Goal: Task Accomplishment & Management: Manage account settings

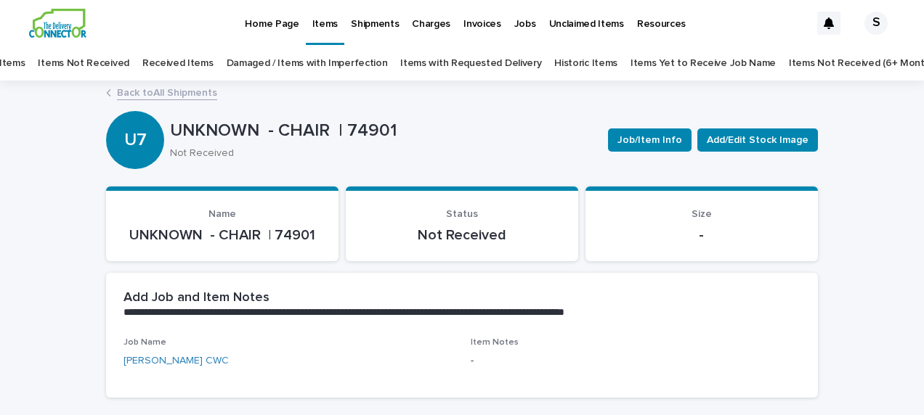
click at [323, 25] on p "Items" at bounding box center [324, 15] width 25 height 31
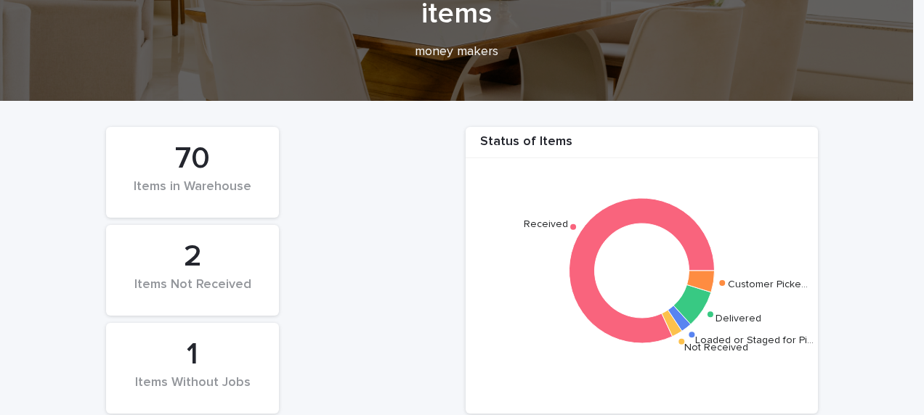
scroll to position [145, 0]
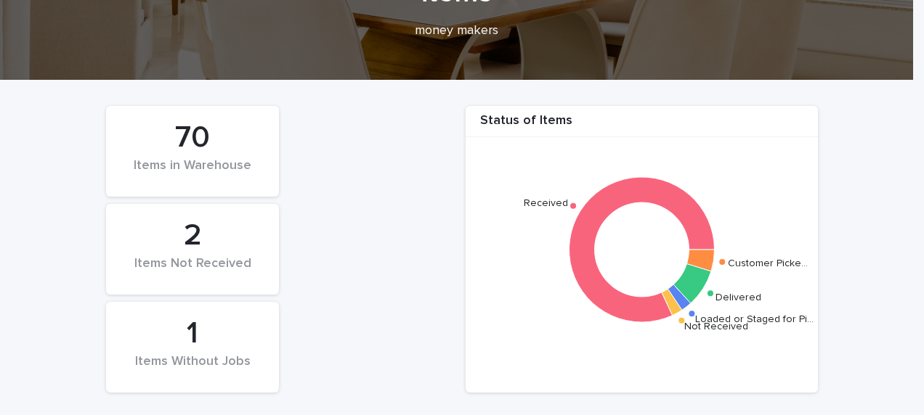
click at [243, 346] on div "1" at bounding box center [192, 334] width 123 height 36
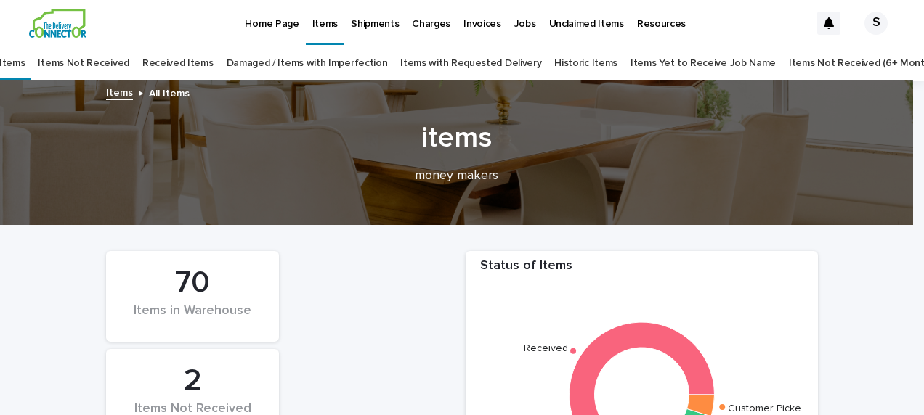
click at [635, 58] on link "Items Yet to Receive Job Name" at bounding box center [702, 63] width 145 height 34
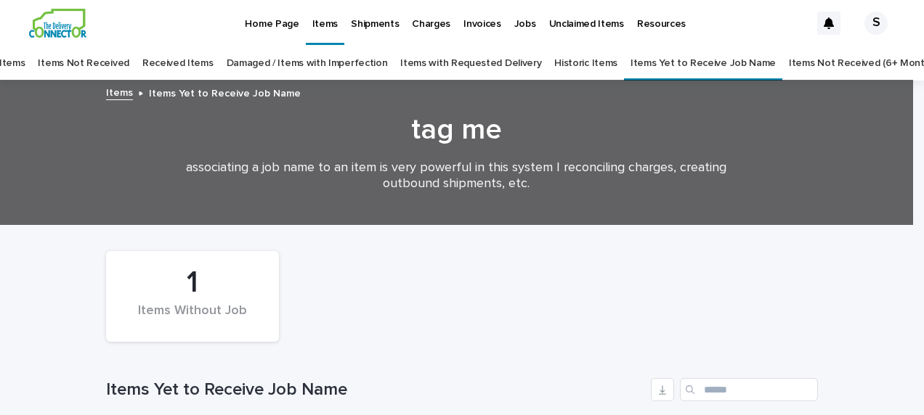
scroll to position [211, 0]
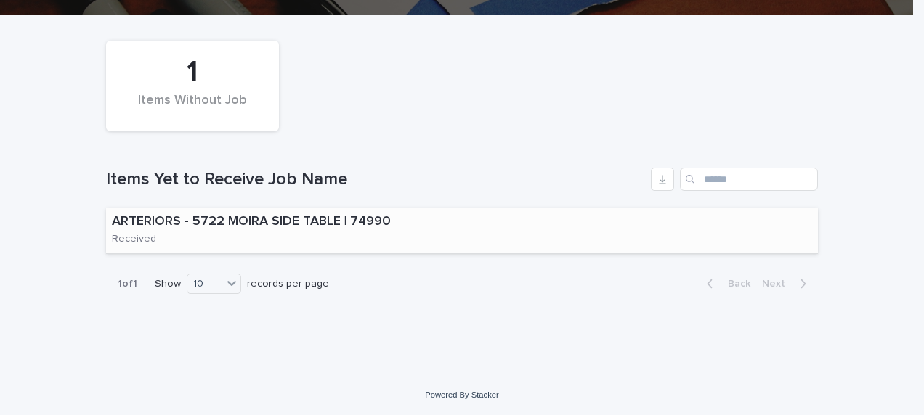
click at [320, 230] on div "ARTERIORS - 5722 MOIRA SIDE TABLE | 74990 Received" at bounding box center [273, 230] width 335 height 45
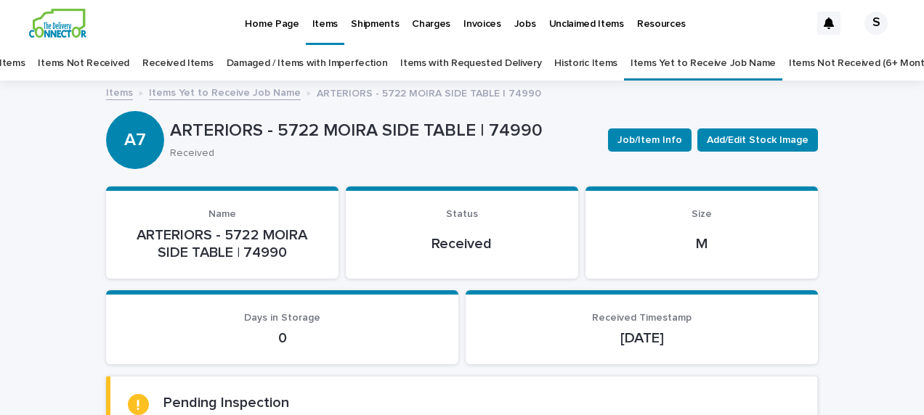
click at [25, 60] on link "All Items" at bounding box center [5, 63] width 38 height 34
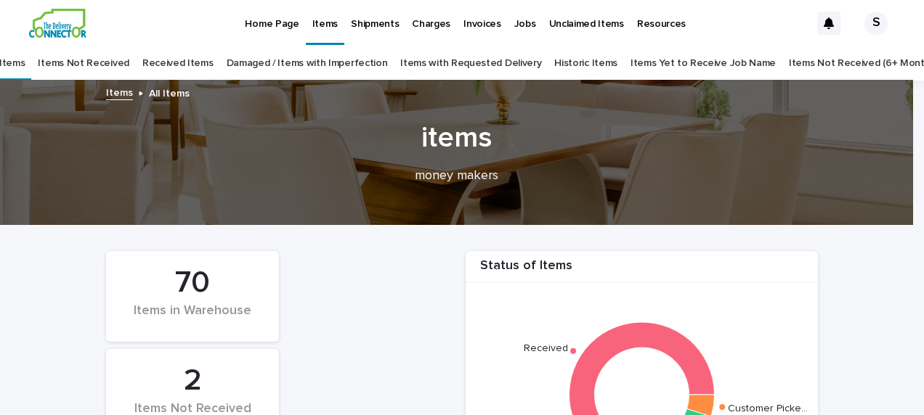
click at [203, 65] on link "Received Items" at bounding box center [177, 63] width 71 height 34
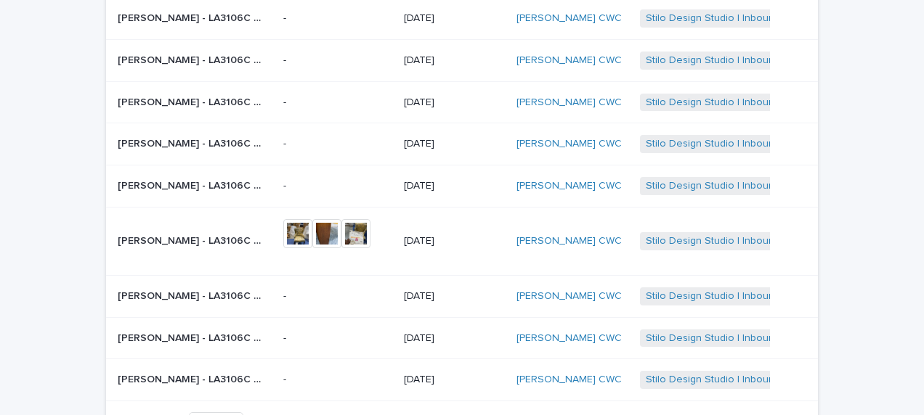
scroll to position [291, 0]
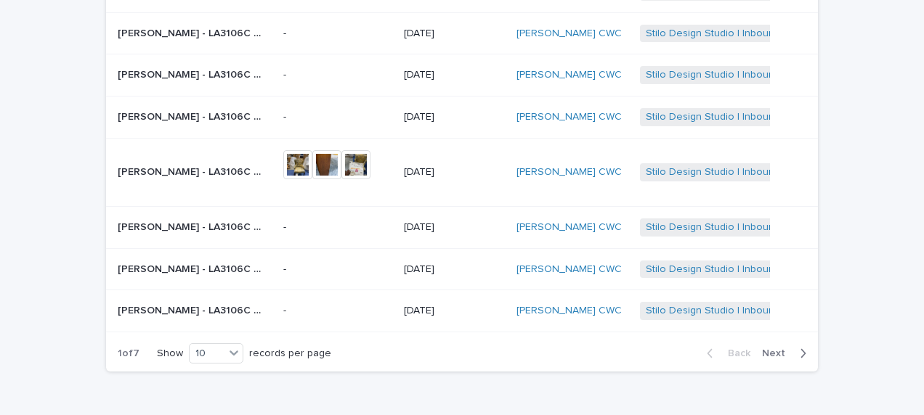
click at [776, 349] on span "Next" at bounding box center [778, 354] width 32 height 10
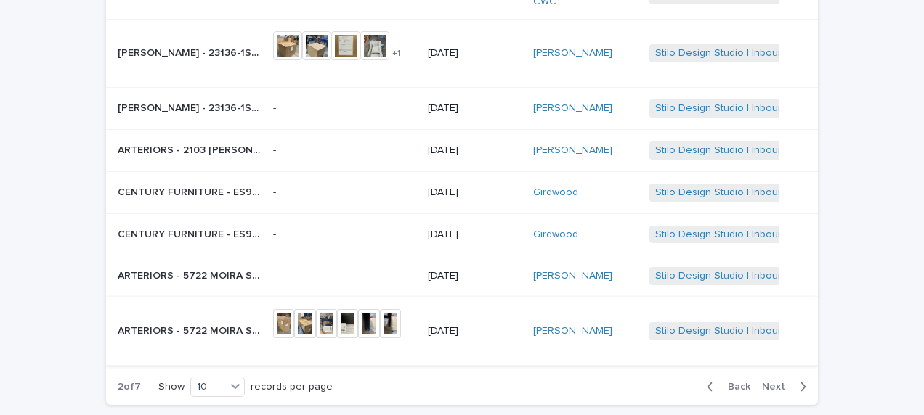
scroll to position [291, 0]
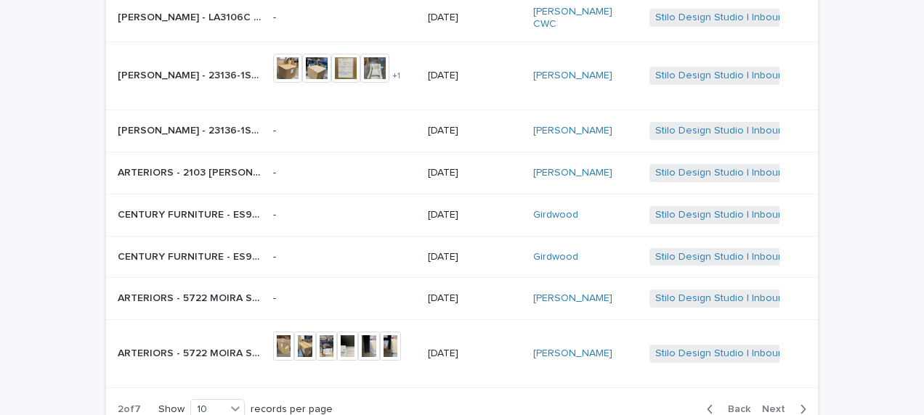
click at [762, 405] on span "Next" at bounding box center [778, 410] width 32 height 10
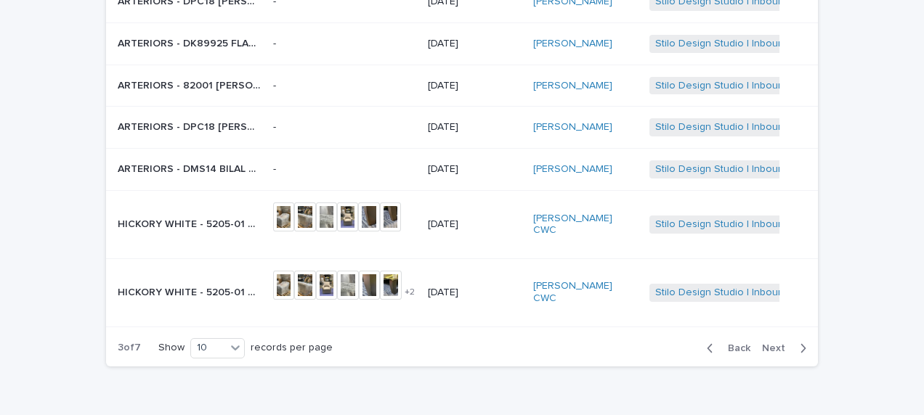
scroll to position [376, 0]
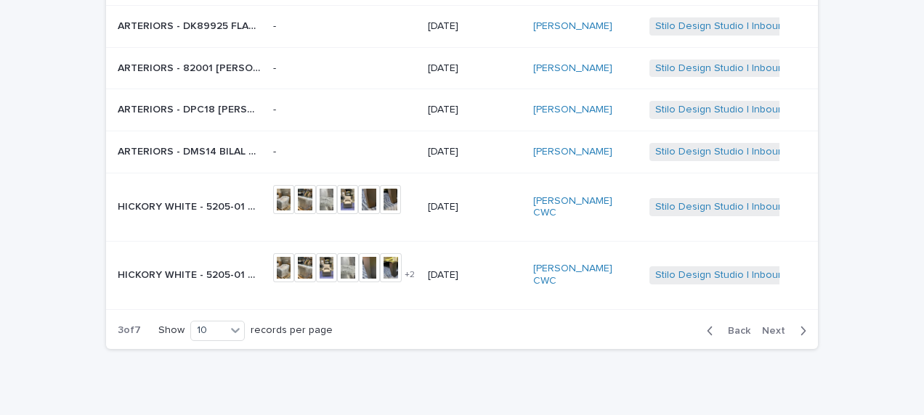
click at [206, 198] on p "HICKORY WHITE - 5205-01 HW CHAIR | 73138" at bounding box center [191, 205] width 147 height 15
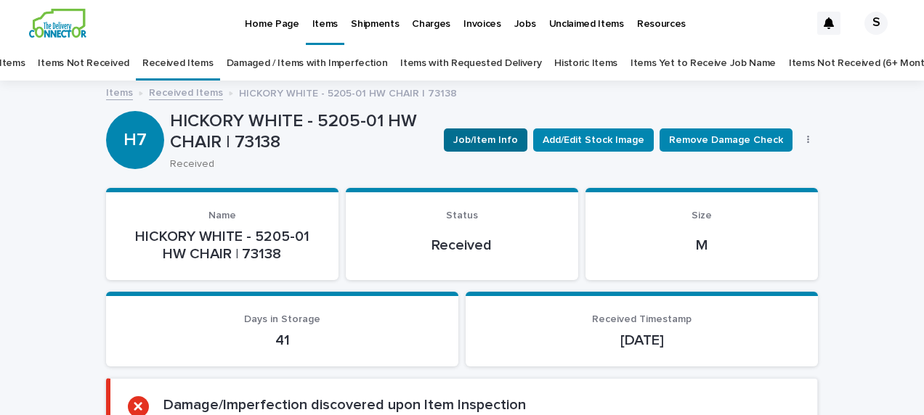
click at [505, 135] on span "Job/Item Info" at bounding box center [485, 140] width 65 height 15
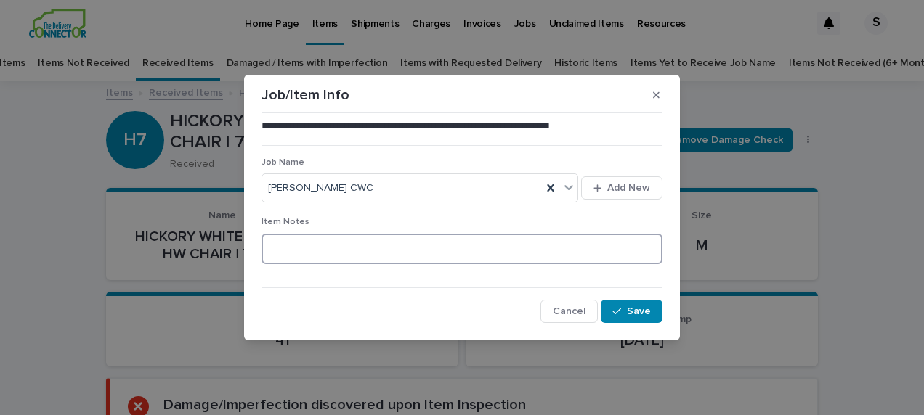
click at [343, 254] on textarea at bounding box center [461, 249] width 401 height 31
type textarea "********"
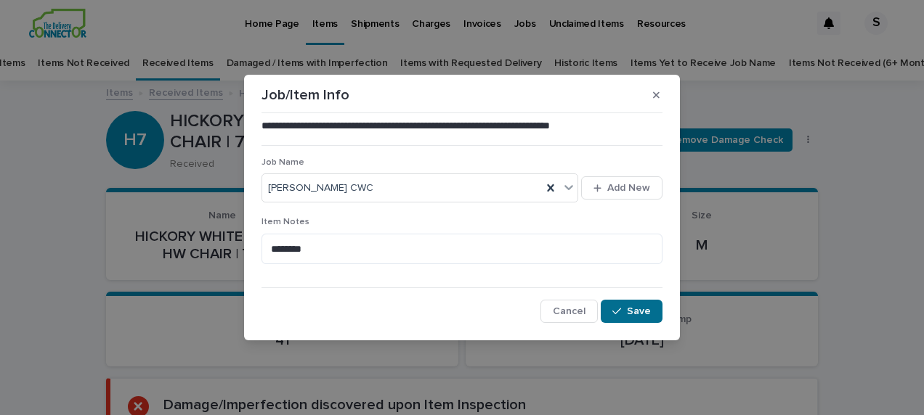
click at [646, 311] on span "Save" at bounding box center [639, 311] width 24 height 10
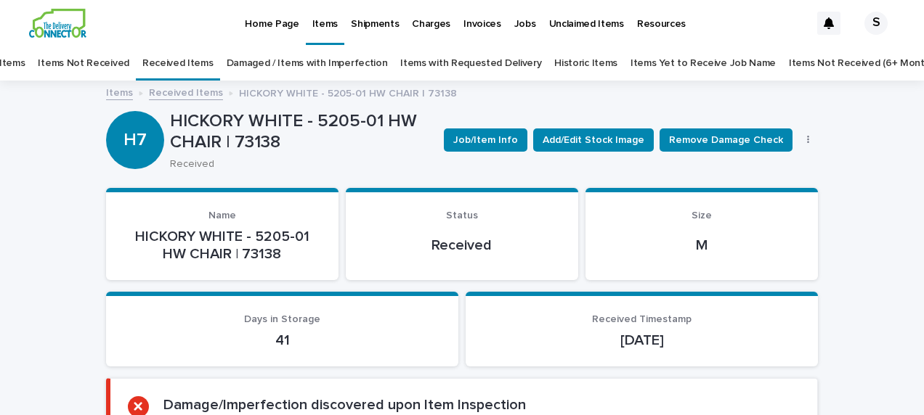
click at [171, 91] on link "Received Items" at bounding box center [186, 92] width 74 height 17
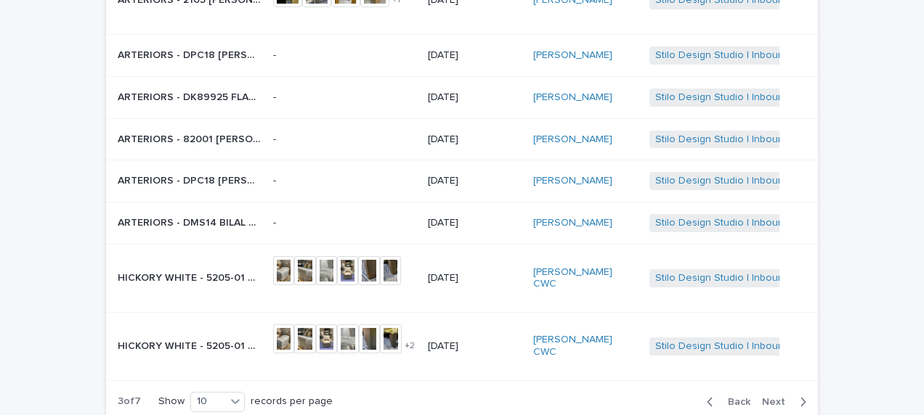
scroll to position [337, 0]
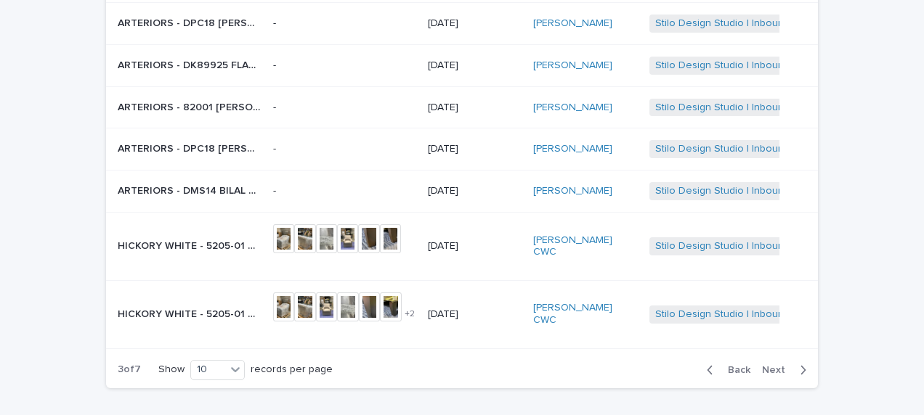
click at [243, 306] on p "HICKORY WHITE - 5205-01 HW CHAIR | 73136" at bounding box center [191, 313] width 147 height 15
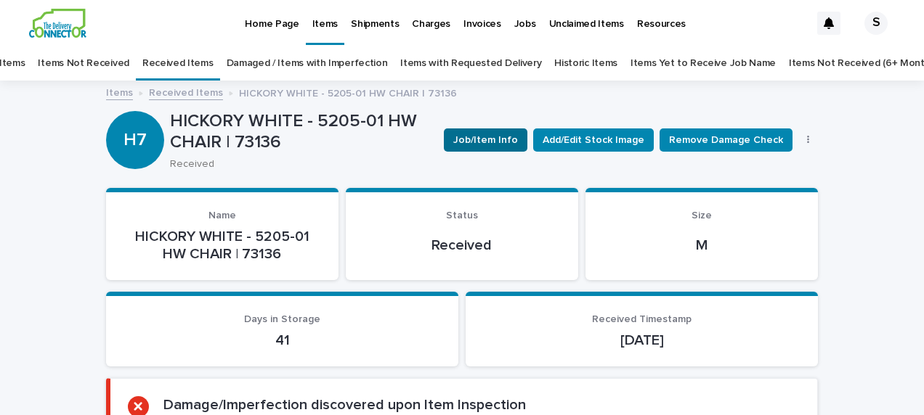
click at [485, 142] on span "Job/Item Info" at bounding box center [485, 140] width 65 height 15
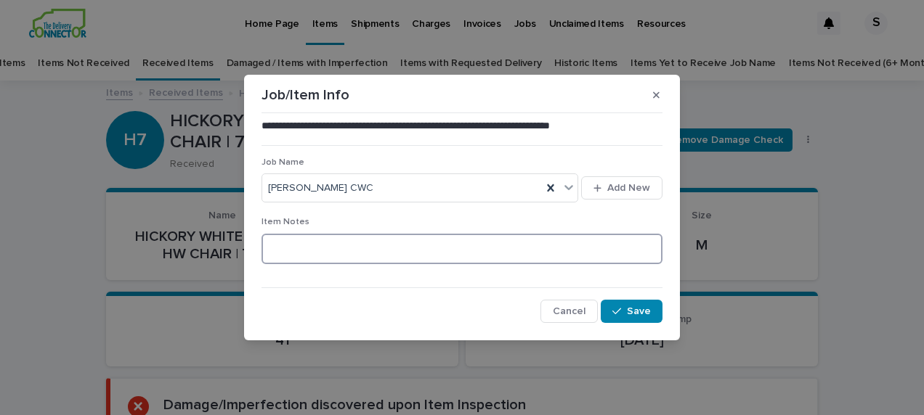
click at [336, 256] on textarea at bounding box center [461, 249] width 401 height 31
type textarea "********"
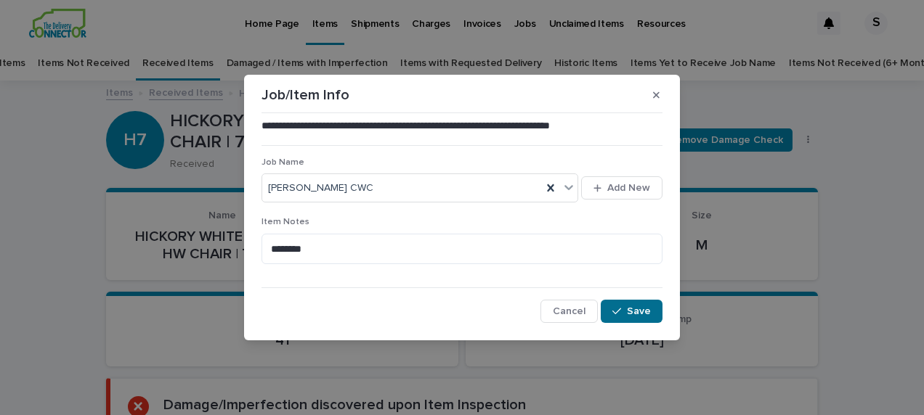
click at [620, 305] on button "Save" at bounding box center [632, 311] width 62 height 23
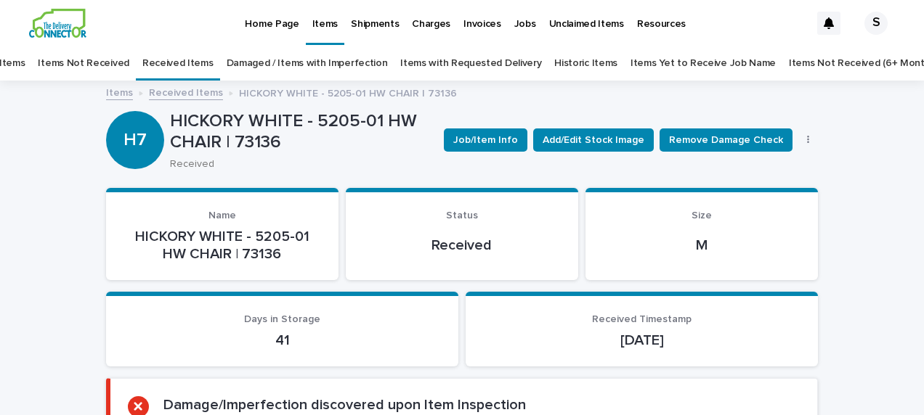
click at [158, 95] on link "Received Items" at bounding box center [186, 92] width 74 height 17
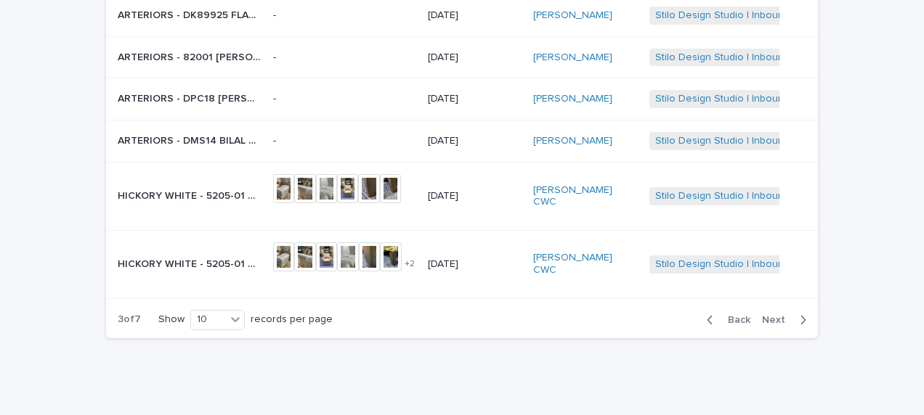
scroll to position [410, 0]
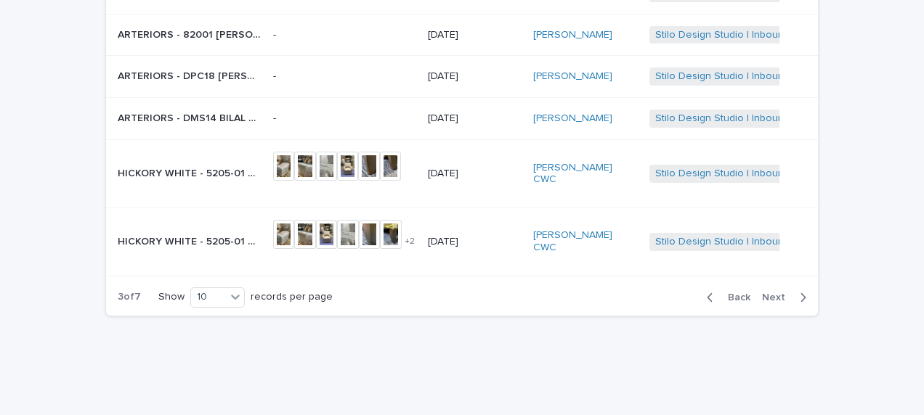
click at [768, 293] on span "Next" at bounding box center [778, 298] width 32 height 10
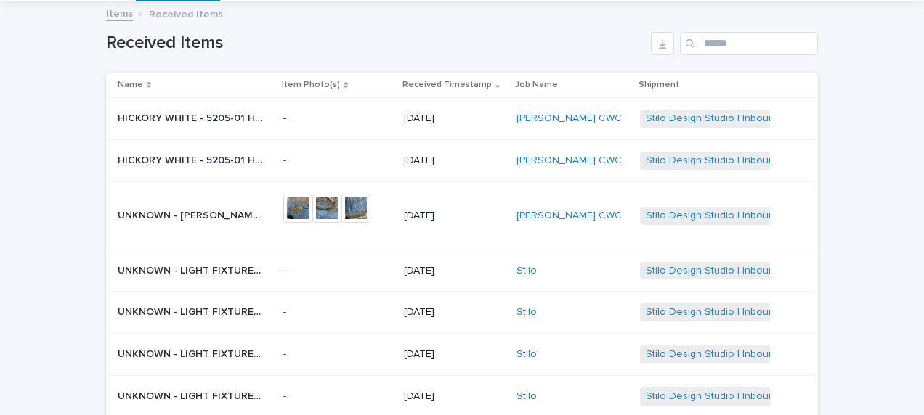
scroll to position [78, 0]
click at [173, 125] on div "HICKORY WHITE - 5205-01 HW CHAIR | 73139 HICKORY WHITE - 5205-01 HW CHAIR | 731…" at bounding box center [195, 119] width 154 height 24
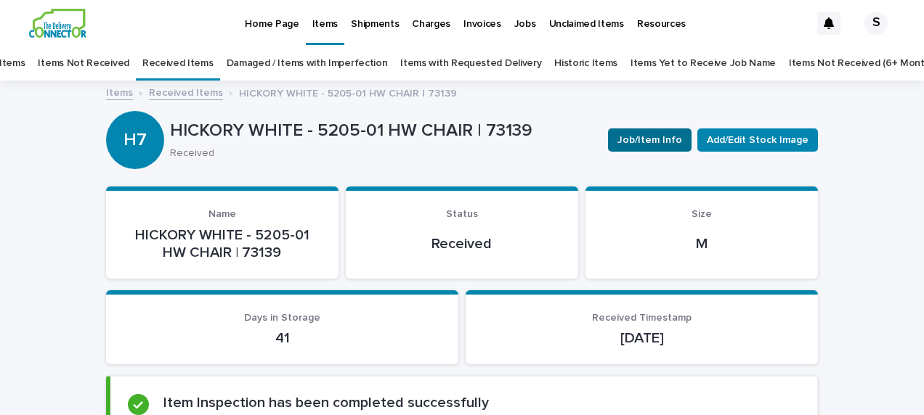
click at [654, 134] on span "Job/Item Info" at bounding box center [649, 140] width 65 height 15
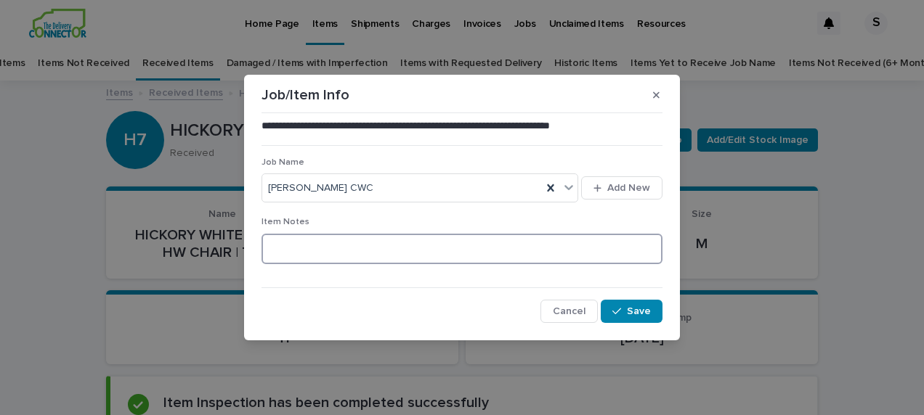
click at [346, 247] on textarea at bounding box center [461, 249] width 401 height 31
type textarea "********"
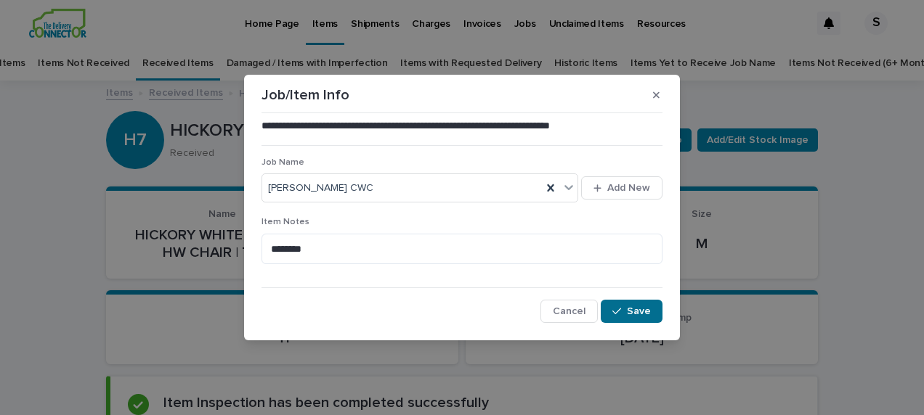
click at [646, 309] on span "Save" at bounding box center [639, 311] width 24 height 10
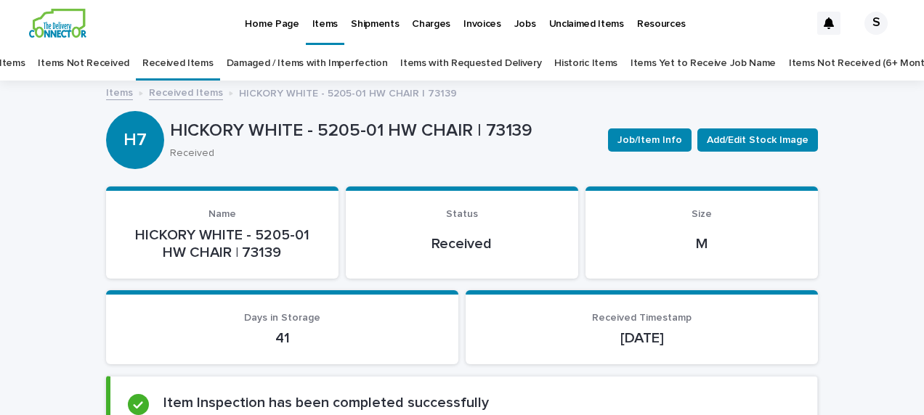
click at [197, 96] on link "Received Items" at bounding box center [186, 92] width 74 height 17
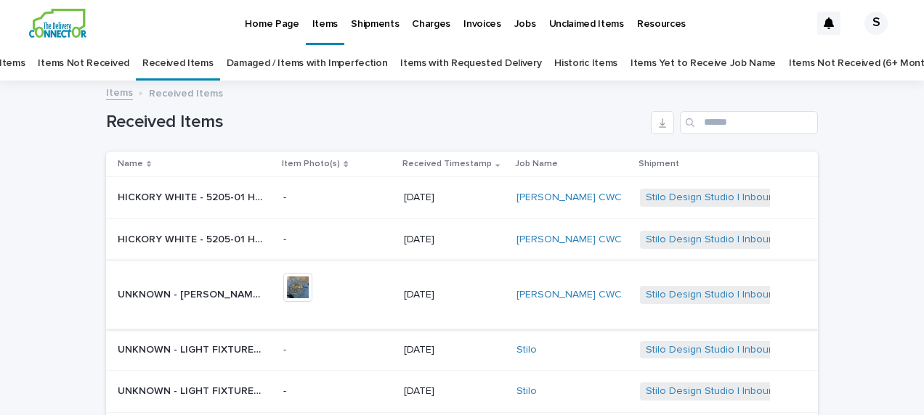
scroll to position [46, 0]
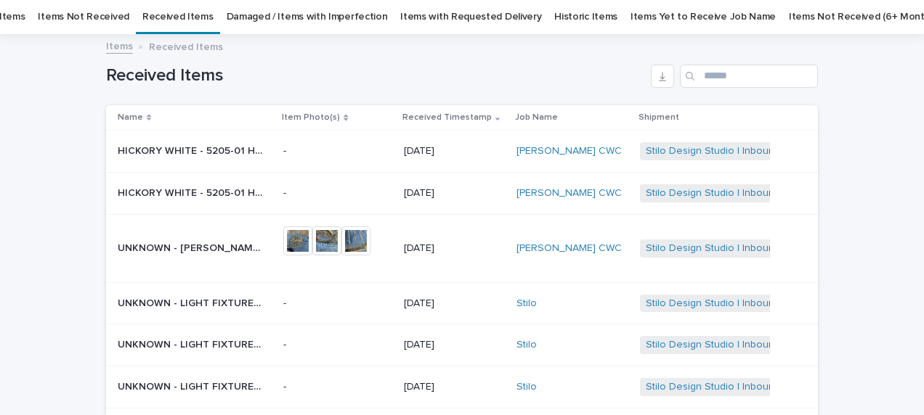
click at [218, 187] on p "HICKORY WHITE - 5205-01 HW CHAIR | 73137" at bounding box center [192, 191] width 148 height 15
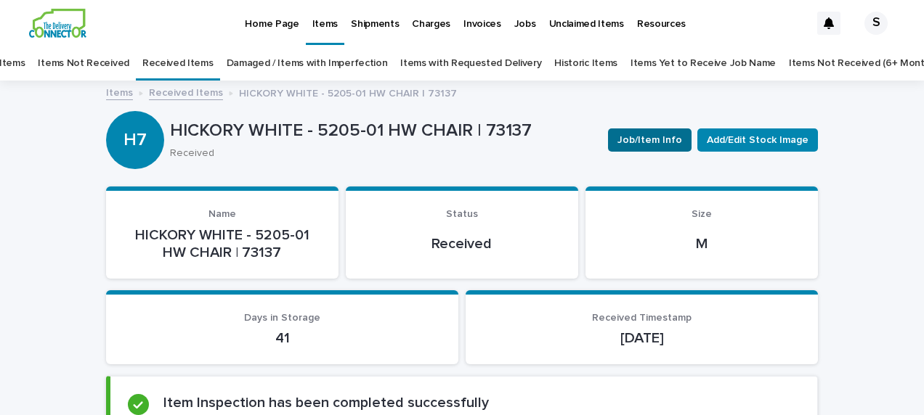
click at [646, 142] on span "Job/Item Info" at bounding box center [649, 140] width 65 height 15
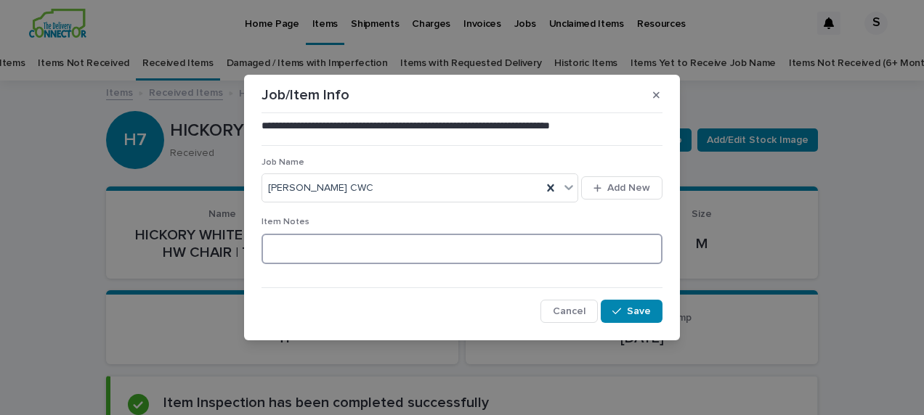
click at [400, 251] on textarea at bounding box center [461, 249] width 401 height 31
type textarea "********"
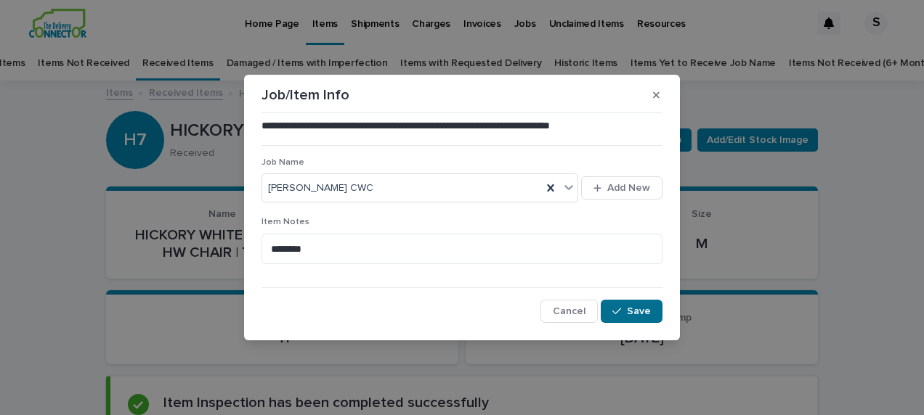
click at [628, 314] on span "Save" at bounding box center [639, 311] width 24 height 10
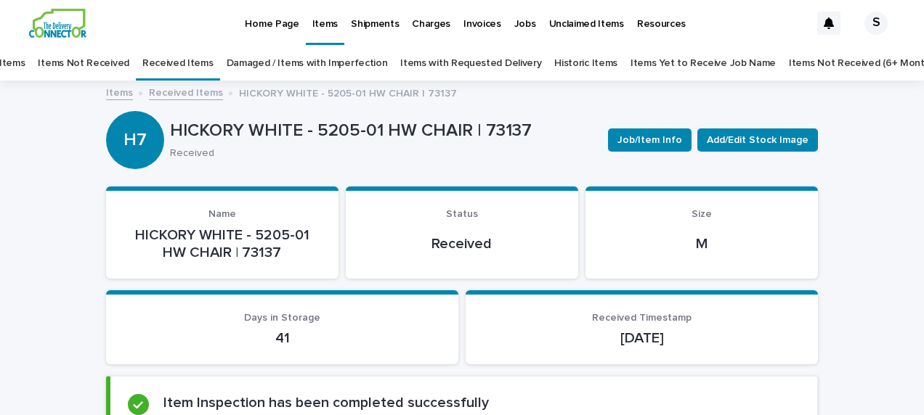
click at [189, 93] on link "Received Items" at bounding box center [186, 92] width 74 height 17
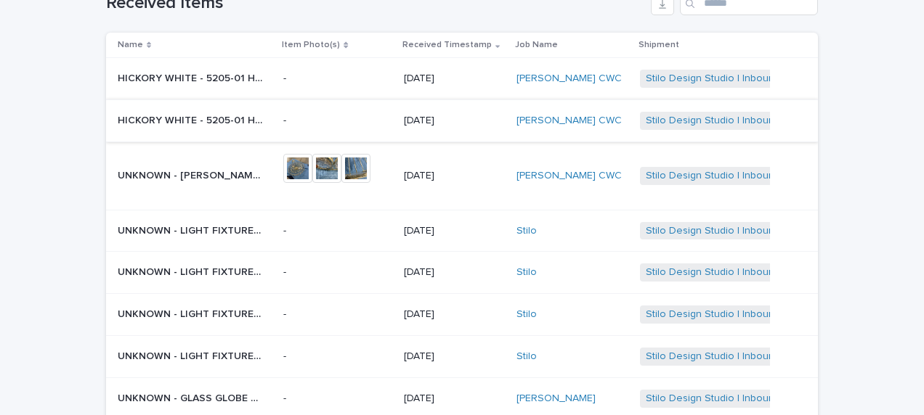
scroll to position [192, 0]
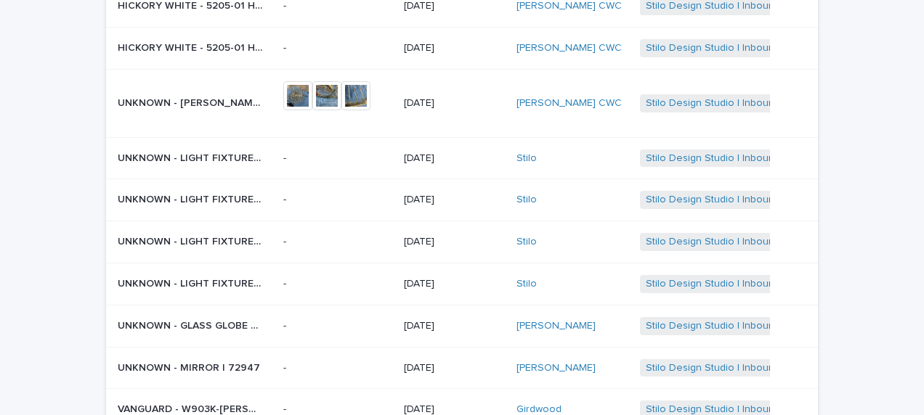
click at [173, 154] on p "UNKNOWN - LIGHT FIXTURE SET OF 2 | 72945" at bounding box center [192, 157] width 148 height 15
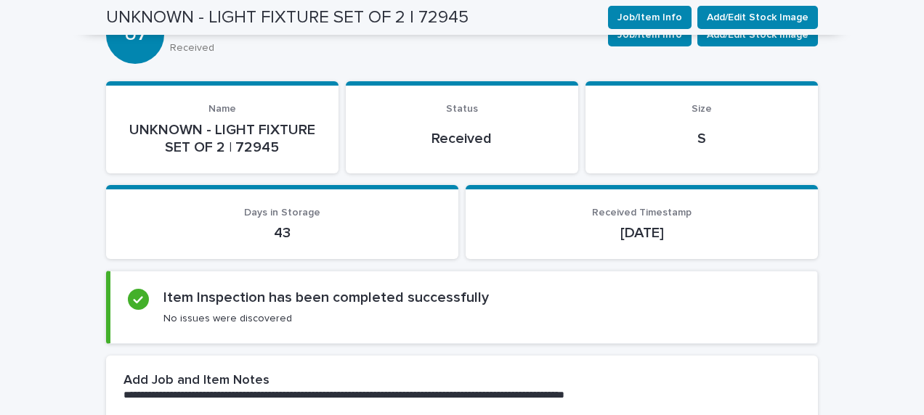
scroll to position [73, 0]
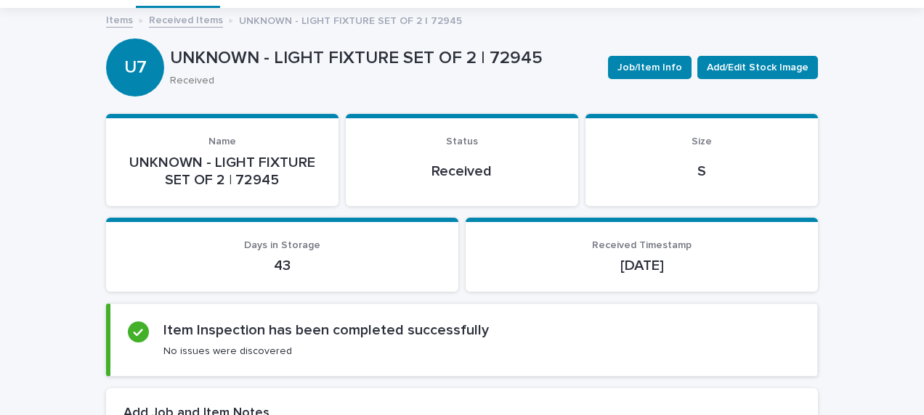
click at [179, 16] on link "Received Items" at bounding box center [186, 19] width 74 height 17
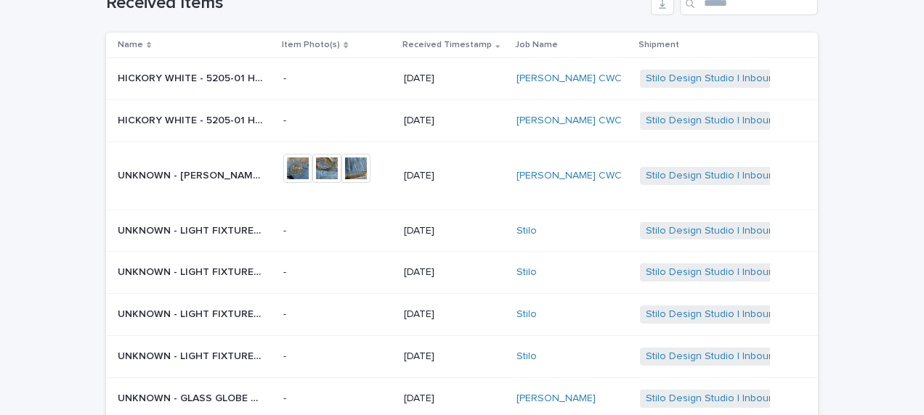
scroll to position [192, 0]
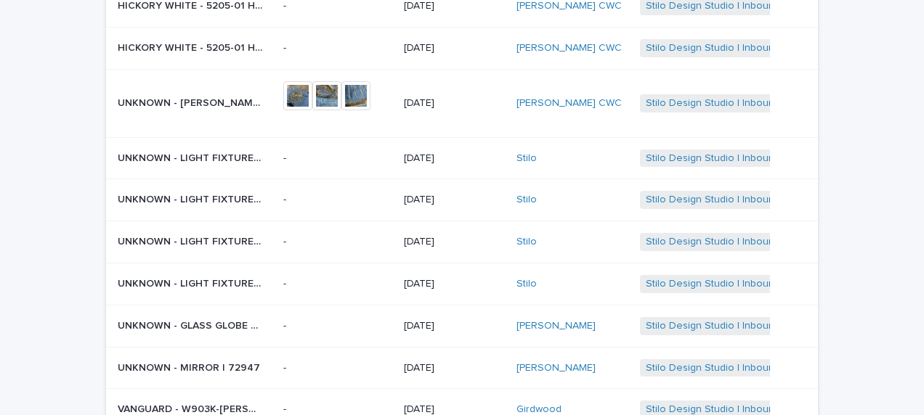
click at [208, 159] on p "UNKNOWN - LIGHT FIXTURE SET OF 2 | 72945" at bounding box center [192, 157] width 148 height 15
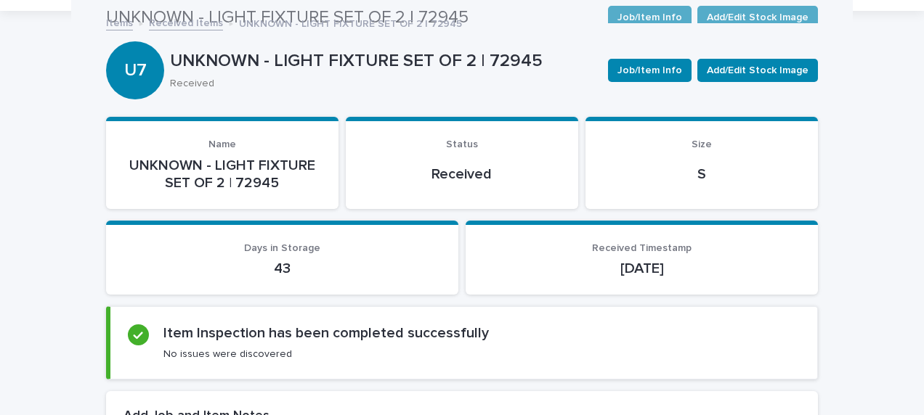
scroll to position [46, 0]
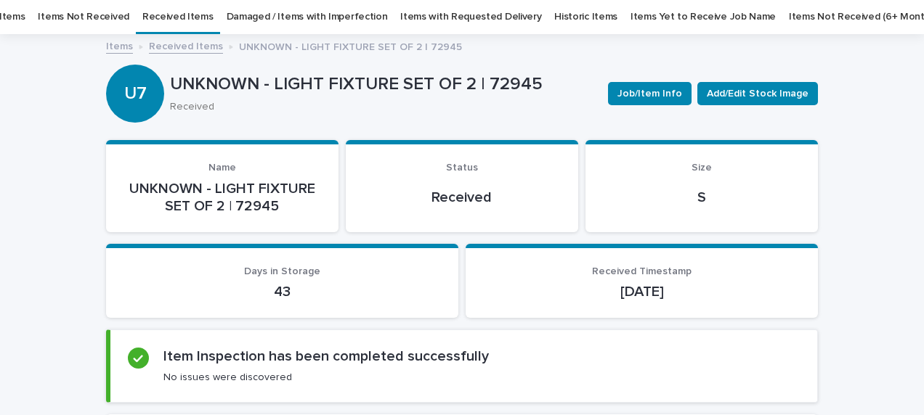
click at [199, 42] on link "Received Items" at bounding box center [186, 45] width 74 height 17
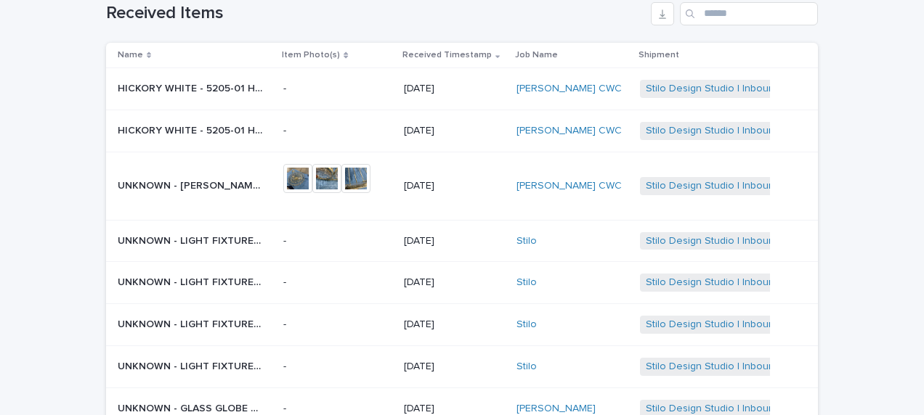
scroll to position [119, 0]
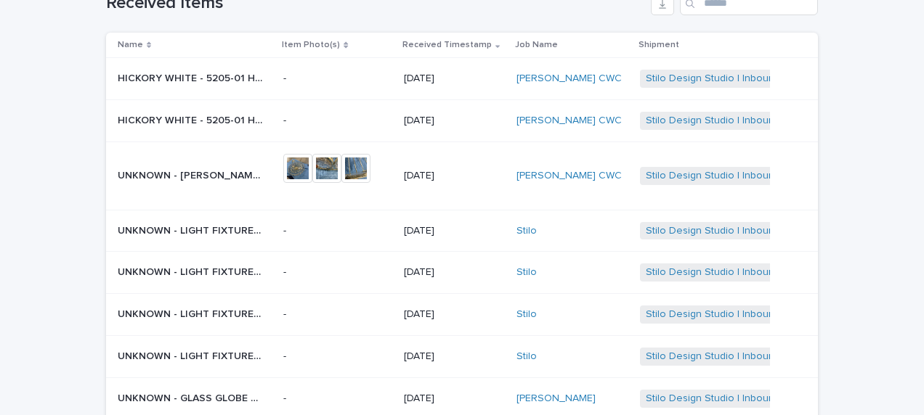
click at [231, 272] on p "UNKNOWN - LIGHT FIXTURE SET OF 2 | 72944" at bounding box center [192, 271] width 148 height 15
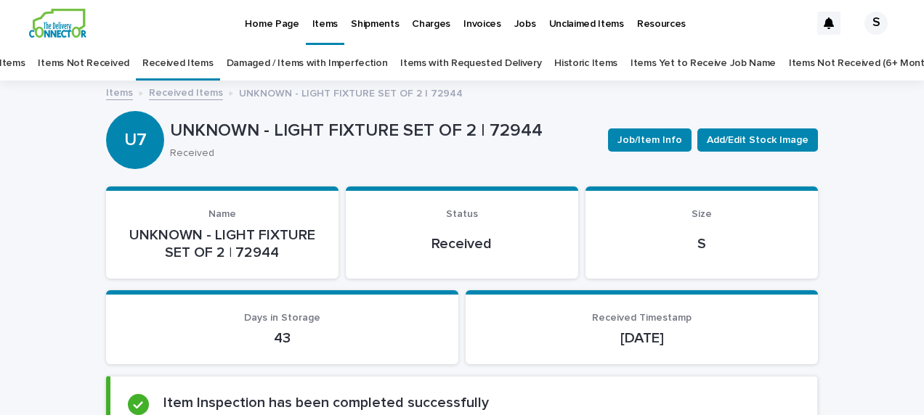
click at [173, 93] on link "Received Items" at bounding box center [186, 92] width 74 height 17
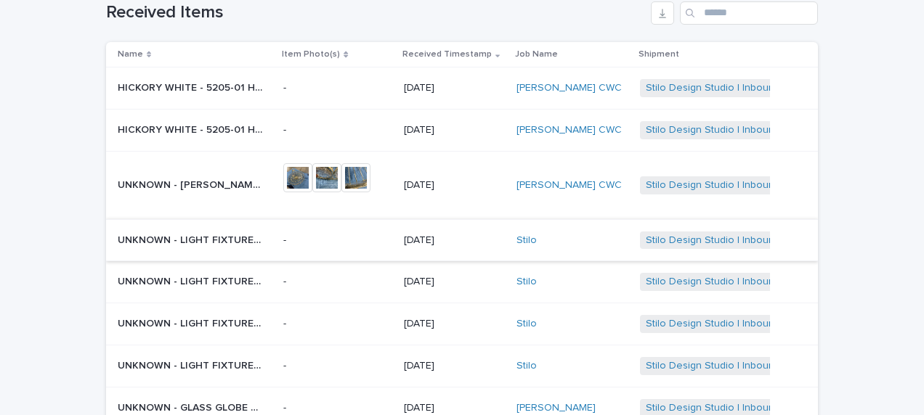
scroll to position [192, 0]
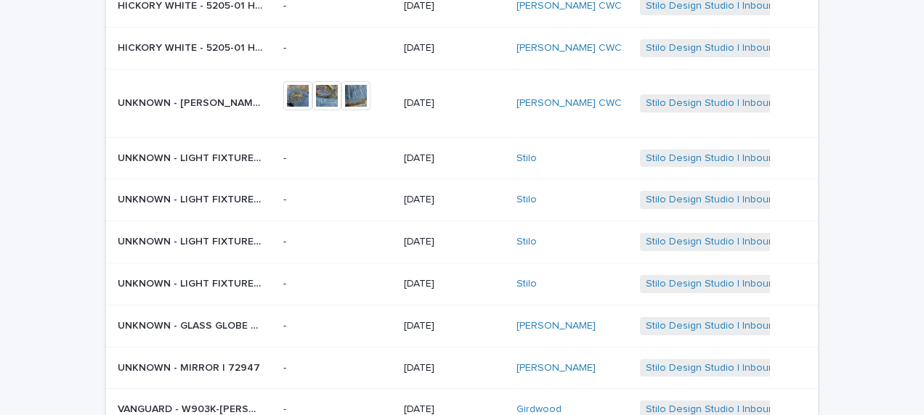
click at [225, 234] on p "UNKNOWN - LIGHT FIXTURE | 72942" at bounding box center [192, 240] width 148 height 15
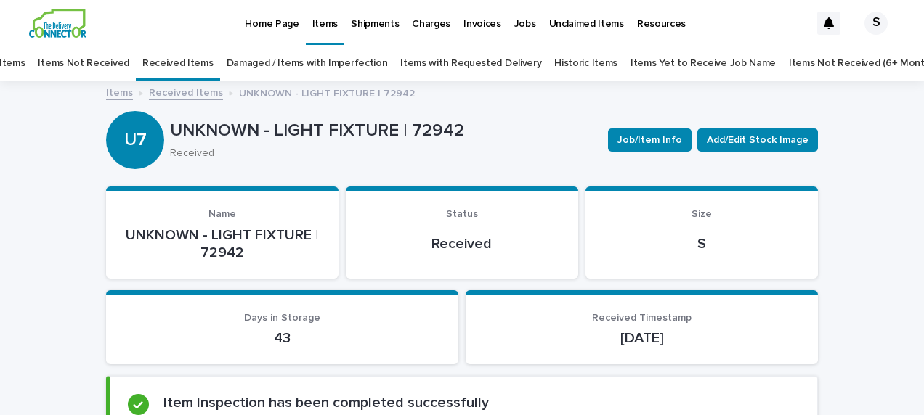
click at [198, 96] on link "Received Items" at bounding box center [186, 92] width 74 height 17
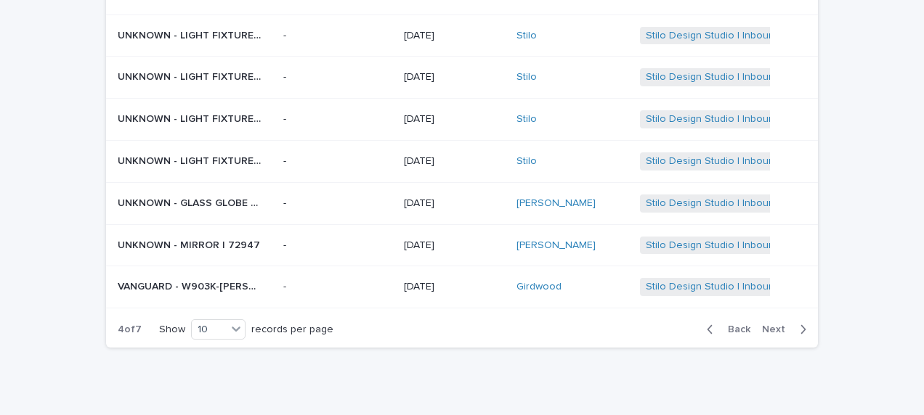
scroll to position [337, 0]
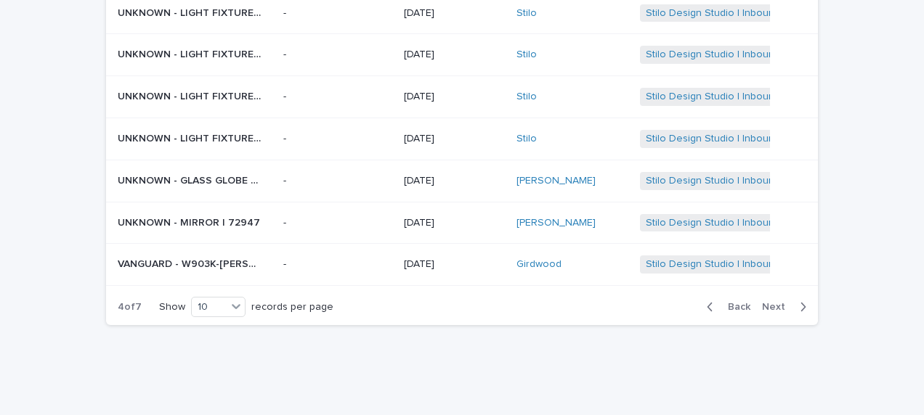
click at [764, 304] on span "Next" at bounding box center [778, 307] width 32 height 10
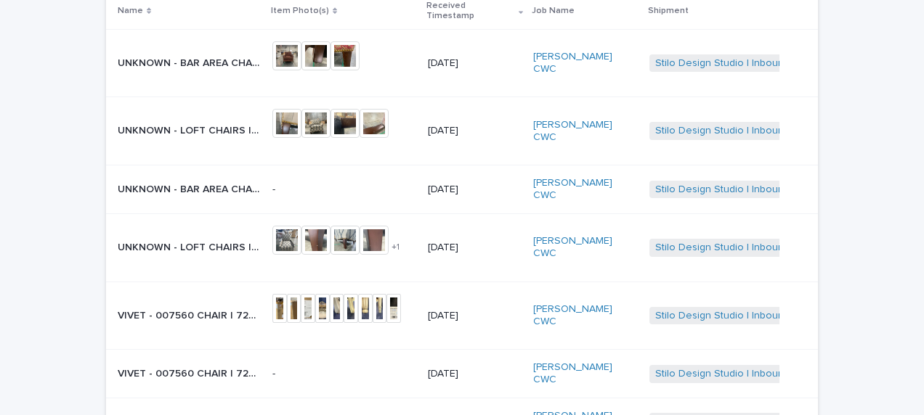
scroll to position [86, 0]
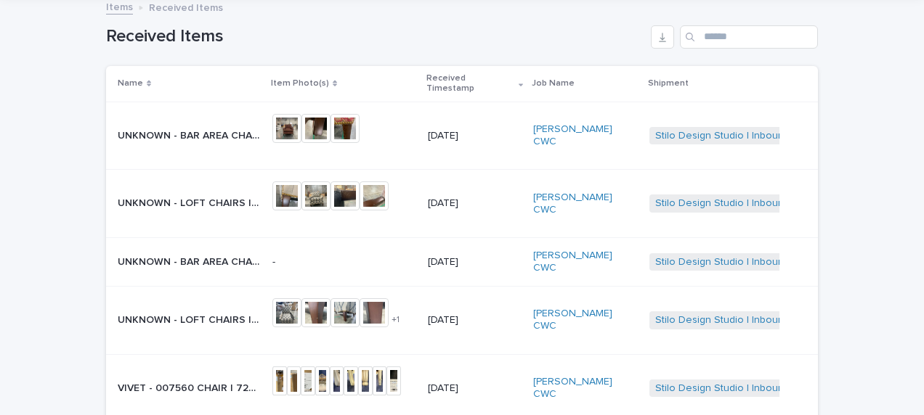
click at [211, 127] on p "UNKNOWN - BAR AREA CHAIRS | 72800" at bounding box center [191, 134] width 146 height 15
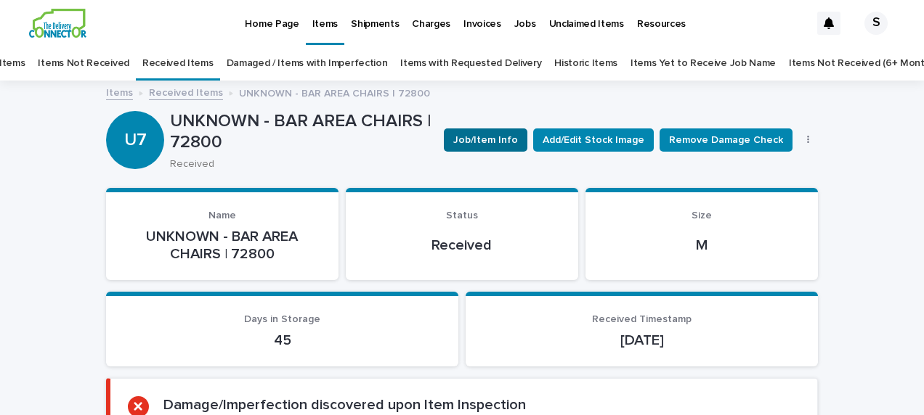
click at [503, 144] on span "Job/Item Info" at bounding box center [485, 140] width 65 height 15
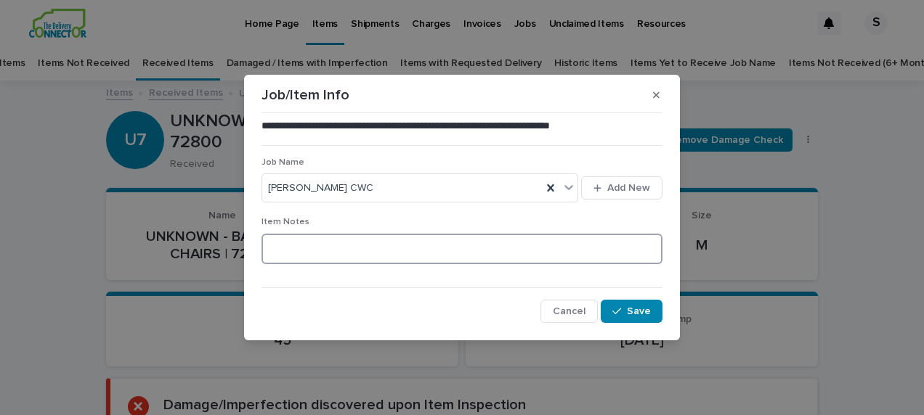
click at [369, 238] on textarea at bounding box center [461, 249] width 401 height 31
type textarea "********"
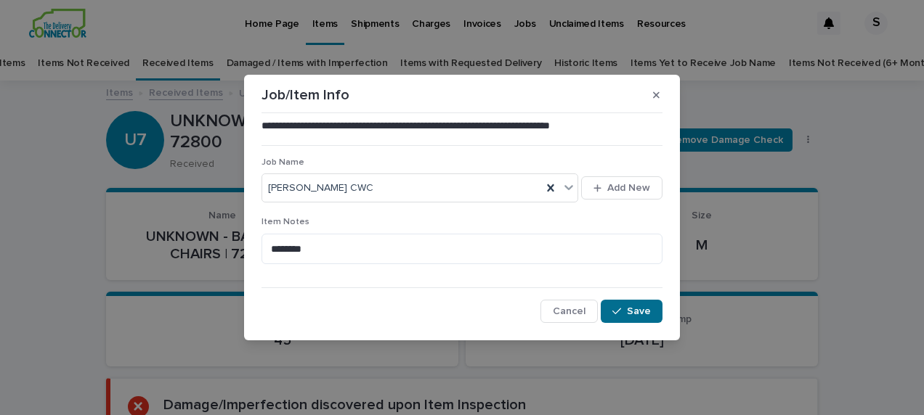
click at [625, 310] on div "button" at bounding box center [619, 311] width 15 height 10
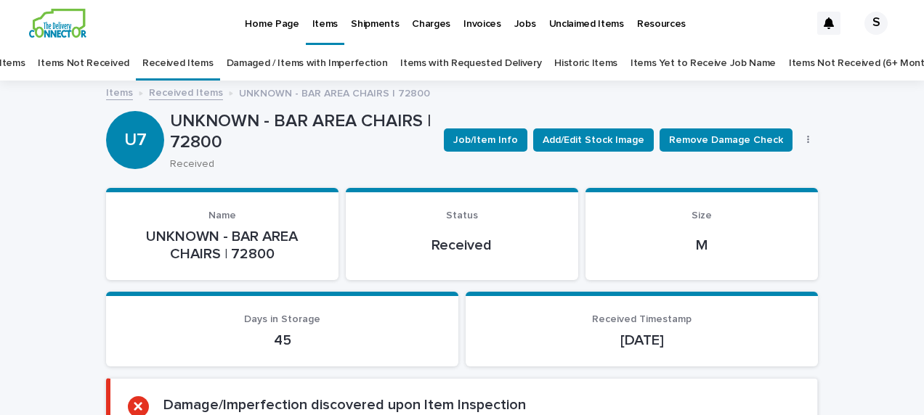
click at [190, 90] on link "Received Items" at bounding box center [186, 92] width 74 height 17
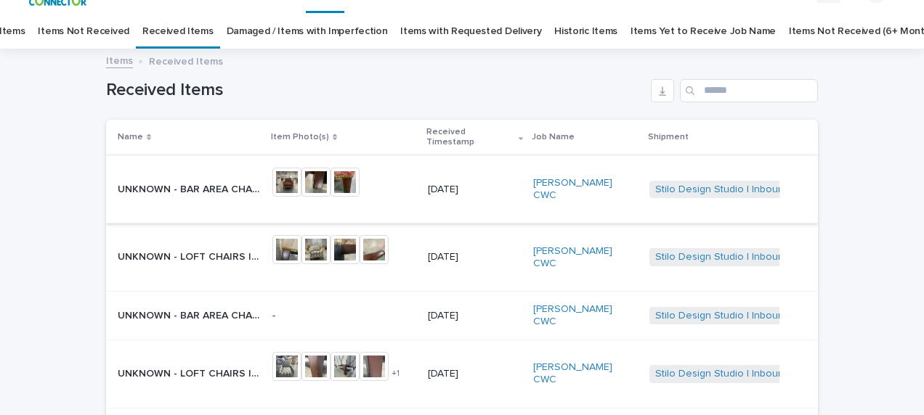
scroll to position [46, 0]
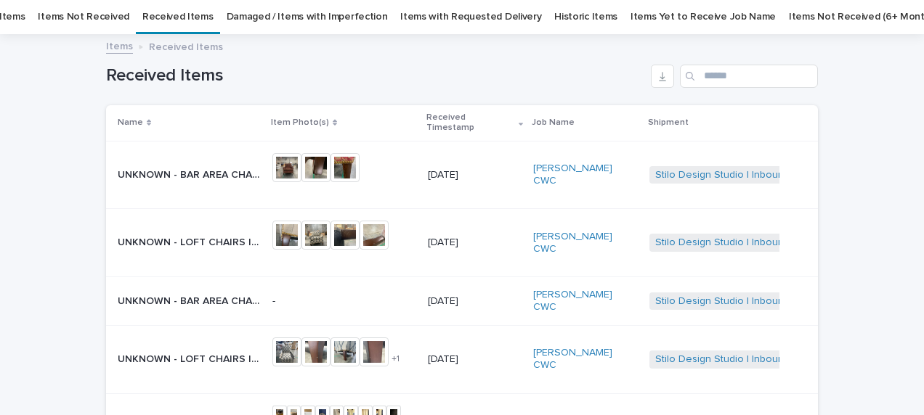
click at [205, 293] on p "UNKNOWN - BAR AREA CHAIRS | 72801" at bounding box center [191, 300] width 146 height 15
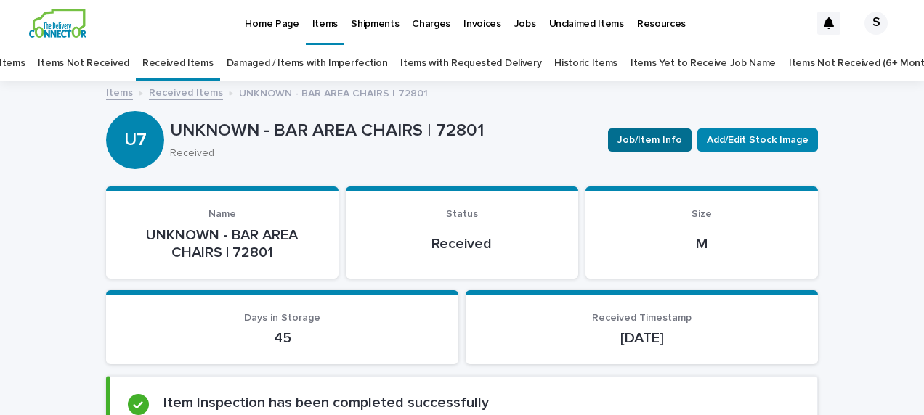
click at [659, 141] on span "Job/Item Info" at bounding box center [649, 140] width 65 height 15
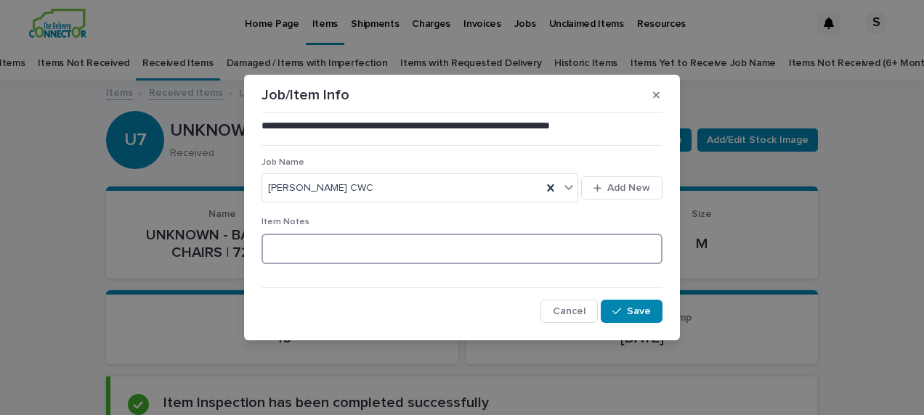
click at [334, 252] on textarea at bounding box center [461, 249] width 401 height 31
type textarea "********"
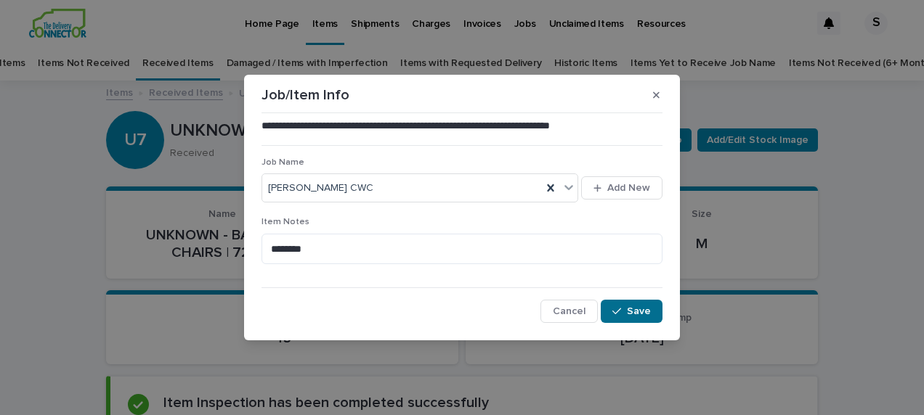
click at [627, 306] on button "Save" at bounding box center [632, 311] width 62 height 23
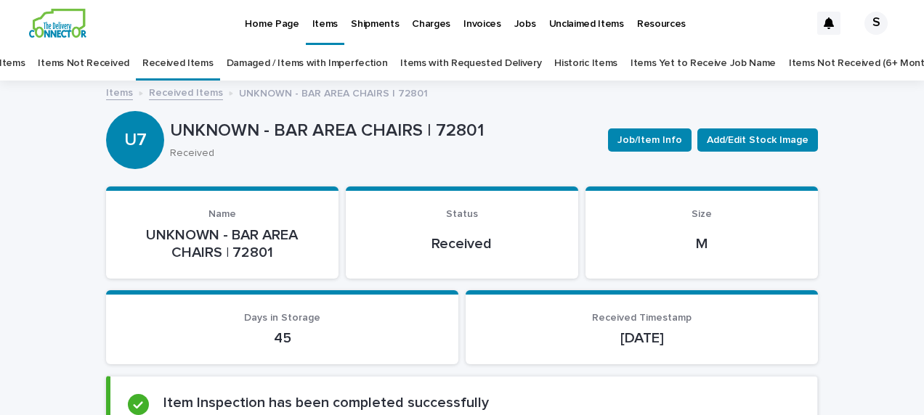
click at [167, 90] on link "Received Items" at bounding box center [186, 92] width 74 height 17
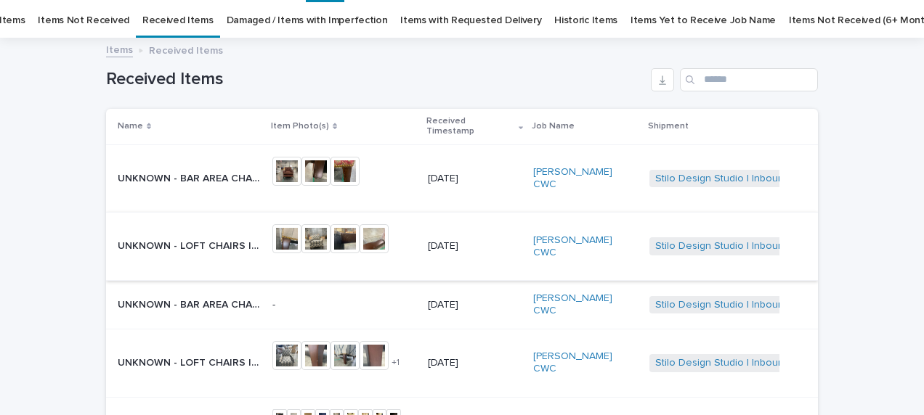
scroll to position [46, 0]
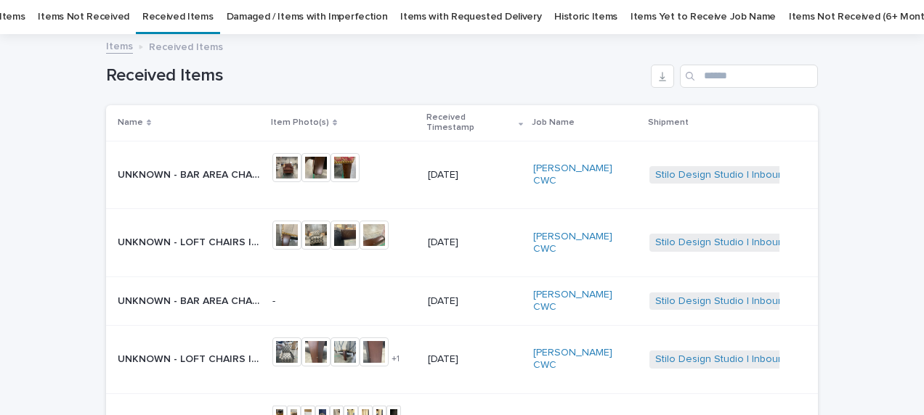
click at [198, 234] on p "UNKNOWN - LOFT CHAIRS | 72799" at bounding box center [191, 241] width 146 height 15
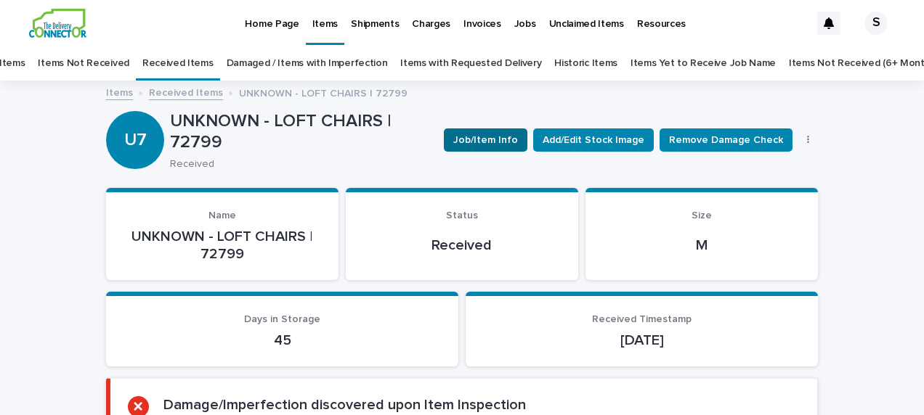
click at [489, 135] on span "Job/Item Info" at bounding box center [485, 140] width 65 height 15
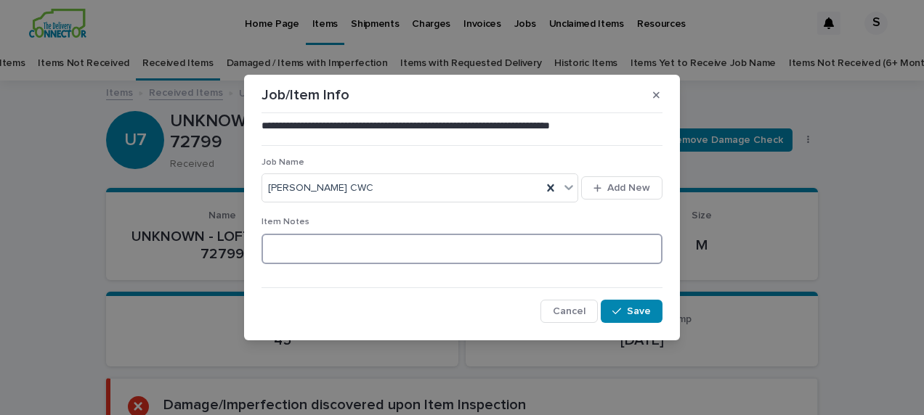
click at [325, 238] on textarea at bounding box center [461, 249] width 401 height 31
type textarea "**********"
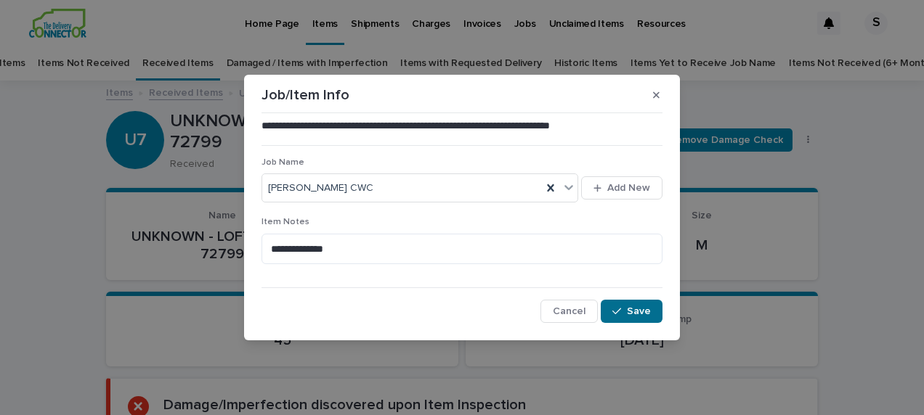
click at [636, 314] on span "Save" at bounding box center [639, 311] width 24 height 10
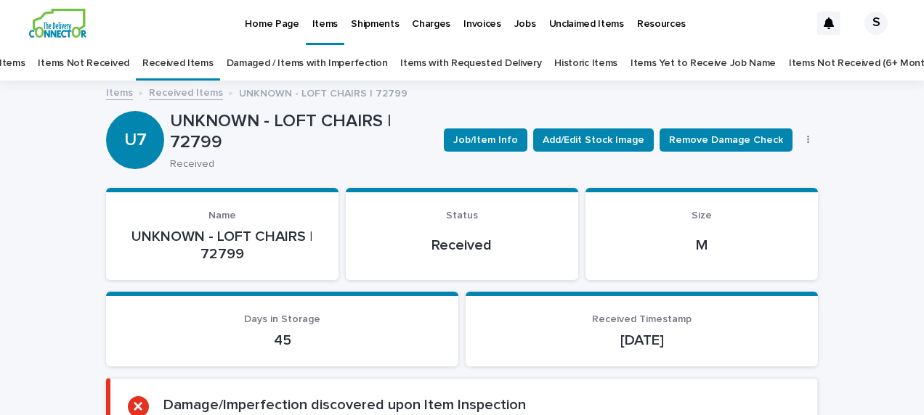
click at [187, 92] on link "Received Items" at bounding box center [186, 92] width 74 height 17
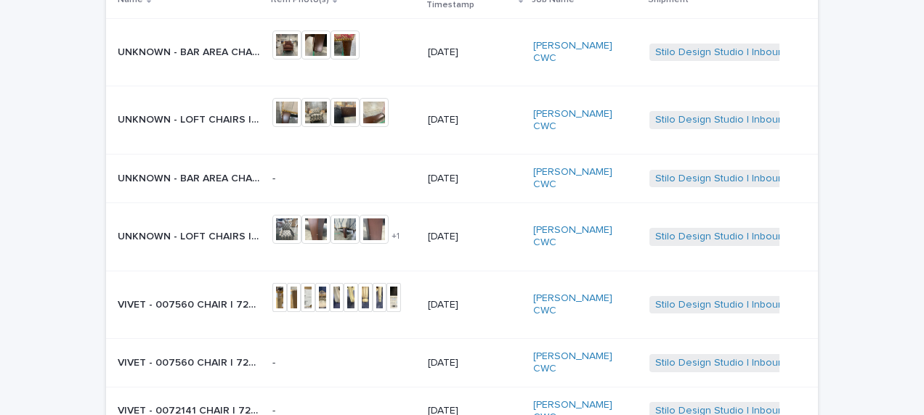
scroll to position [192, 0]
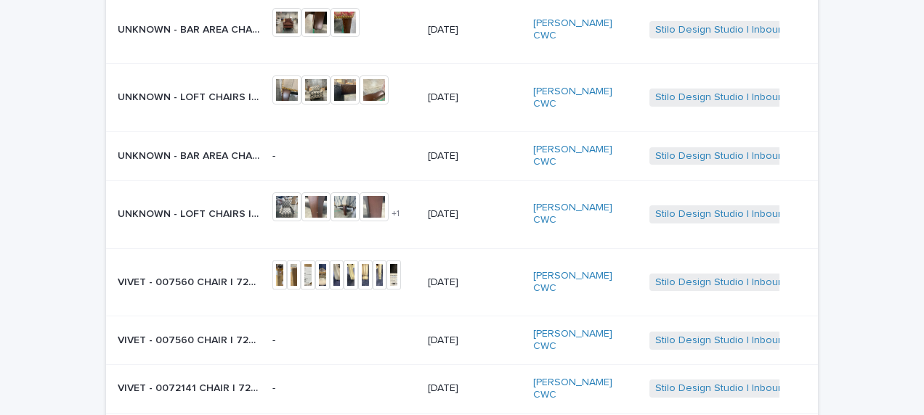
click at [214, 206] on p "UNKNOWN - LOFT CHAIRS | 72798" at bounding box center [191, 213] width 146 height 15
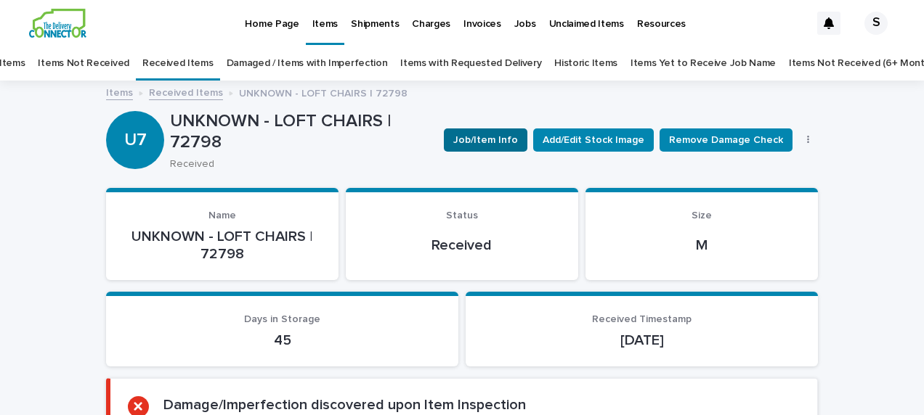
click at [483, 144] on span "Job/Item Info" at bounding box center [485, 140] width 65 height 15
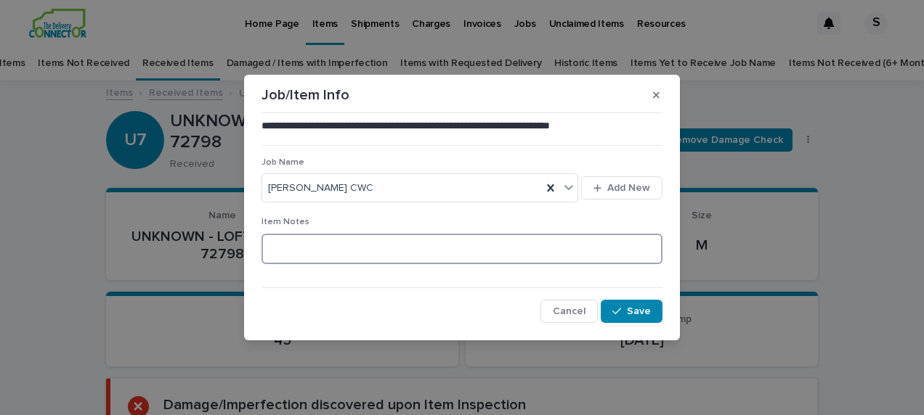
click at [370, 241] on textarea at bounding box center [461, 249] width 401 height 31
type textarea "**********"
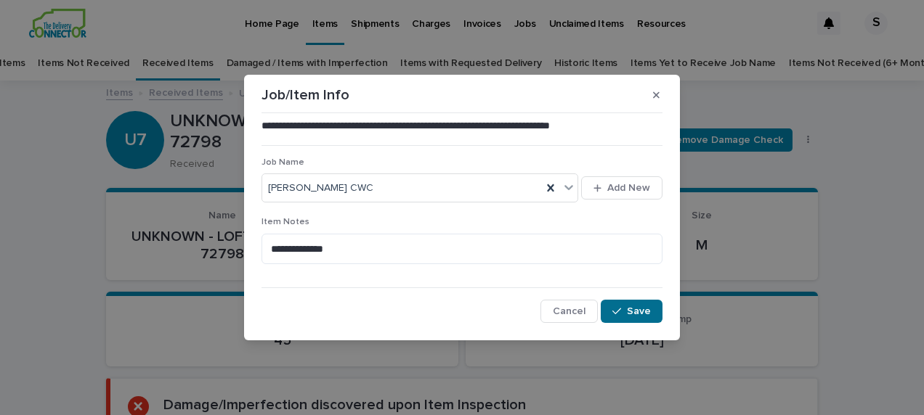
click at [625, 304] on button "Save" at bounding box center [632, 311] width 62 height 23
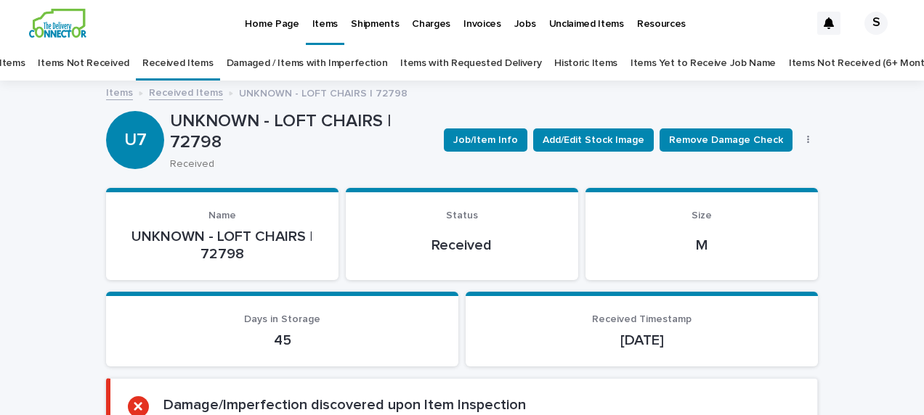
click at [175, 94] on link "Received Items" at bounding box center [186, 92] width 74 height 17
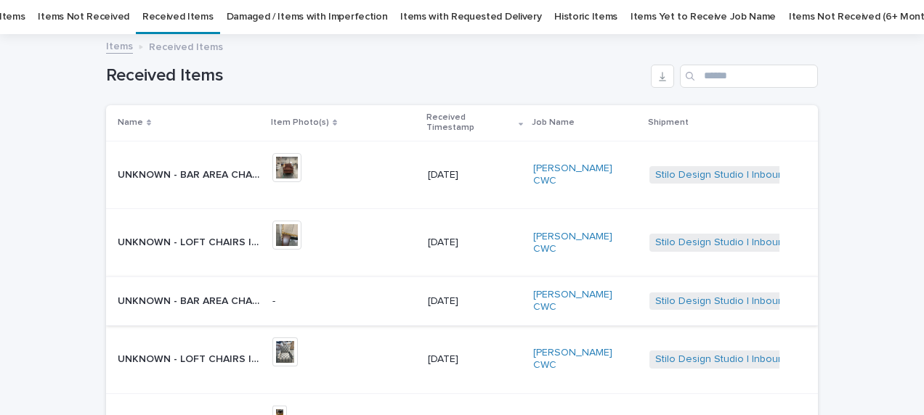
scroll to position [264, 0]
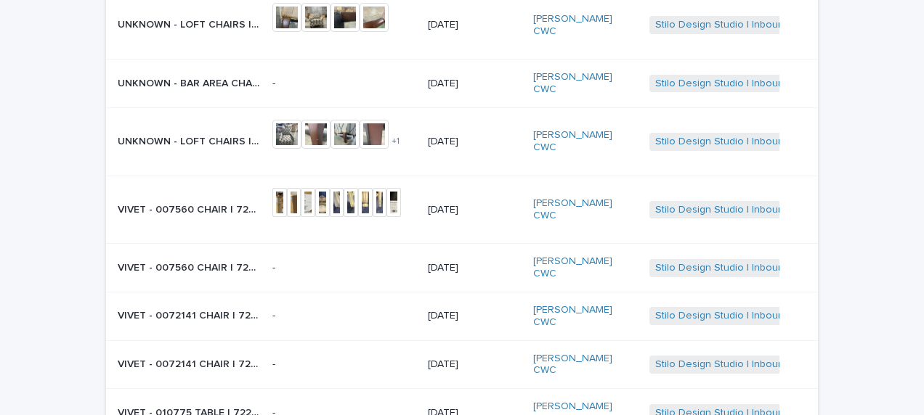
click at [216, 133] on p "UNKNOWN - LOFT CHAIRS | 72798" at bounding box center [191, 140] width 146 height 15
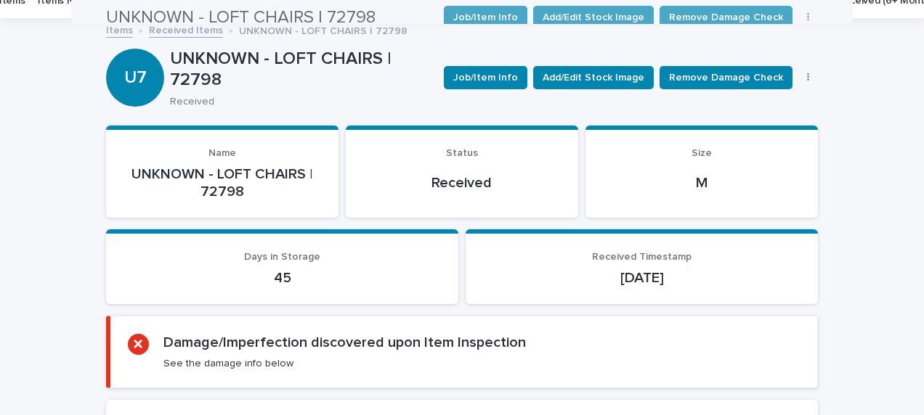
scroll to position [46, 0]
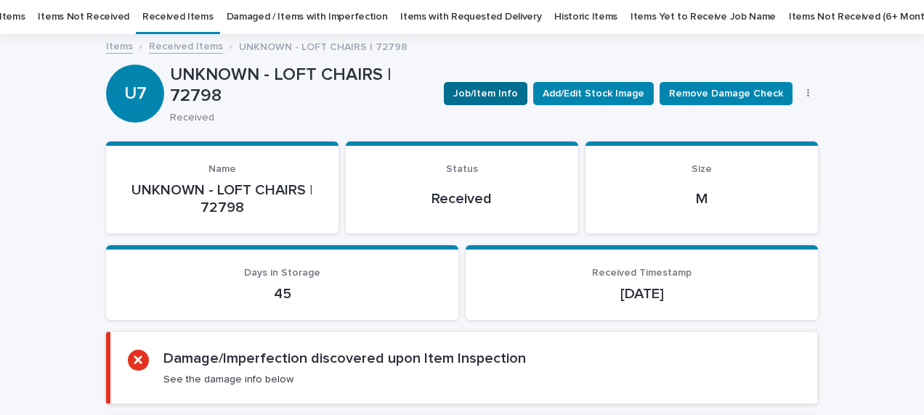
click at [467, 90] on span "Job/Item Info" at bounding box center [485, 93] width 65 height 15
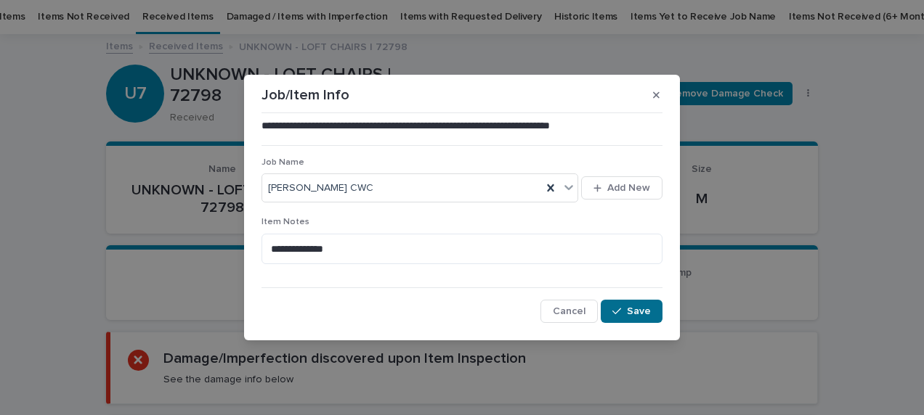
click at [632, 311] on span "Save" at bounding box center [639, 311] width 24 height 10
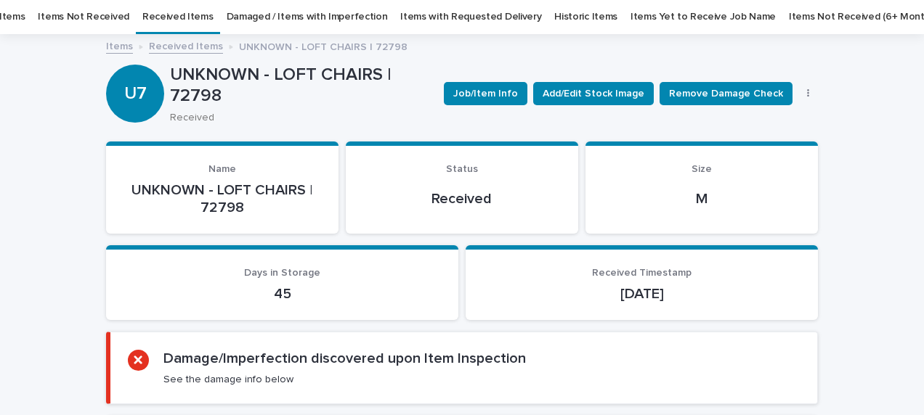
click at [178, 49] on link "Received Items" at bounding box center [186, 45] width 74 height 17
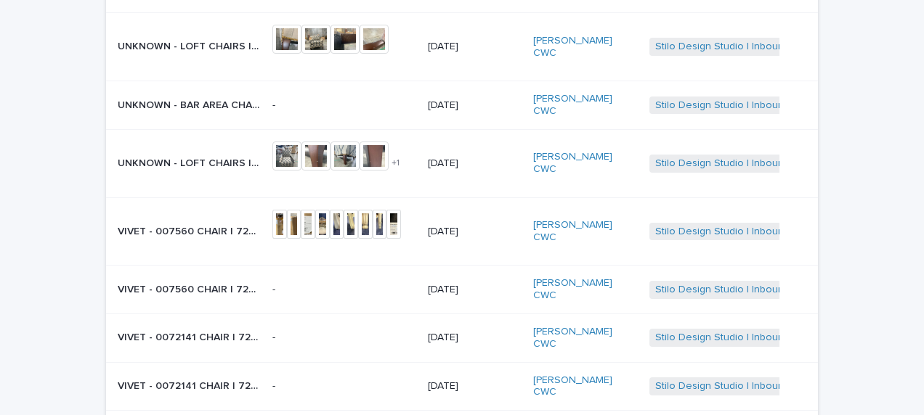
scroll to position [264, 0]
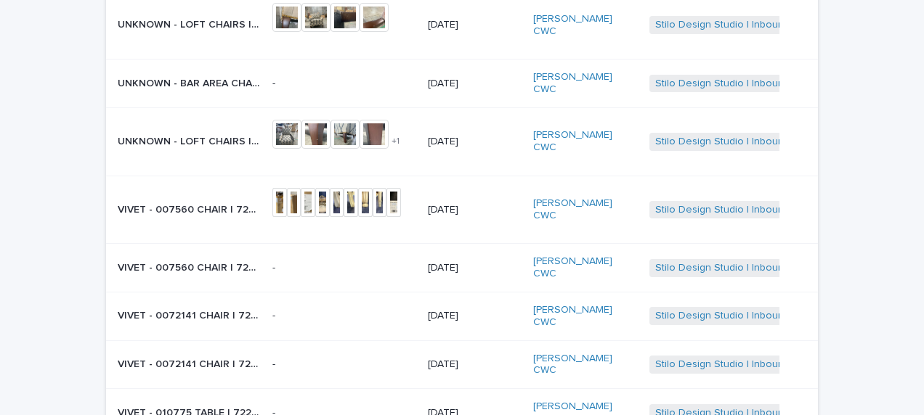
click at [182, 201] on p "VIVET - 007560 CHAIR | 72241" at bounding box center [191, 208] width 146 height 15
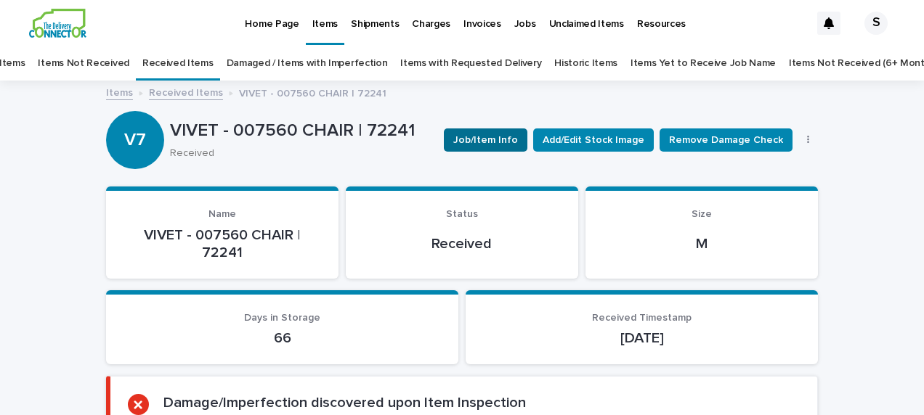
click at [477, 136] on span "Job/Item Info" at bounding box center [485, 140] width 65 height 15
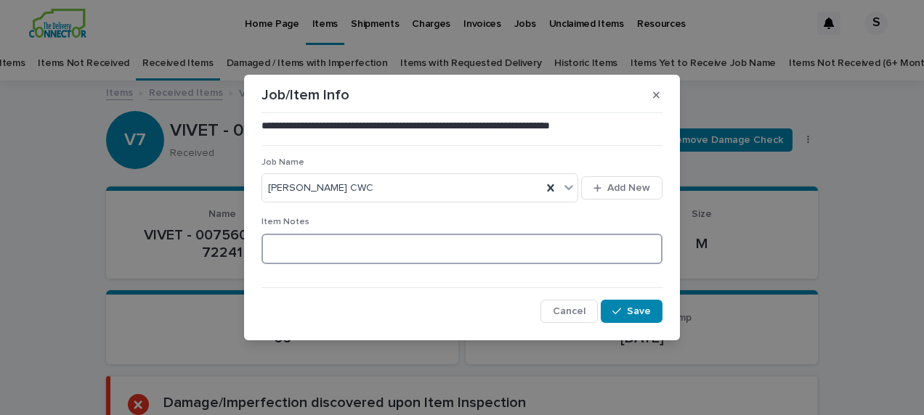
click at [305, 245] on textarea at bounding box center [461, 249] width 401 height 31
type textarea "**********"
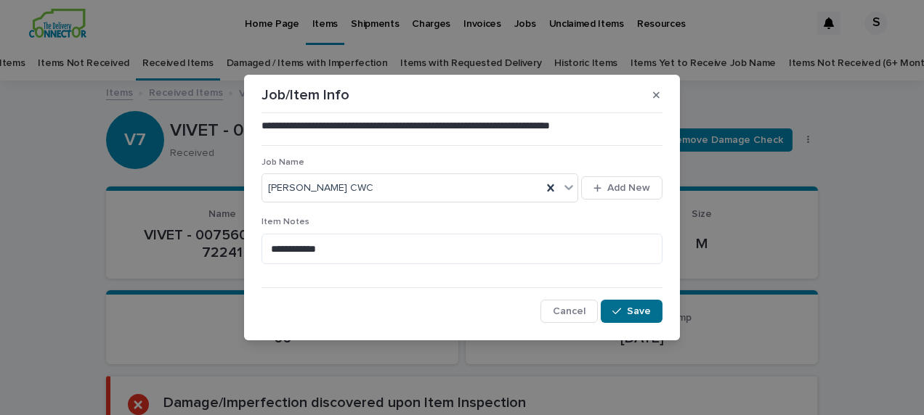
click at [625, 309] on div "button" at bounding box center [619, 311] width 15 height 10
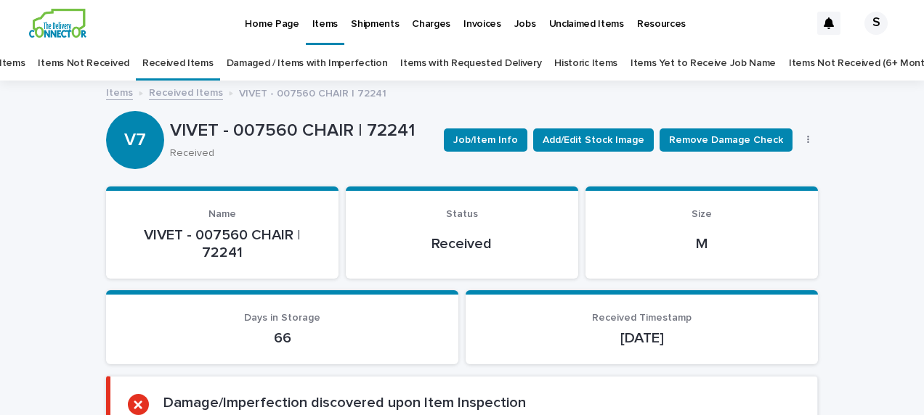
click at [191, 93] on link "Received Items" at bounding box center [186, 92] width 74 height 17
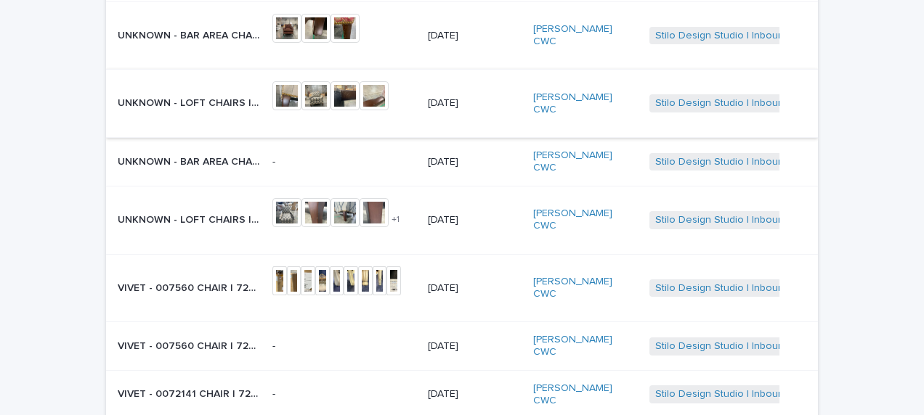
scroll to position [264, 0]
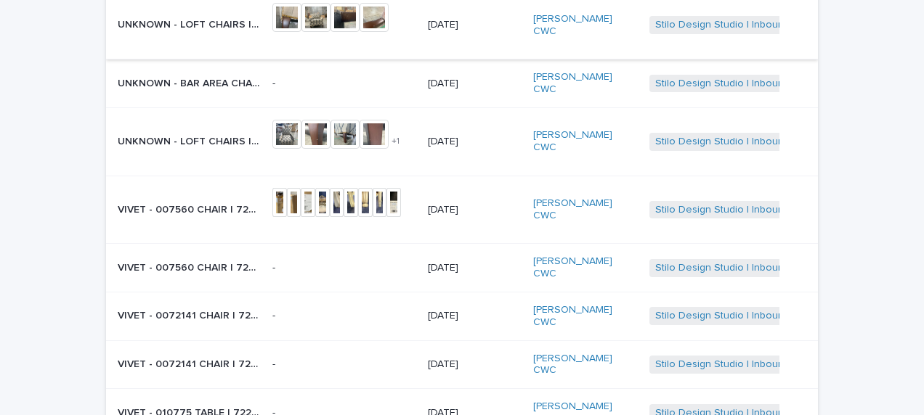
click at [211, 304] on div "VIVET - 0072141 CHAIR | 72238 VIVET - 0072141 CHAIR | 72238" at bounding box center [189, 316] width 143 height 24
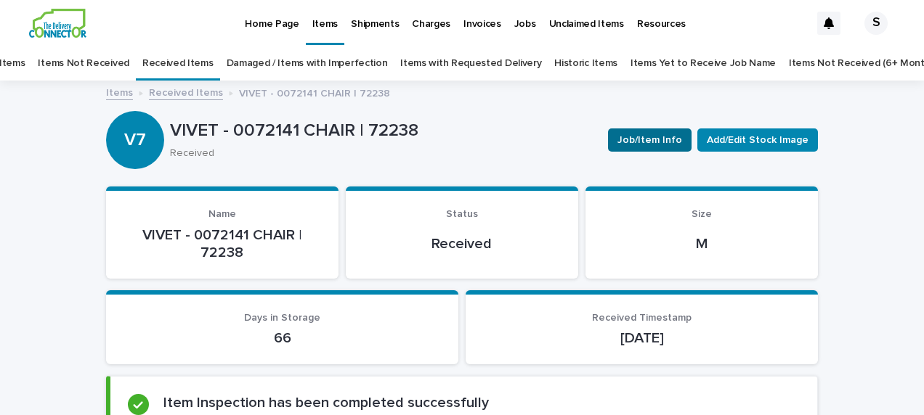
click at [644, 144] on span "Job/Item Info" at bounding box center [649, 140] width 65 height 15
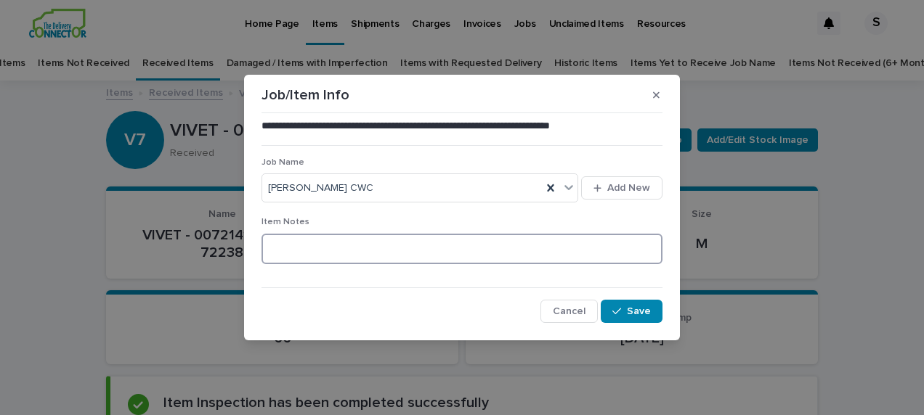
click at [384, 257] on textarea at bounding box center [461, 249] width 401 height 31
type textarea "**********"
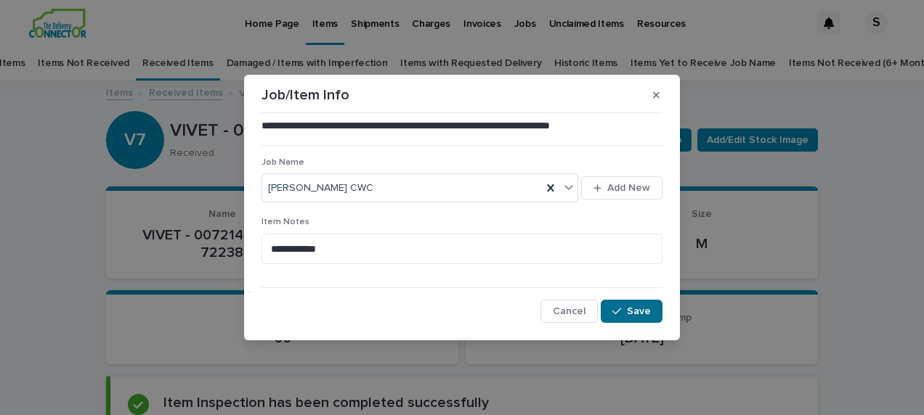
click at [620, 307] on icon "button" at bounding box center [616, 311] width 9 height 10
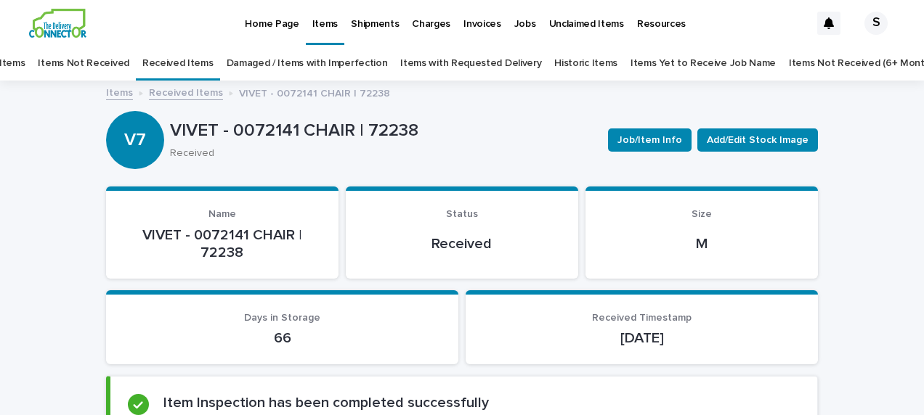
click at [189, 92] on link "Received Items" at bounding box center [186, 92] width 74 height 17
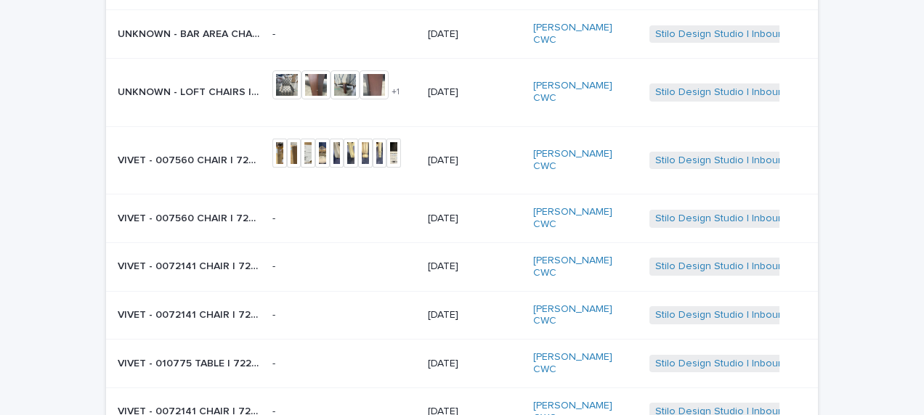
scroll to position [337, 0]
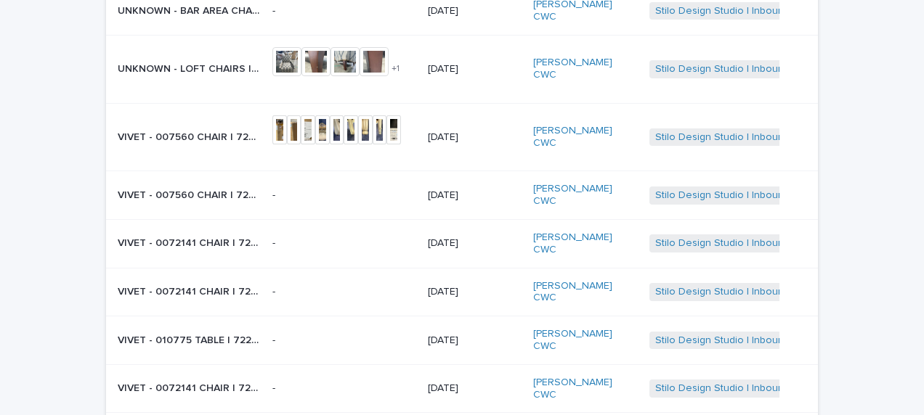
click at [261, 280] on div "VIVET - 0072141 CHAIR | 72239 VIVET - 0072141 CHAIR | 72239" at bounding box center [189, 292] width 143 height 24
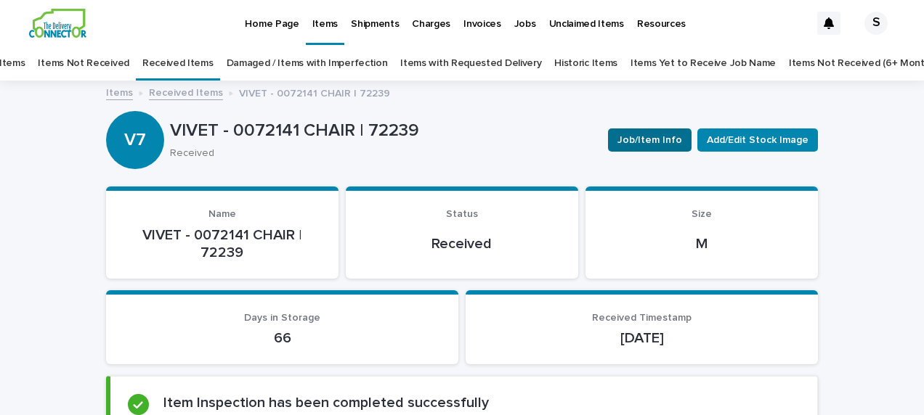
click at [667, 139] on span "Job/Item Info" at bounding box center [649, 140] width 65 height 15
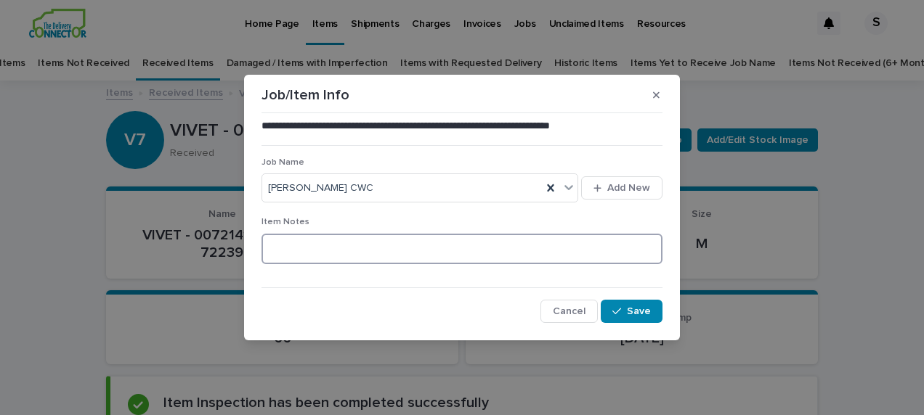
click at [298, 253] on textarea at bounding box center [461, 249] width 401 height 31
type textarea "**********"
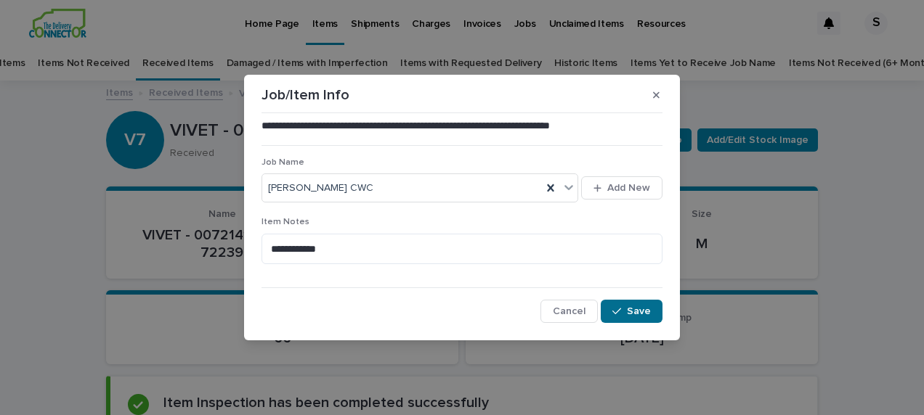
click at [622, 303] on button "Save" at bounding box center [632, 311] width 62 height 23
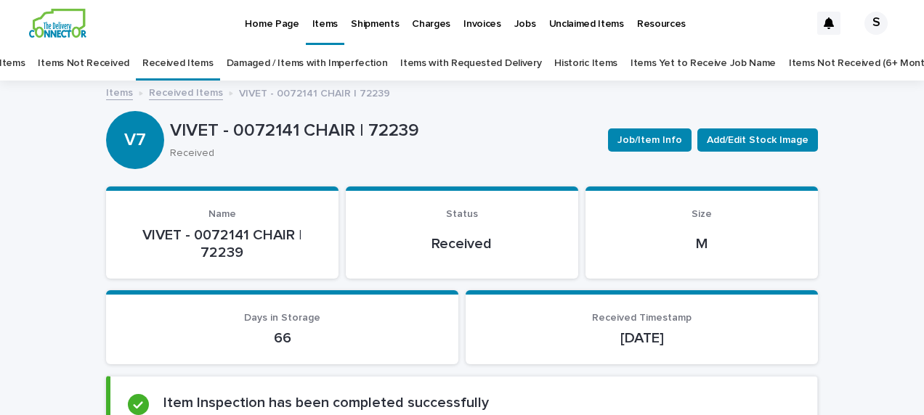
click at [190, 92] on link "Received Items" at bounding box center [186, 92] width 74 height 17
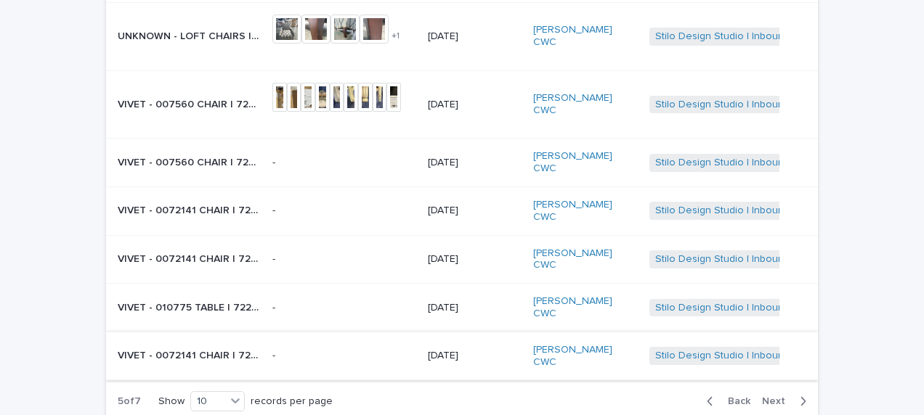
scroll to position [337, 0]
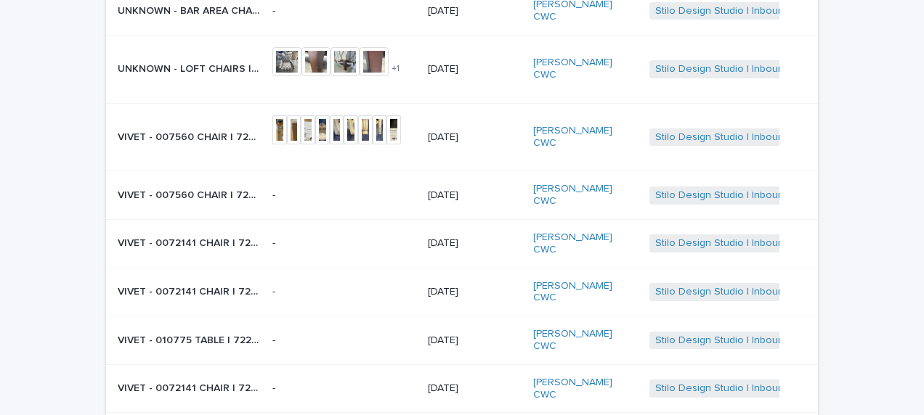
click at [219, 332] on p "VIVET - 010775 TABLE | 72236" at bounding box center [191, 339] width 146 height 15
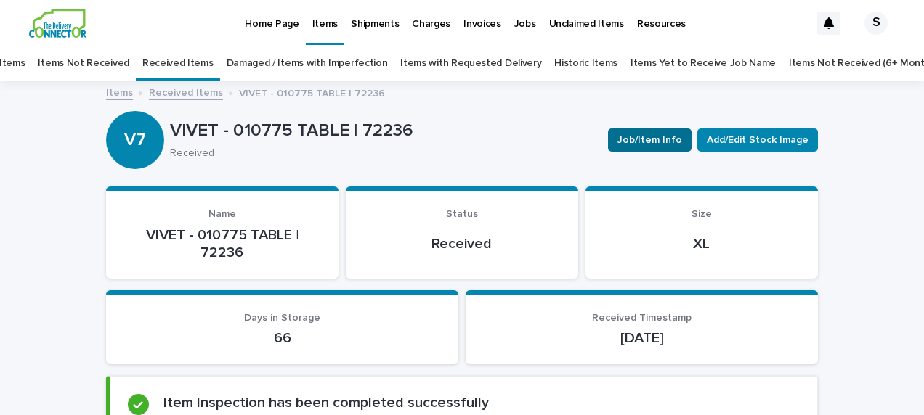
click at [634, 141] on span "Job/Item Info" at bounding box center [649, 140] width 65 height 15
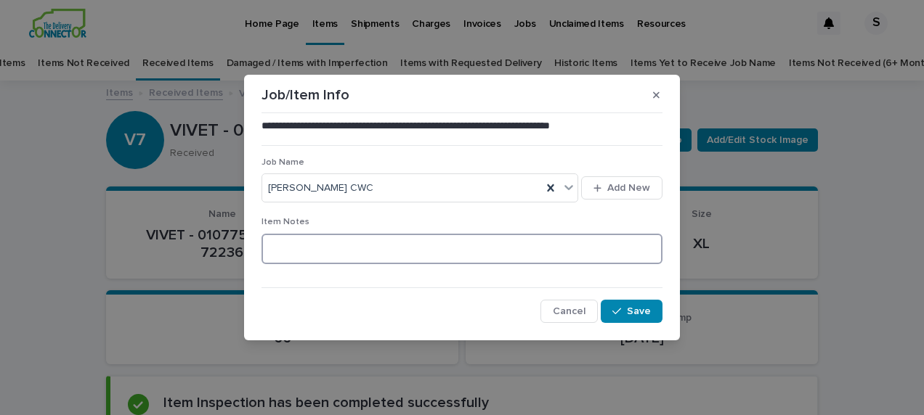
click at [336, 250] on textarea at bounding box center [461, 249] width 401 height 31
type textarea "**********"
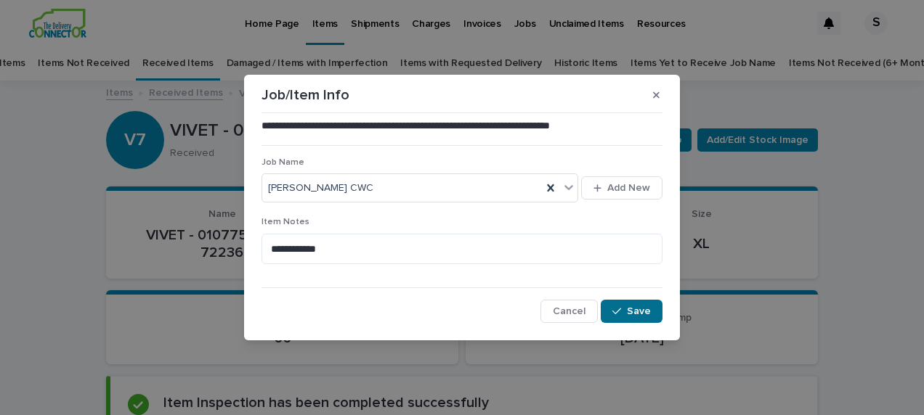
click at [642, 306] on span "Save" at bounding box center [639, 311] width 24 height 10
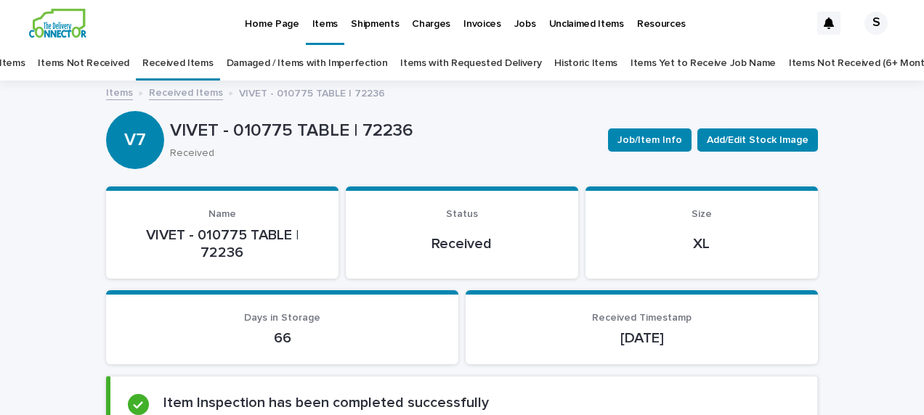
click at [196, 88] on link "Received Items" at bounding box center [186, 92] width 74 height 17
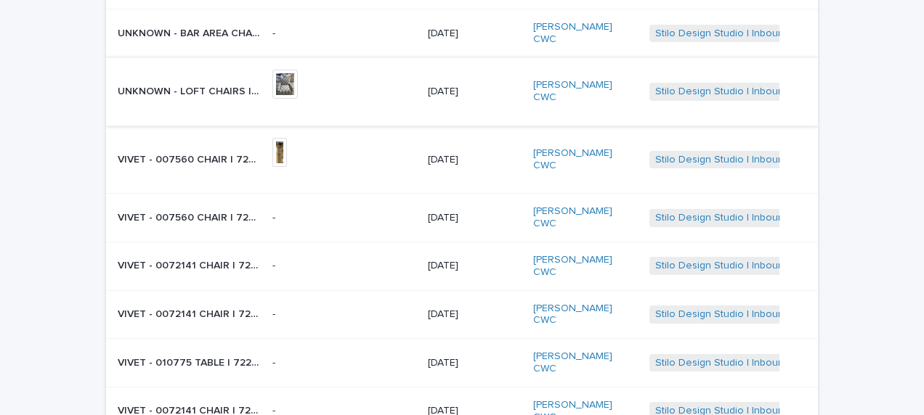
scroll to position [337, 0]
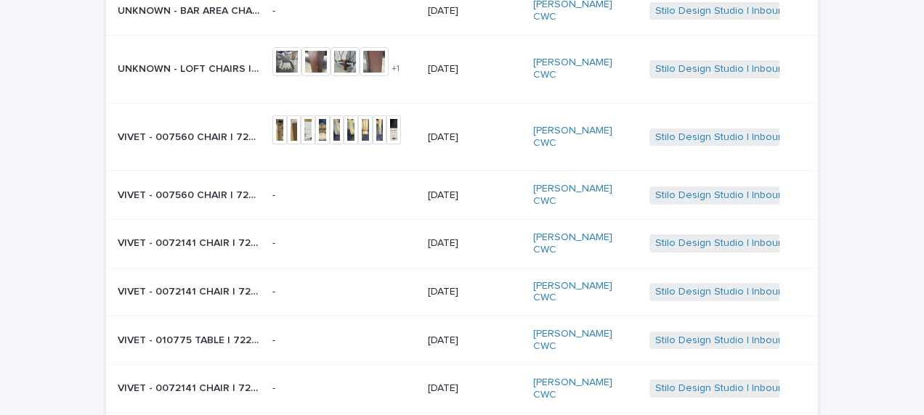
click at [248, 380] on p "VIVET - 0072141 CHAIR | 72237" at bounding box center [191, 387] width 146 height 15
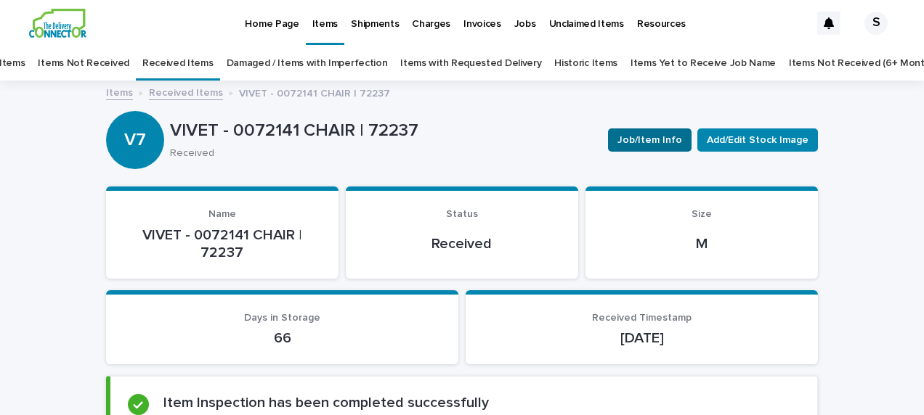
click at [659, 147] on button "Job/Item Info" at bounding box center [650, 140] width 84 height 23
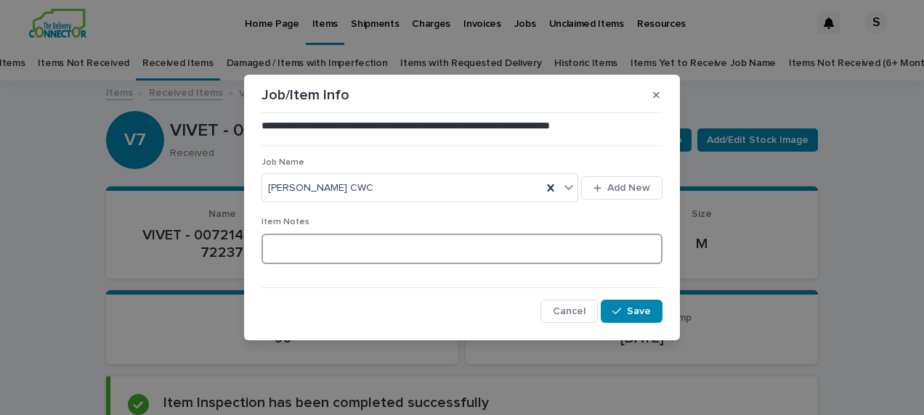
click at [333, 241] on textarea at bounding box center [461, 249] width 401 height 31
type textarea "**********"
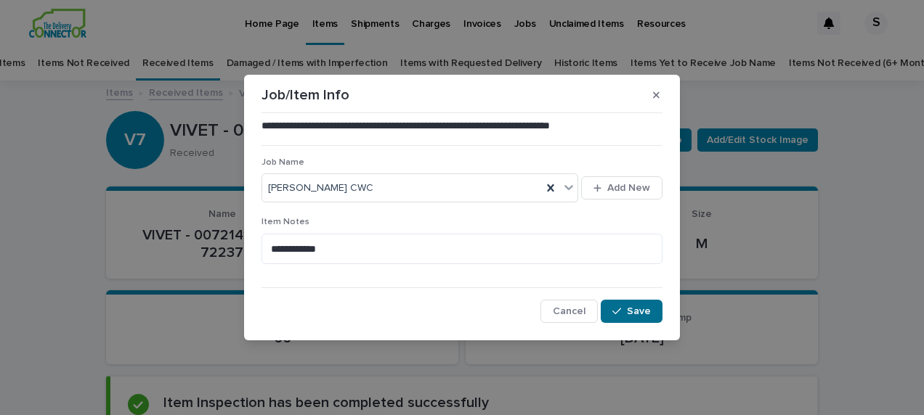
click at [619, 320] on button "Save" at bounding box center [632, 311] width 62 height 23
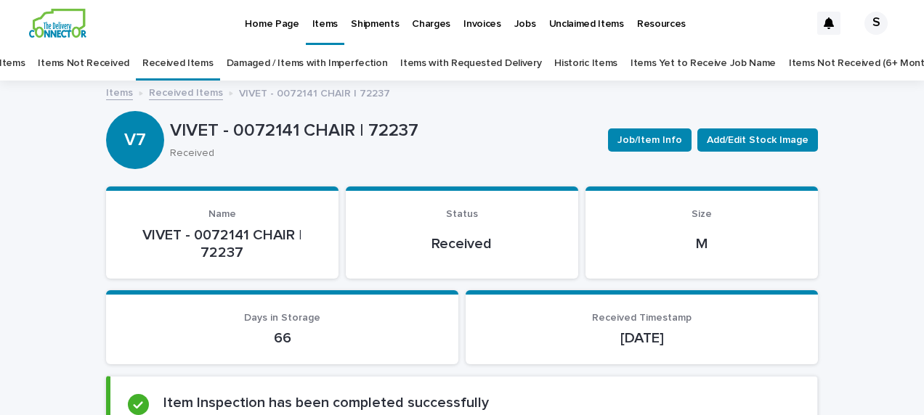
click at [173, 97] on link "Received Items" at bounding box center [186, 92] width 74 height 17
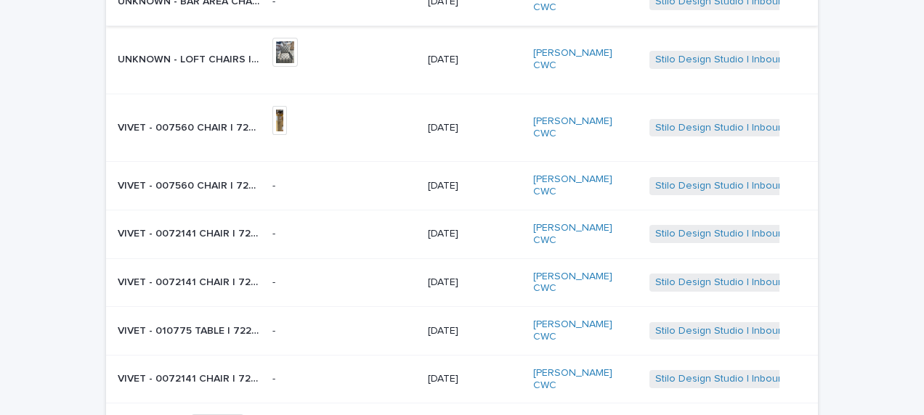
scroll to position [410, 0]
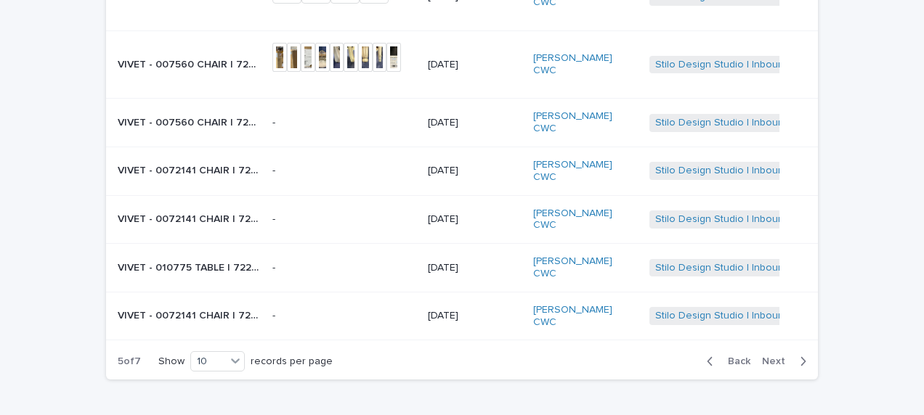
click at [768, 357] on span "Next" at bounding box center [778, 362] width 32 height 10
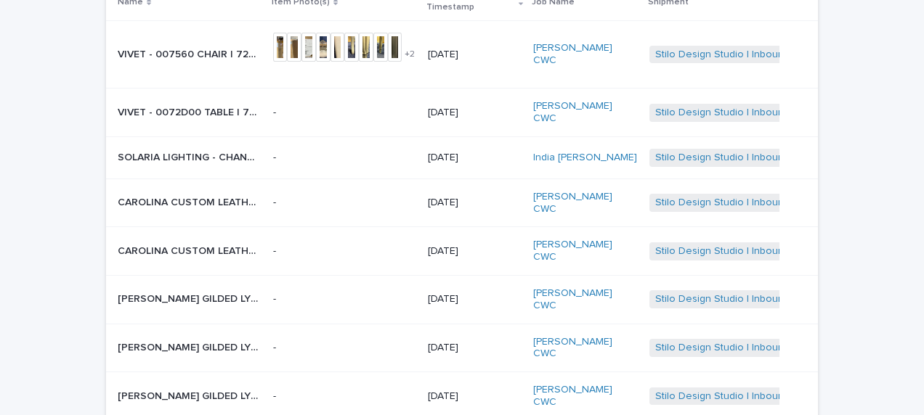
scroll to position [151, 0]
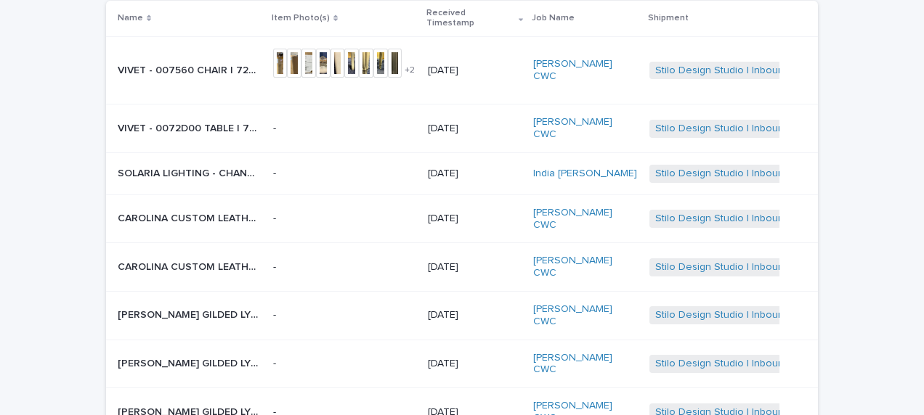
click at [192, 64] on p "VIVET - 007560 CHAIR | 72243" at bounding box center [191, 69] width 147 height 15
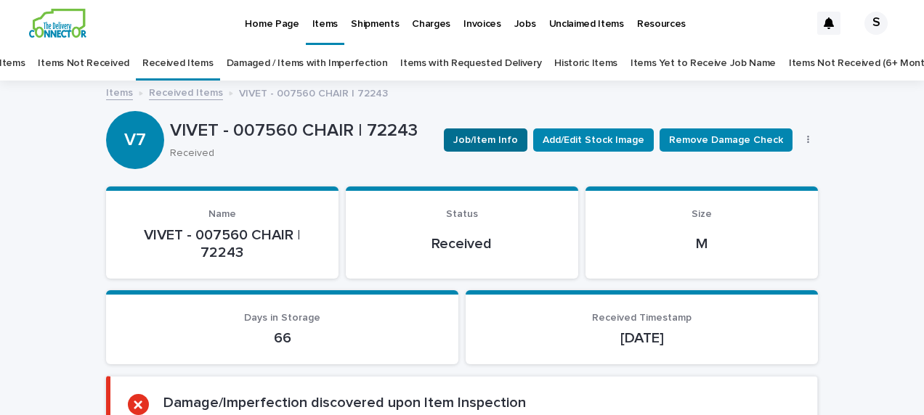
click at [497, 147] on button "Job/Item Info" at bounding box center [486, 140] width 84 height 23
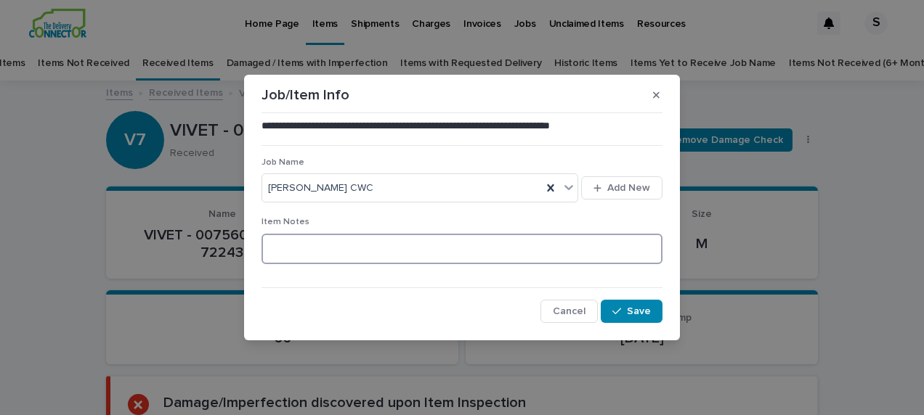
click at [296, 247] on textarea at bounding box center [461, 249] width 401 height 31
type textarea "**********"
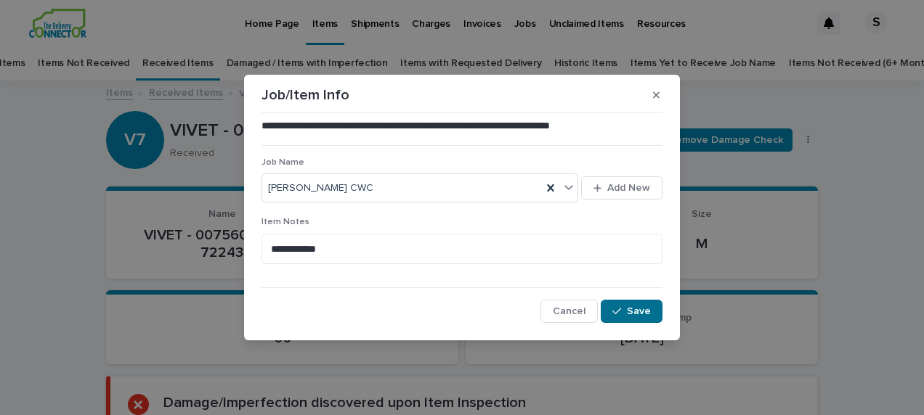
click at [631, 305] on button "Save" at bounding box center [632, 311] width 62 height 23
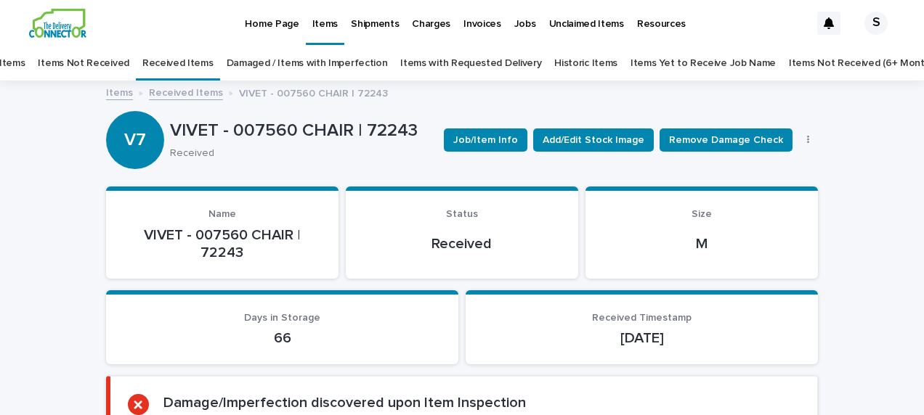
click at [191, 89] on link "Received Items" at bounding box center [186, 92] width 74 height 17
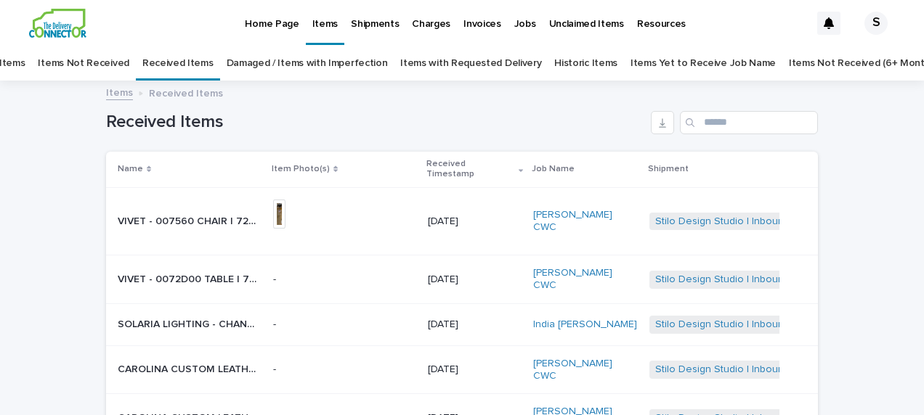
scroll to position [46, 0]
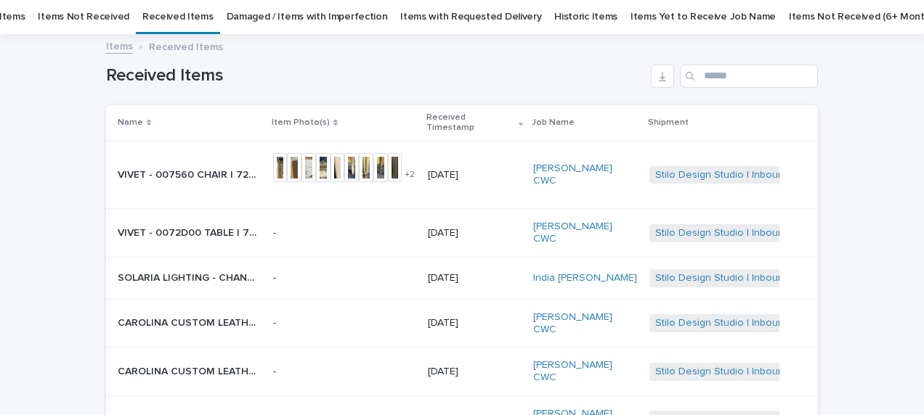
click at [224, 224] on p "VIVET - 0072D00 TABLE | 72235" at bounding box center [191, 231] width 147 height 15
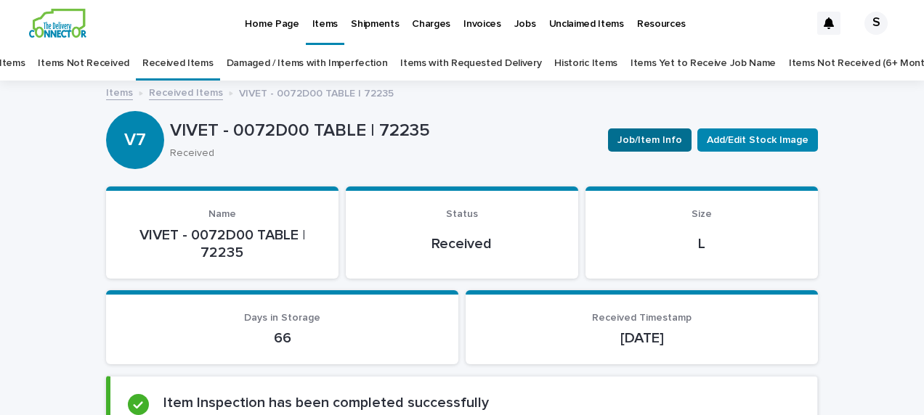
click at [630, 144] on span "Job/Item Info" at bounding box center [649, 140] width 65 height 15
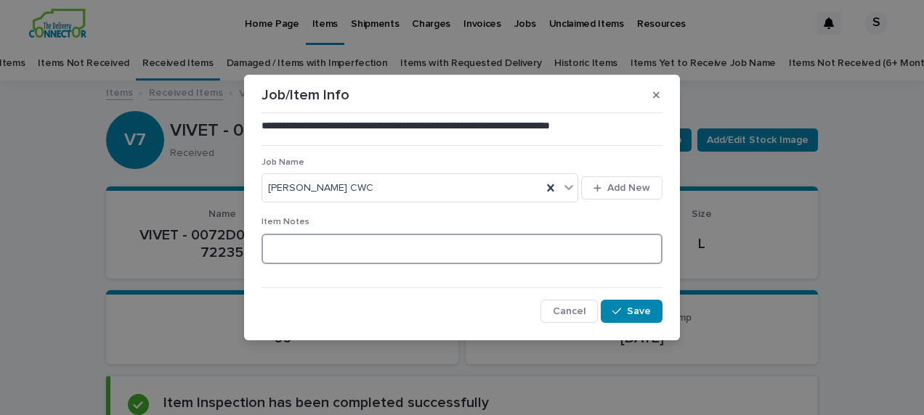
click at [333, 250] on textarea at bounding box center [461, 249] width 401 height 31
type textarea "**********"
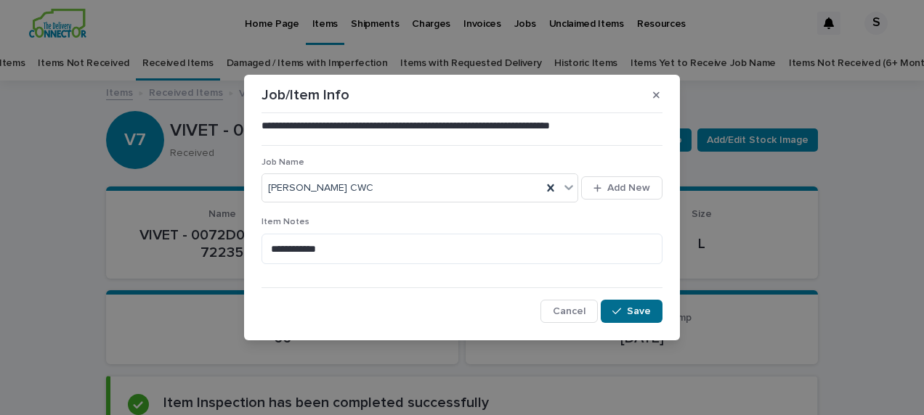
click at [645, 311] on span "Save" at bounding box center [639, 311] width 24 height 10
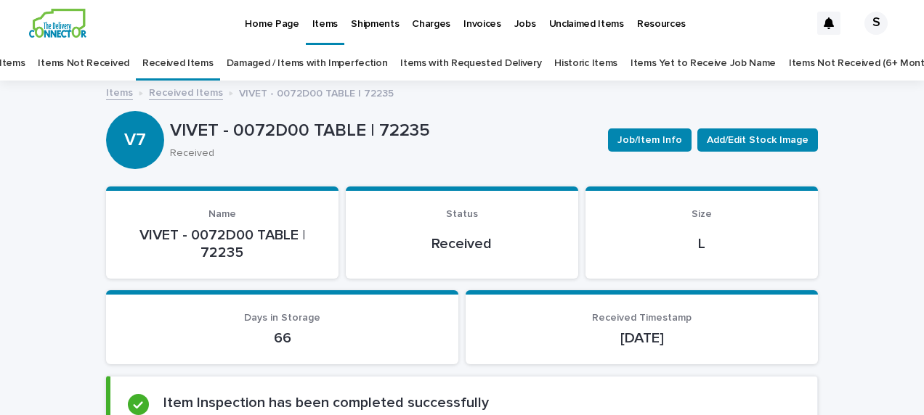
click at [195, 91] on link "Received Items" at bounding box center [186, 92] width 74 height 17
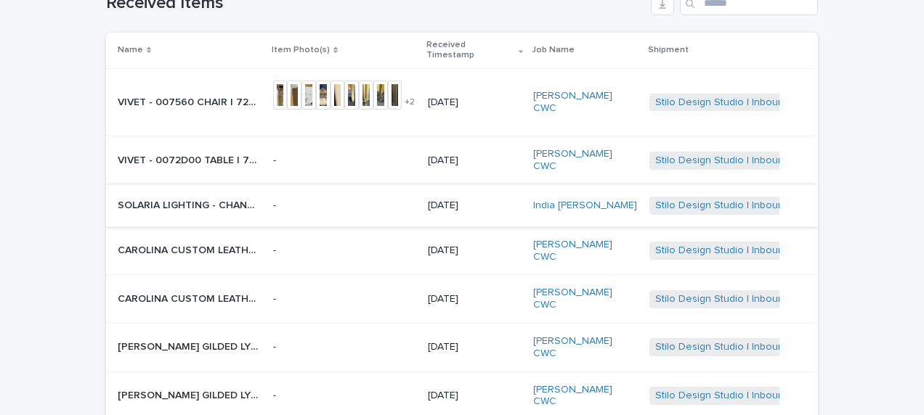
scroll to position [192, 0]
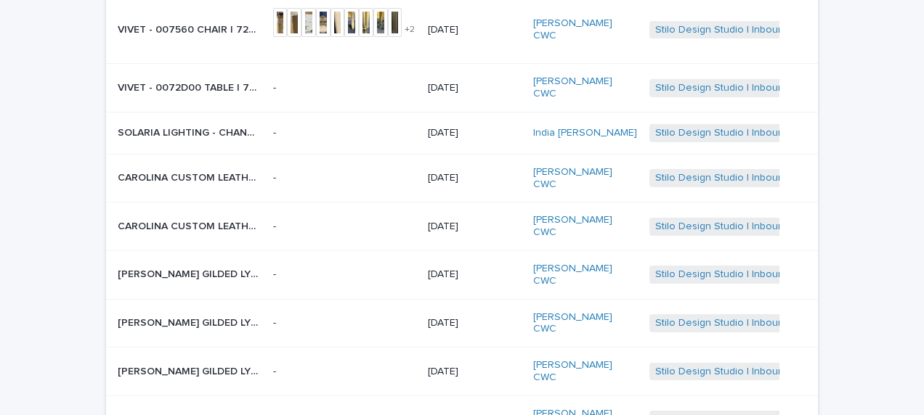
click at [236, 169] on p "CAROLINA CUSTOM LEATHER - 818 SOFA | 71900" at bounding box center [191, 176] width 147 height 15
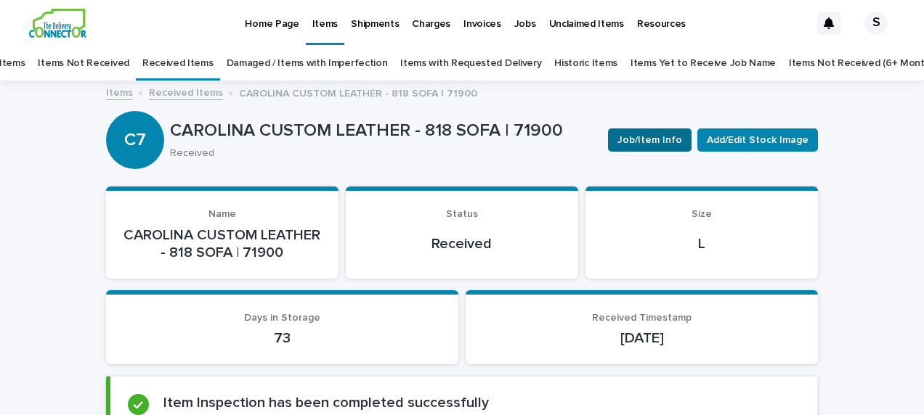
click at [622, 141] on span "Job/Item Info" at bounding box center [649, 140] width 65 height 15
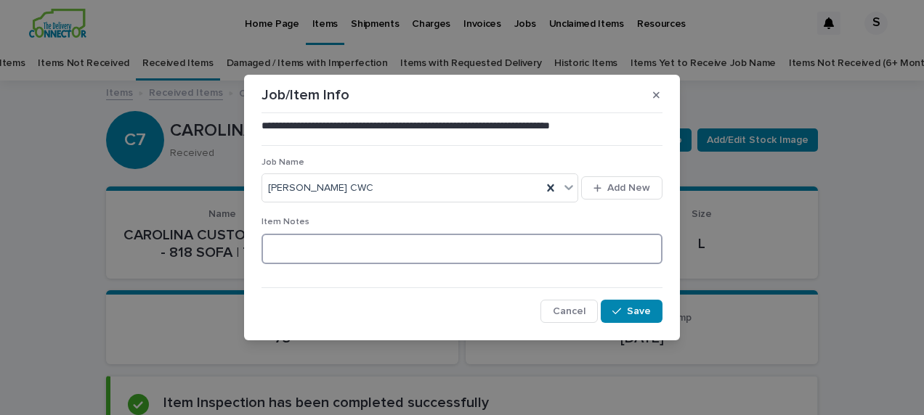
click at [267, 243] on textarea at bounding box center [461, 249] width 401 height 31
type textarea "**********"
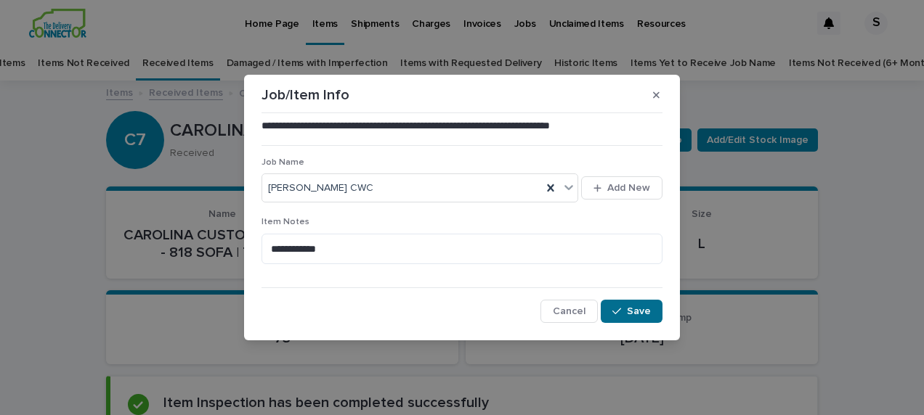
click at [623, 314] on div "button" at bounding box center [619, 311] width 15 height 10
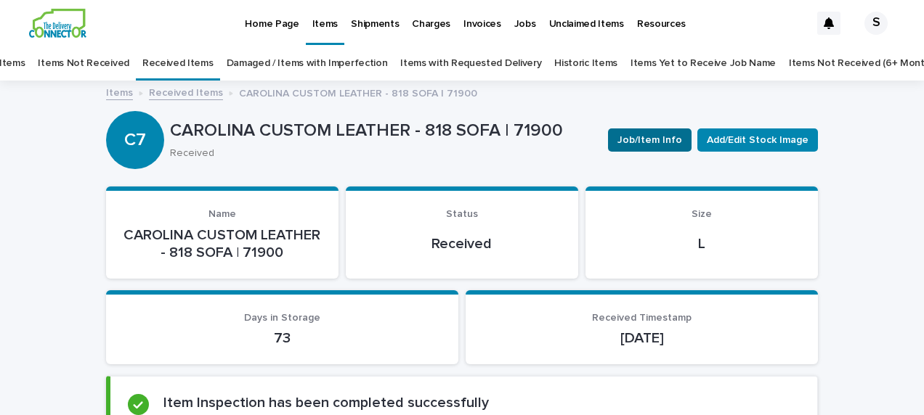
click at [658, 137] on span "Job/Item Info" at bounding box center [649, 140] width 65 height 15
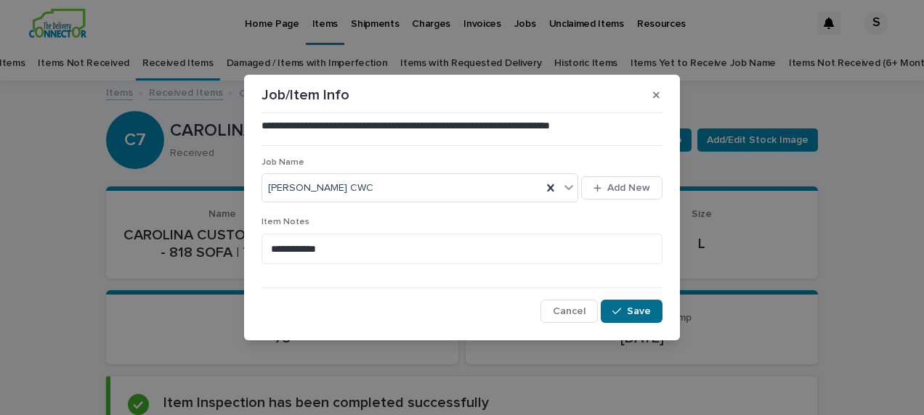
click at [632, 309] on span "Save" at bounding box center [639, 311] width 24 height 10
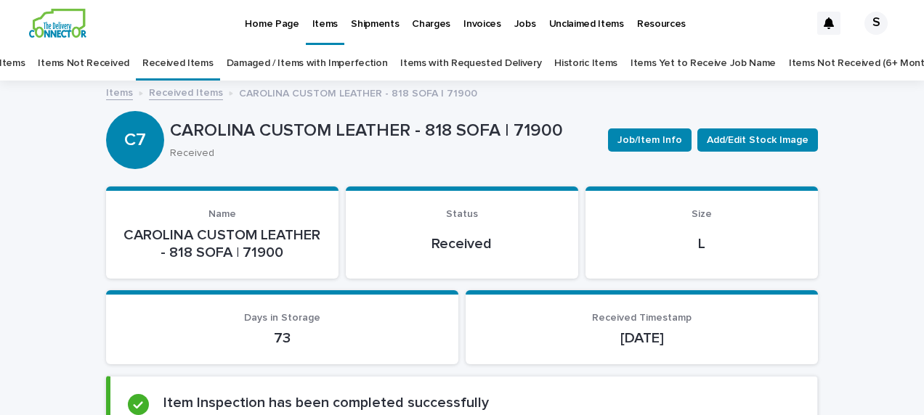
click at [184, 96] on link "Received Items" at bounding box center [186, 92] width 74 height 17
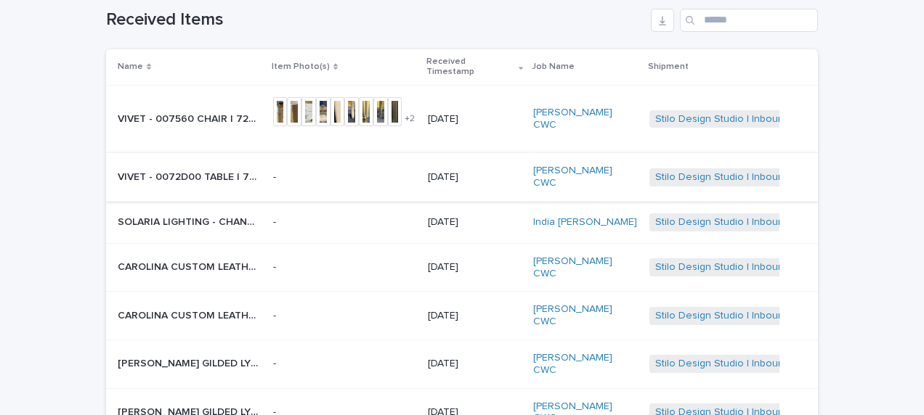
scroll to position [192, 0]
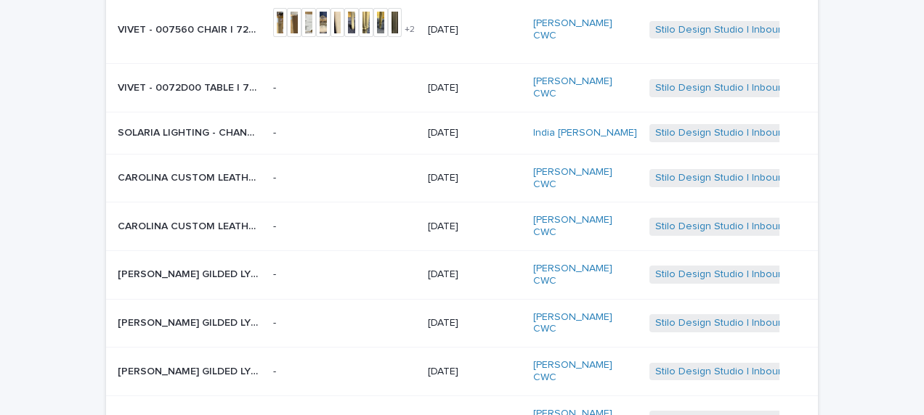
click at [211, 218] on p "CAROLINA CUSTOM LEATHER - 818 SOFA | 71899" at bounding box center [191, 225] width 147 height 15
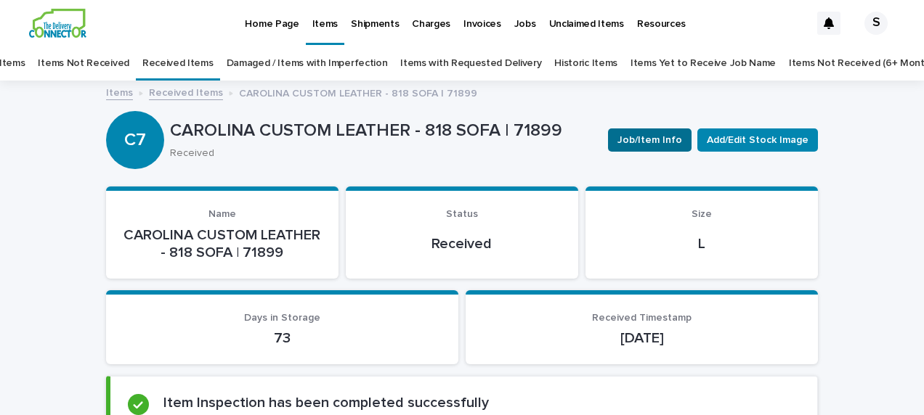
click at [648, 137] on span "Job/Item Info" at bounding box center [649, 140] width 65 height 15
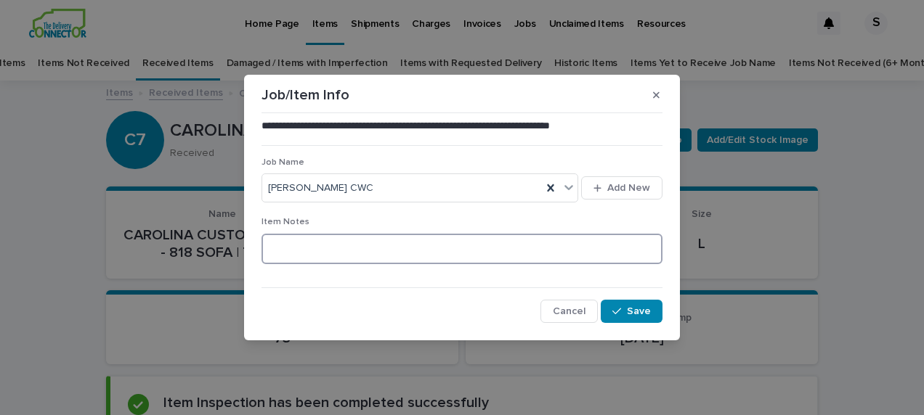
click at [338, 240] on textarea at bounding box center [461, 249] width 401 height 31
type textarea "**********"
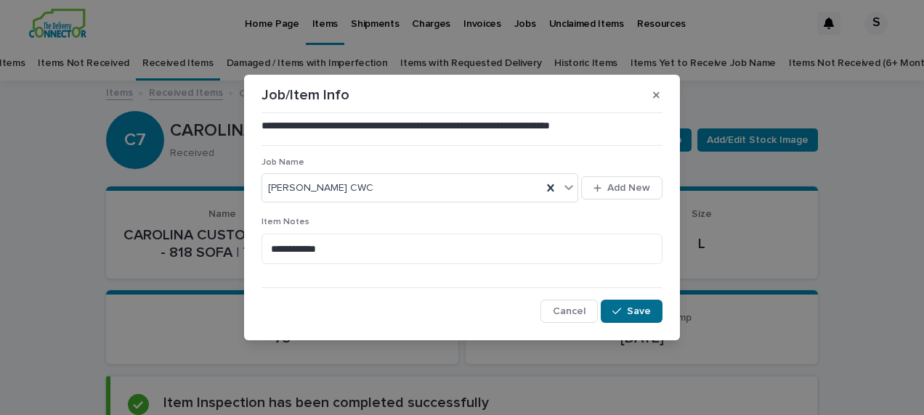
click at [635, 315] on span "Save" at bounding box center [639, 311] width 24 height 10
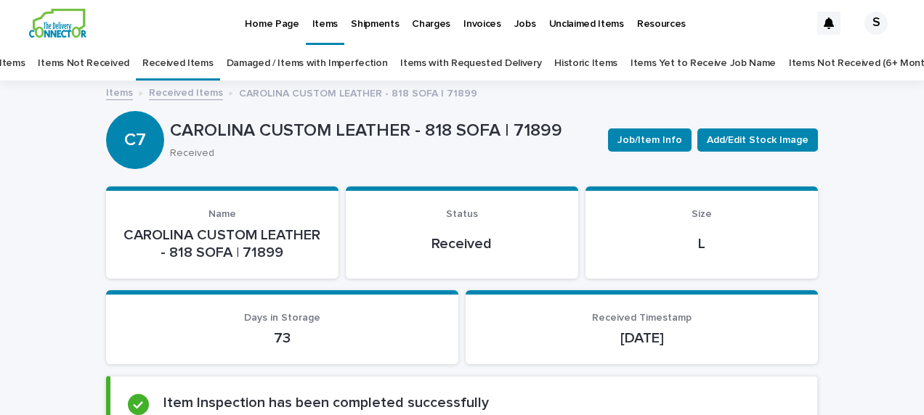
click at [161, 94] on link "Received Items" at bounding box center [186, 92] width 74 height 17
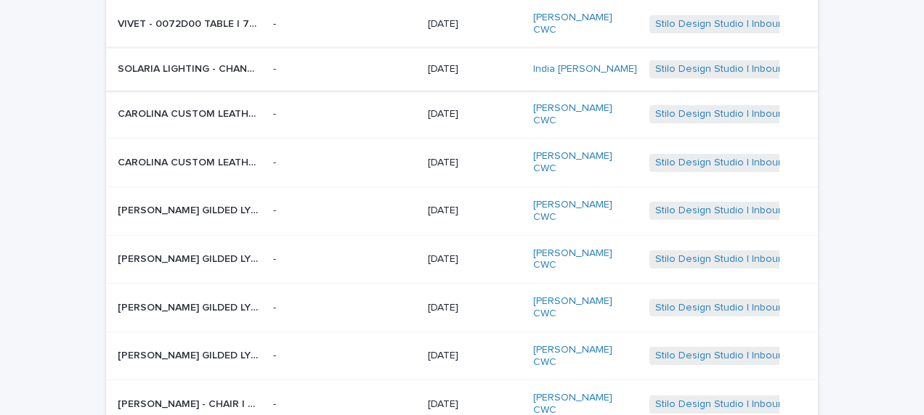
scroll to position [264, 0]
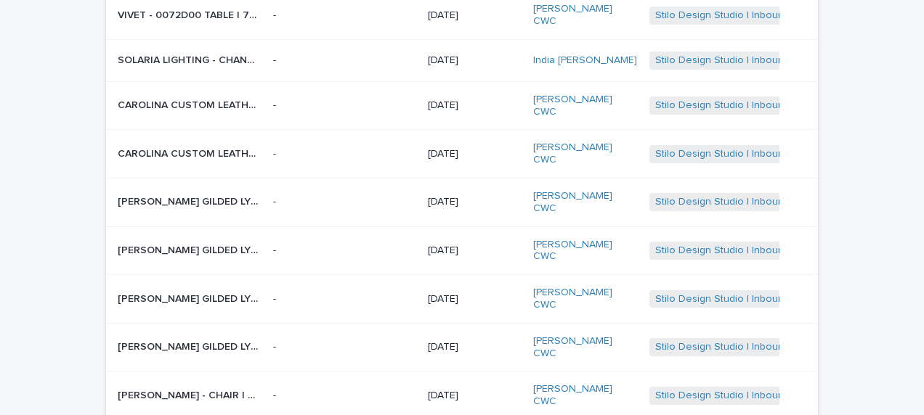
click at [245, 193] on p "[PERSON_NAME] GILDED LYRE BACK SIDE CHAIR | 71463" at bounding box center [191, 200] width 147 height 15
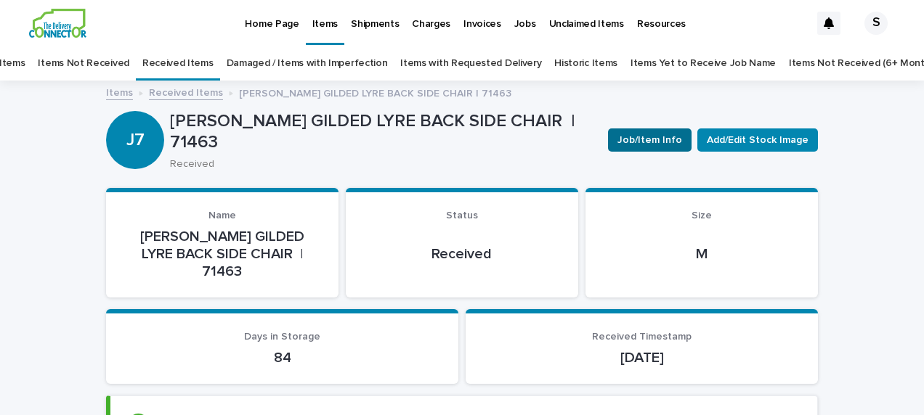
click at [626, 134] on span "Job/Item Info" at bounding box center [649, 140] width 65 height 15
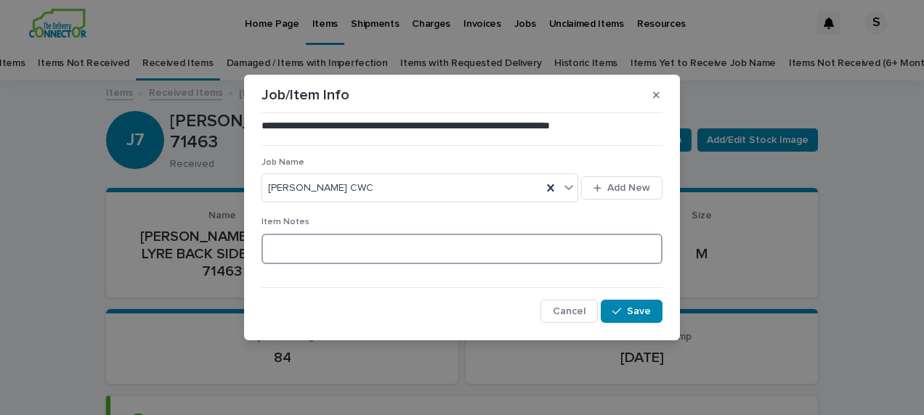
click at [341, 250] on textarea at bounding box center [461, 249] width 401 height 31
type textarea "**********"
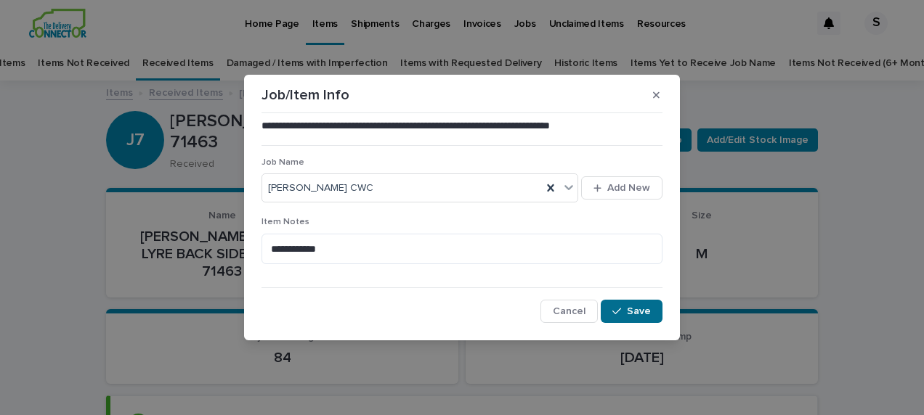
click at [629, 304] on button "Save" at bounding box center [632, 311] width 62 height 23
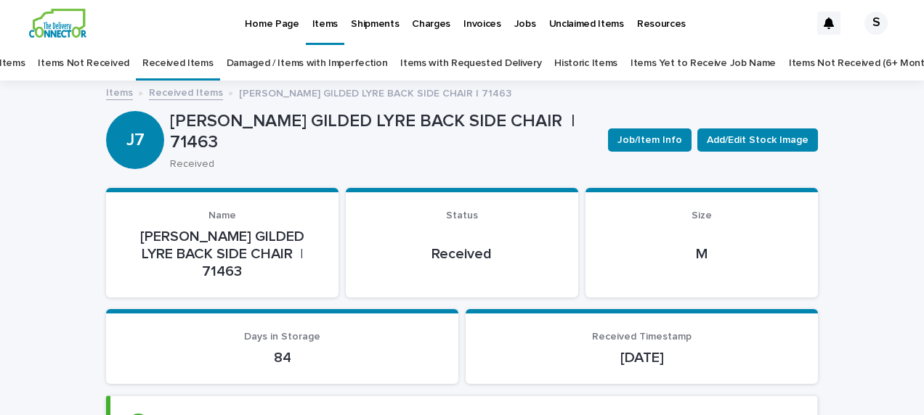
click at [182, 93] on link "Received Items" at bounding box center [186, 92] width 74 height 17
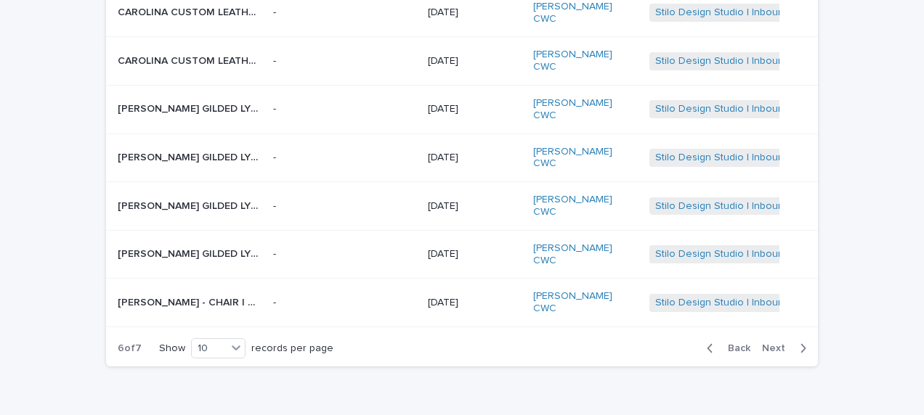
scroll to position [369, 0]
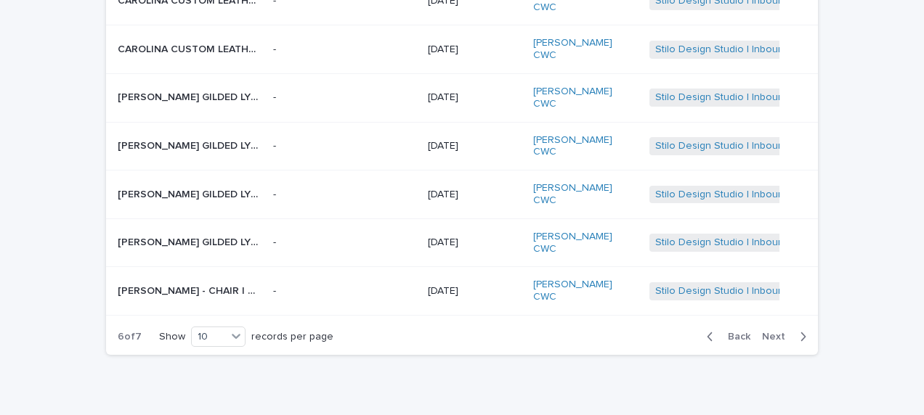
click at [232, 137] on p "[PERSON_NAME] GILDED LYRE BACK SIDE CHAIR | 71461" at bounding box center [191, 144] width 147 height 15
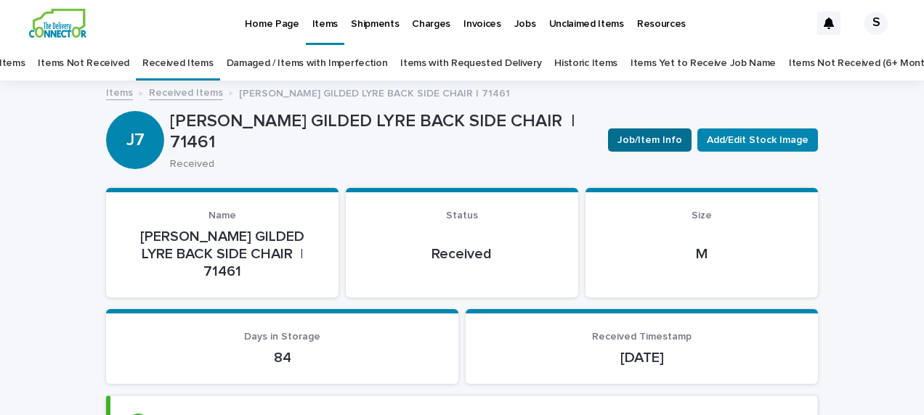
click at [642, 134] on span "Job/Item Info" at bounding box center [649, 140] width 65 height 15
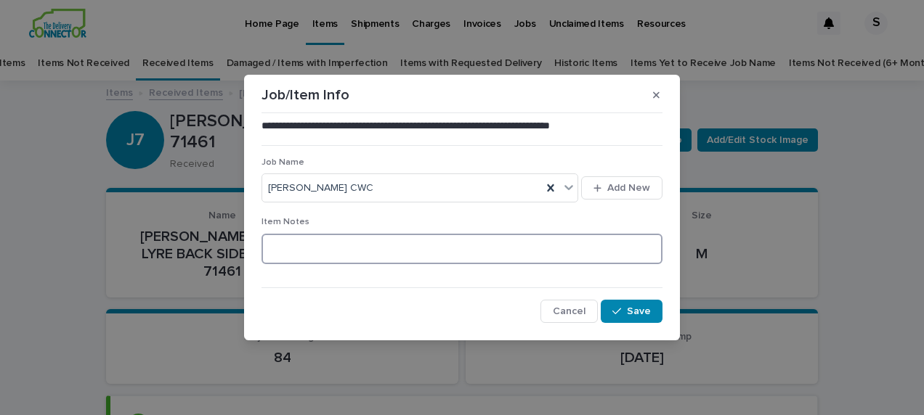
click at [314, 238] on textarea at bounding box center [461, 249] width 401 height 31
type textarea "**********"
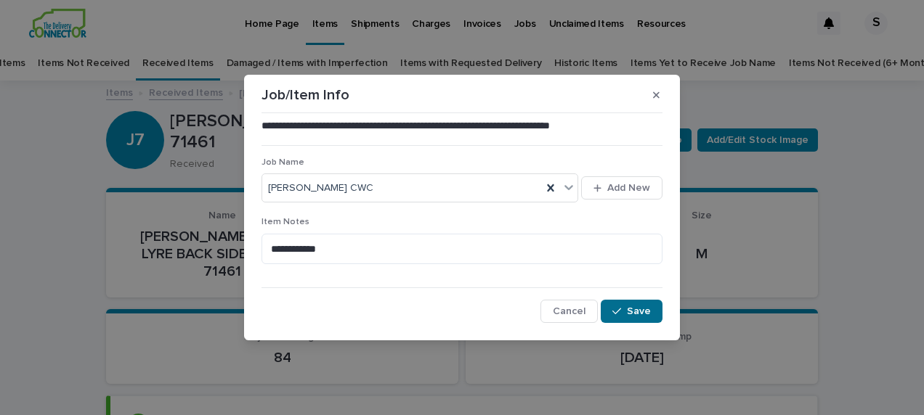
click at [620, 312] on icon "button" at bounding box center [616, 311] width 9 height 10
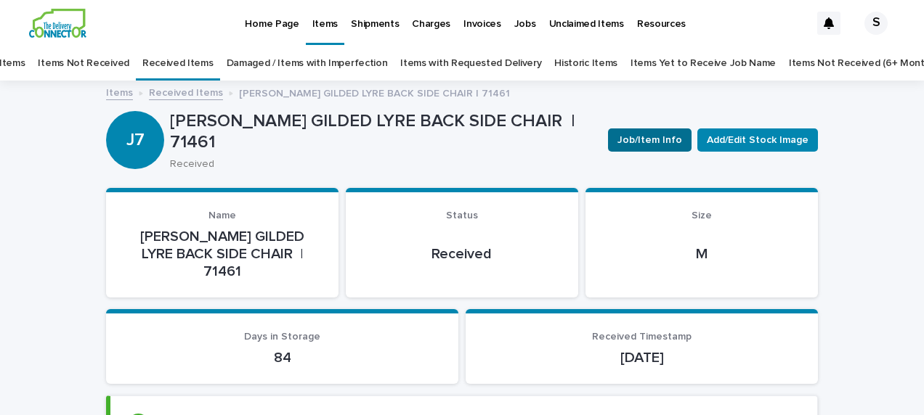
click at [652, 138] on span "Job/Item Info" at bounding box center [649, 140] width 65 height 15
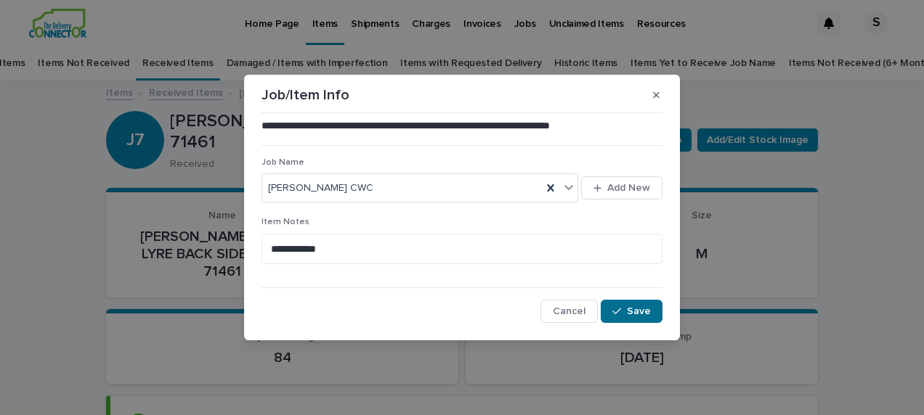
click at [640, 308] on span "Save" at bounding box center [639, 311] width 24 height 10
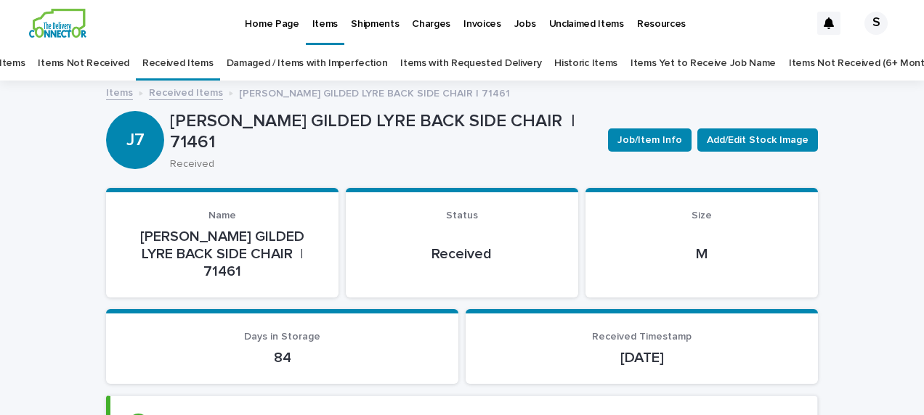
click at [191, 90] on link "Received Items" at bounding box center [186, 92] width 74 height 17
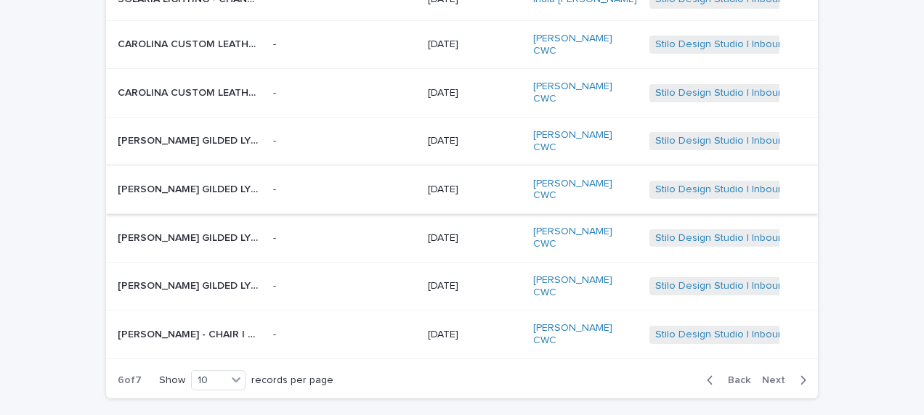
scroll to position [337, 0]
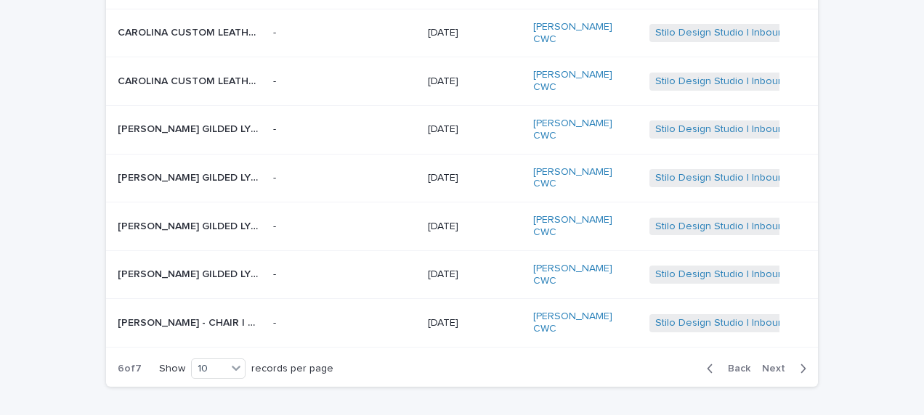
click at [242, 218] on p "[PERSON_NAME] GILDED LYRE BACK SIDE CHAIR | 71464" at bounding box center [191, 225] width 147 height 15
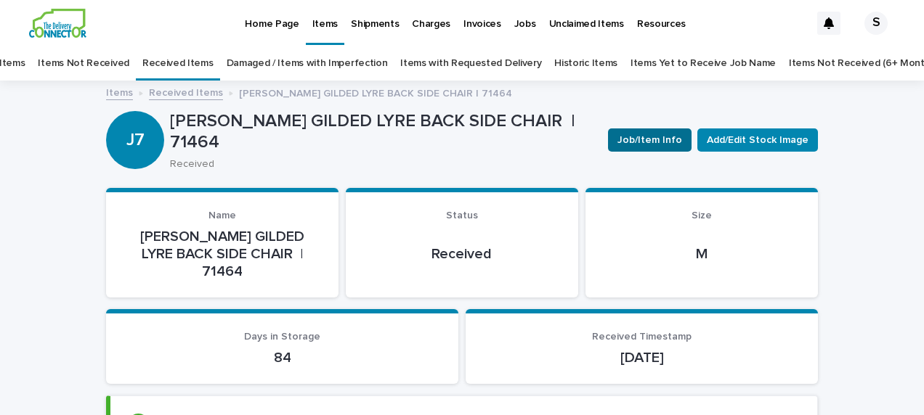
click at [636, 142] on span "Job/Item Info" at bounding box center [649, 140] width 65 height 15
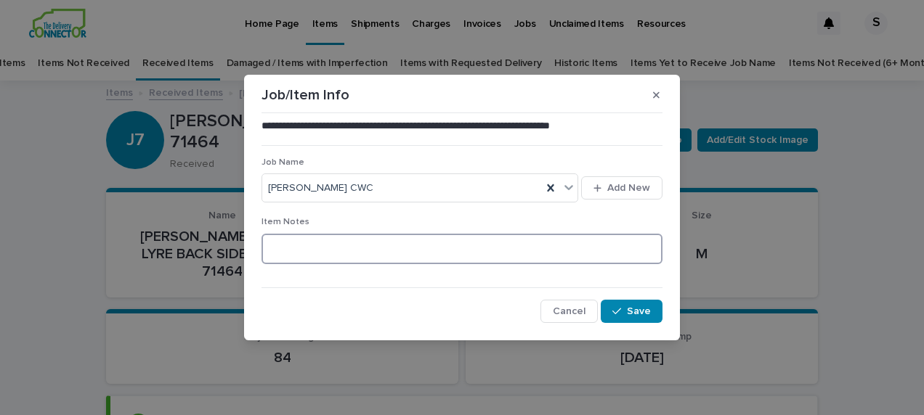
click at [294, 250] on textarea at bounding box center [461, 249] width 401 height 31
type textarea "**********"
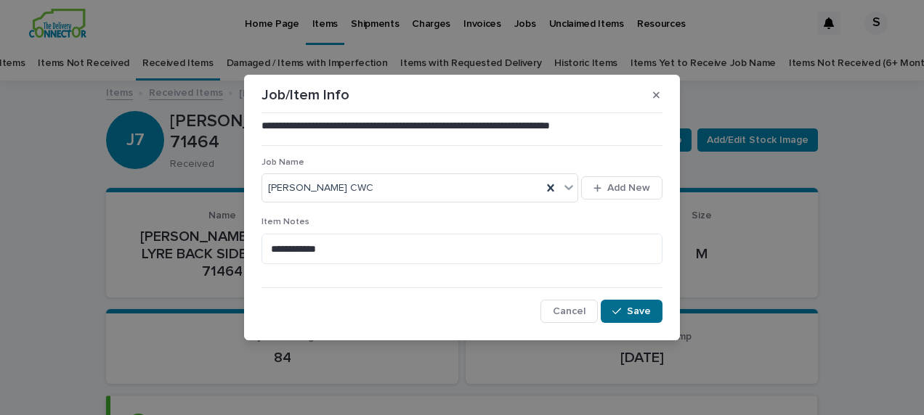
click at [639, 311] on span "Save" at bounding box center [639, 311] width 24 height 10
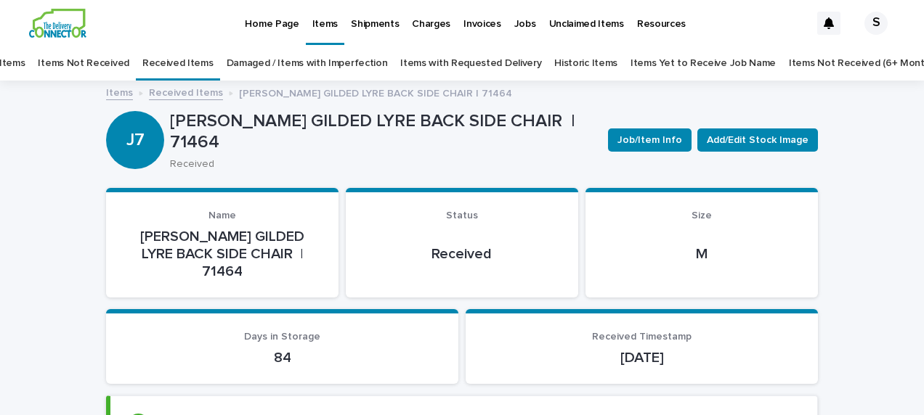
click at [186, 97] on link "Received Items" at bounding box center [186, 92] width 74 height 17
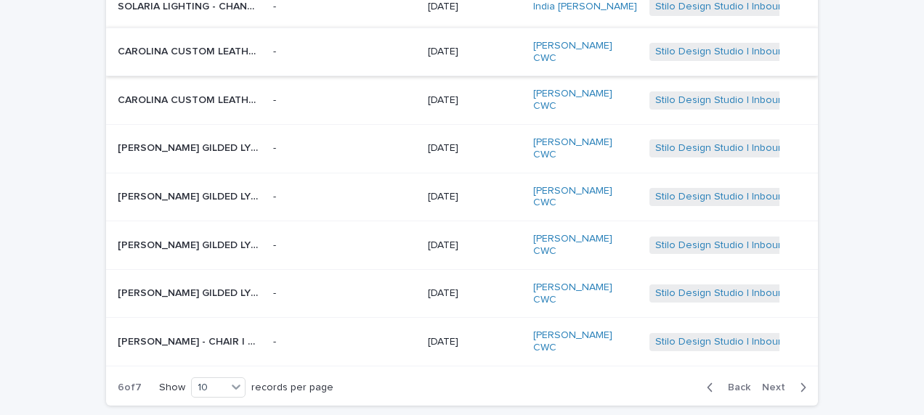
scroll to position [337, 0]
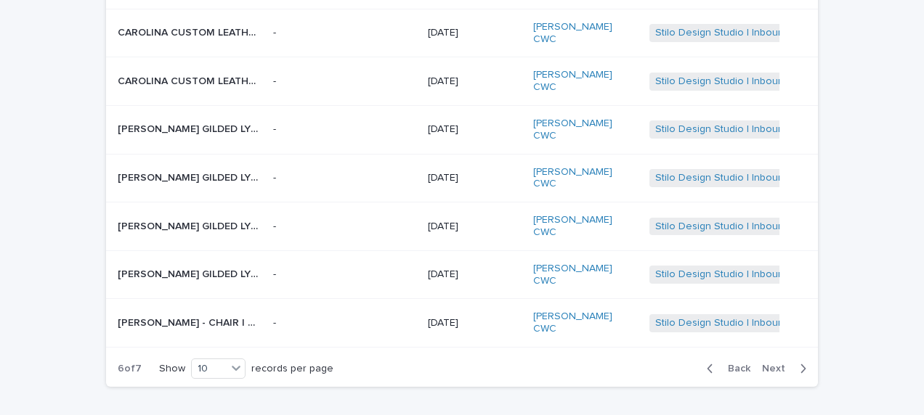
click at [246, 266] on p "[PERSON_NAME] GILDED LYRE BACK SIDE CHAIR | 71462" at bounding box center [191, 273] width 147 height 15
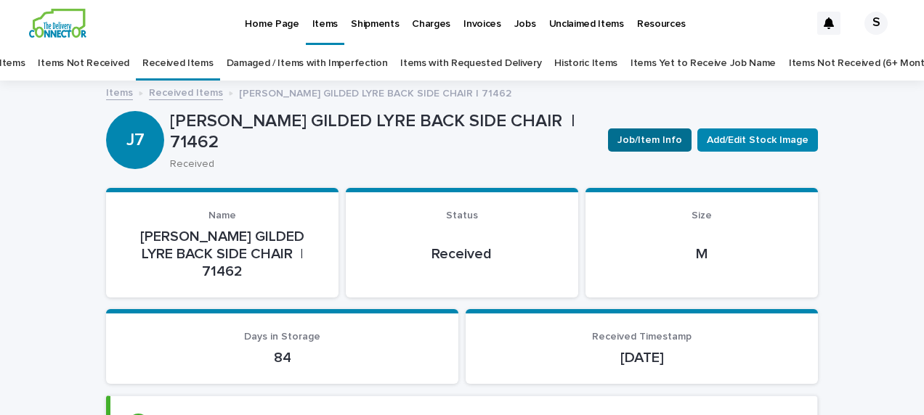
click at [674, 142] on span "Job/Item Info" at bounding box center [649, 140] width 65 height 15
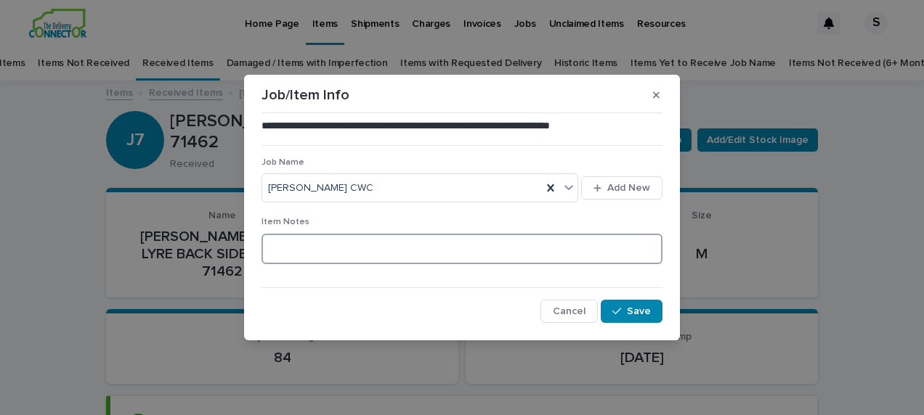
click at [291, 245] on textarea at bounding box center [461, 249] width 401 height 31
type textarea "**********"
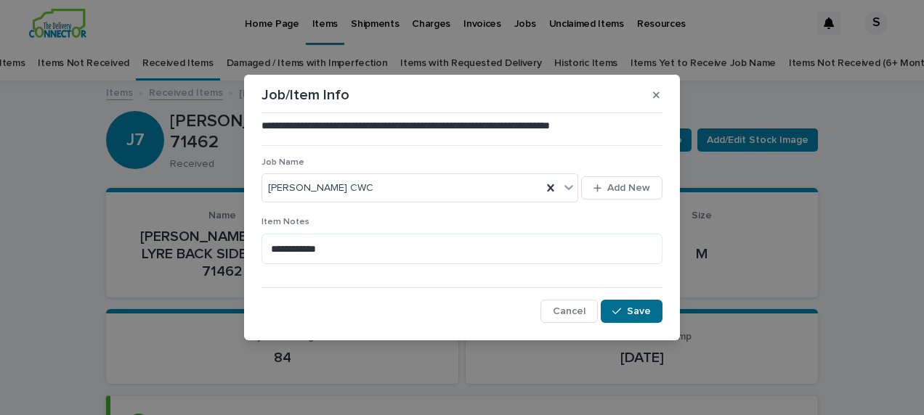
click at [651, 315] on button "Save" at bounding box center [632, 311] width 62 height 23
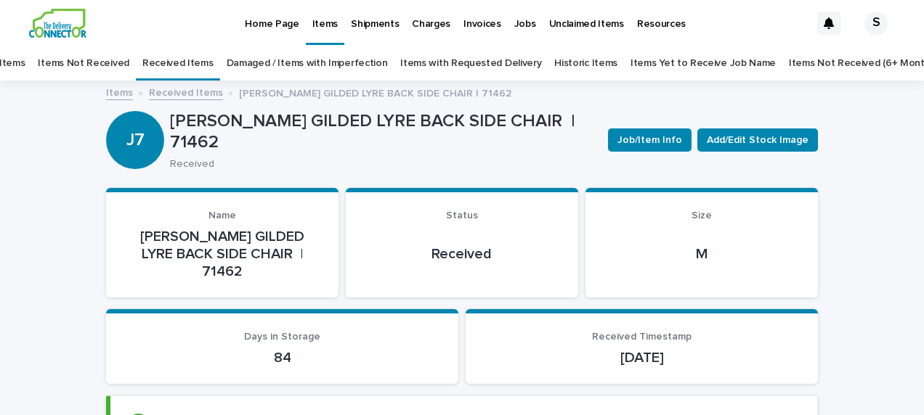
click at [170, 92] on link "Received Items" at bounding box center [186, 92] width 74 height 17
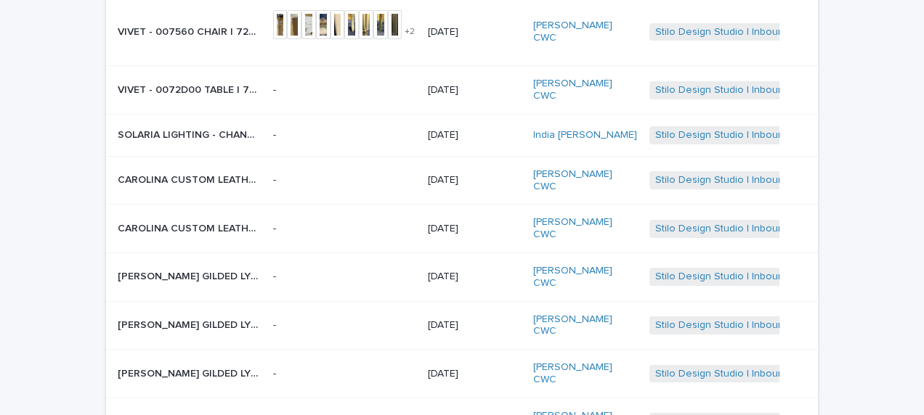
scroll to position [337, 0]
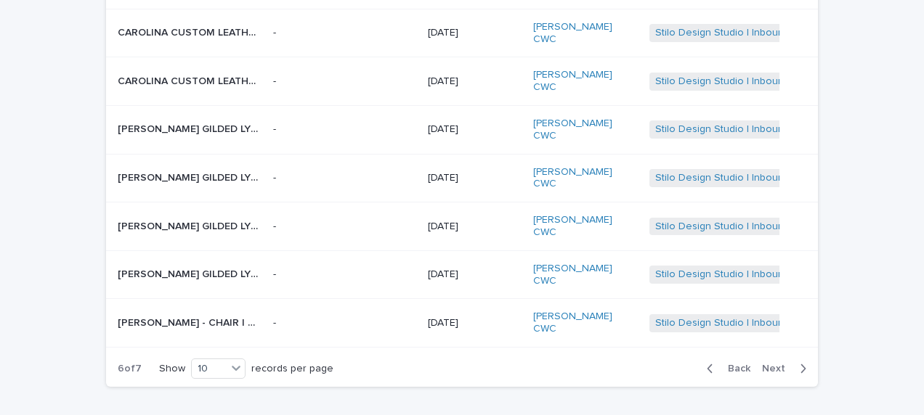
click at [152, 314] on p "[PERSON_NAME] - CHAIR | 69064" at bounding box center [191, 321] width 147 height 15
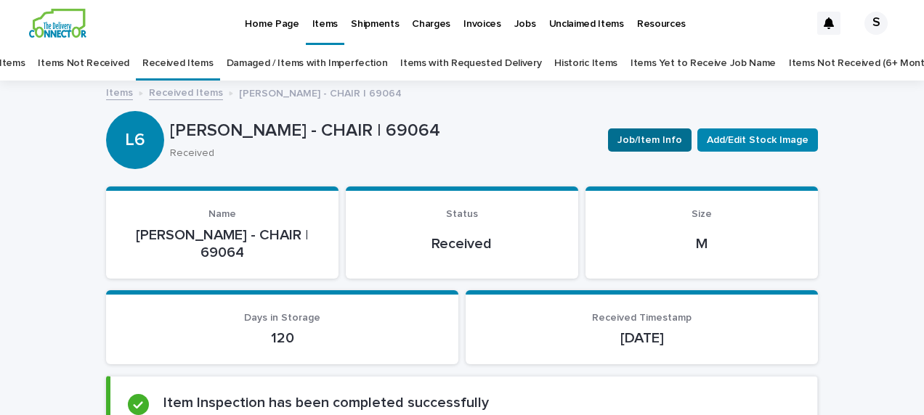
click at [638, 139] on span "Job/Item Info" at bounding box center [649, 140] width 65 height 15
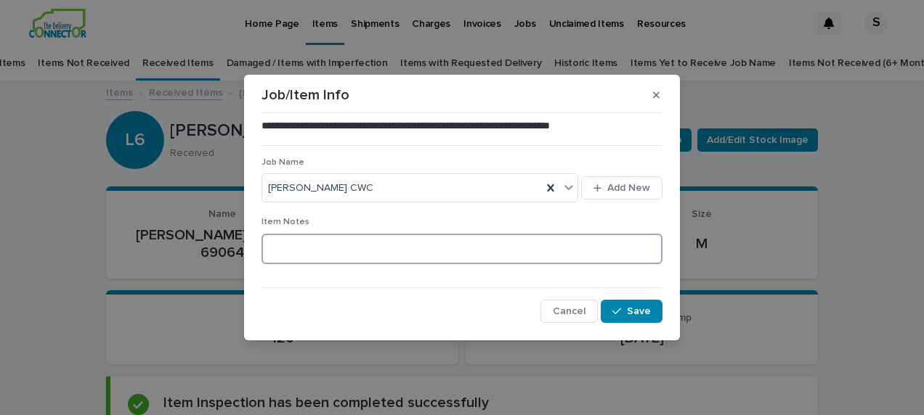
click at [281, 243] on textarea at bounding box center [461, 249] width 401 height 31
type textarea "**********"
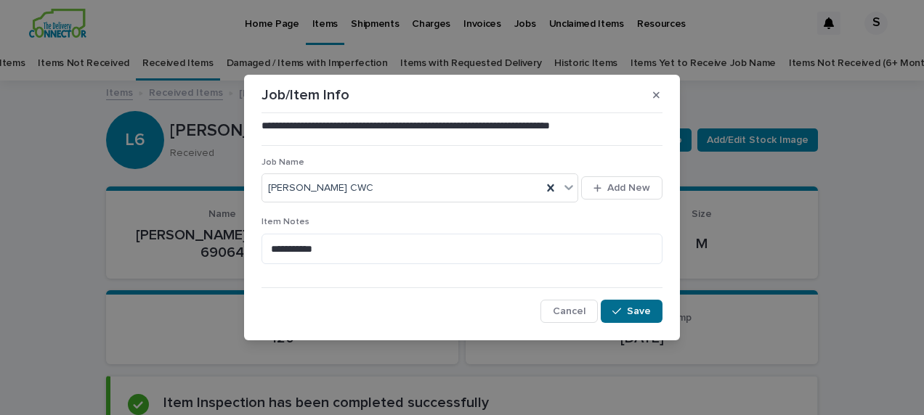
click at [620, 313] on icon "button" at bounding box center [616, 311] width 9 height 10
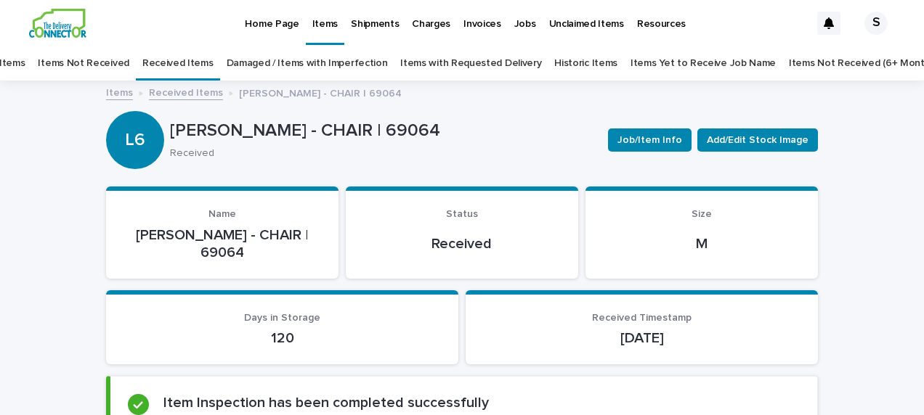
click at [193, 89] on link "Received Items" at bounding box center [186, 92] width 74 height 17
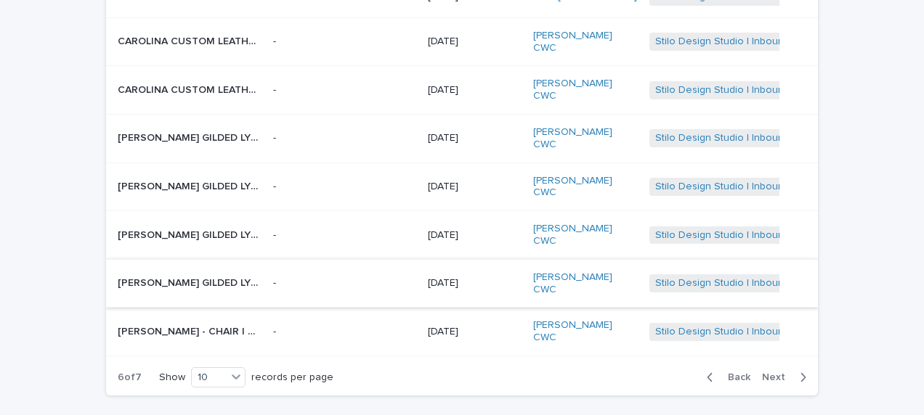
scroll to position [337, 0]
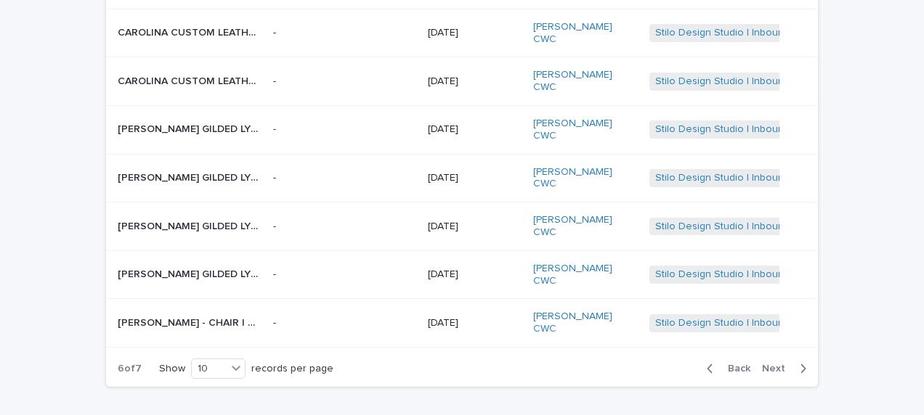
click at [771, 364] on span "Next" at bounding box center [778, 369] width 32 height 10
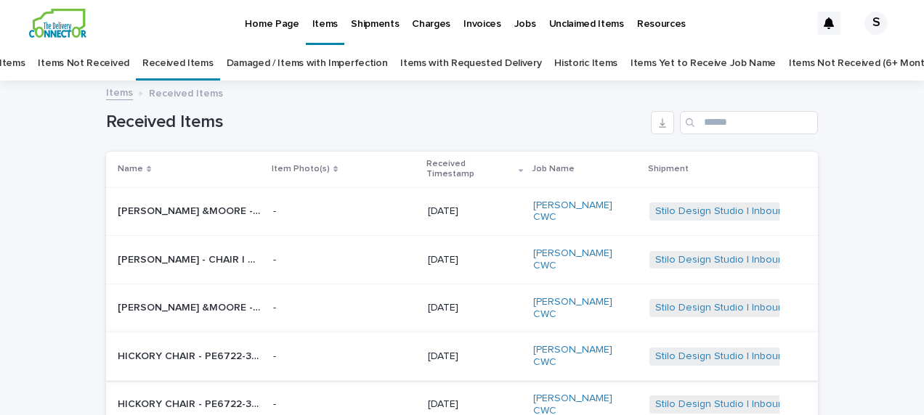
scroll to position [73, 0]
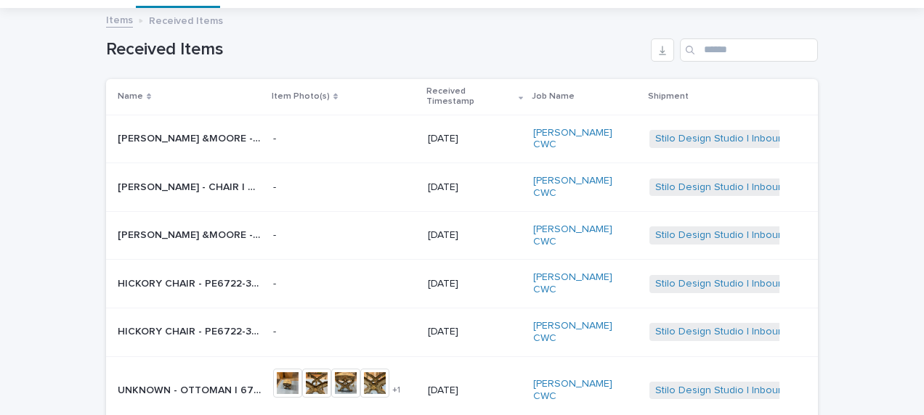
click at [254, 130] on p "[PERSON_NAME] &MOORE - 7106 RUGBY RECLOINER | 69066" at bounding box center [191, 137] width 147 height 15
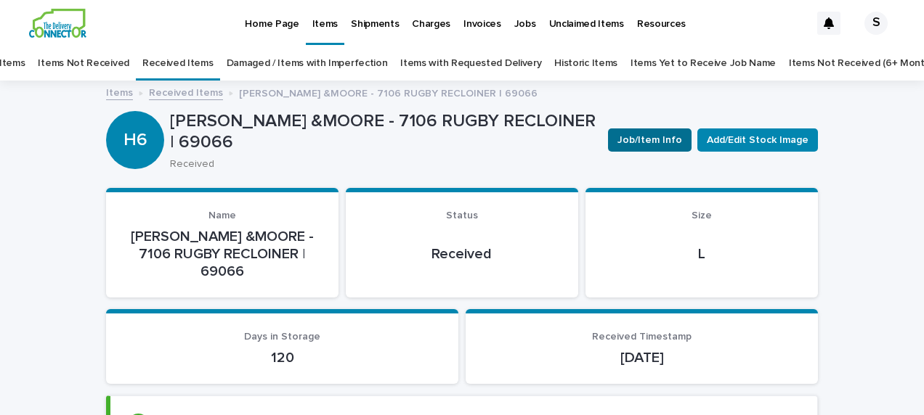
click at [649, 143] on span "Job/Item Info" at bounding box center [649, 140] width 65 height 15
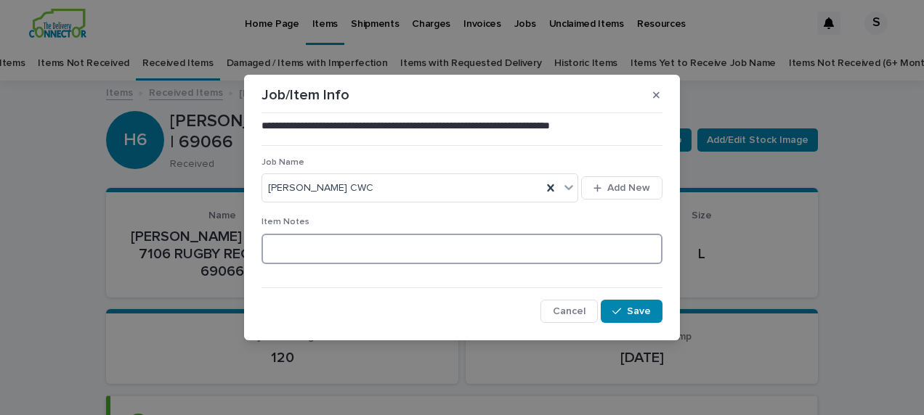
click at [330, 243] on textarea at bounding box center [461, 249] width 401 height 31
type textarea "**********"
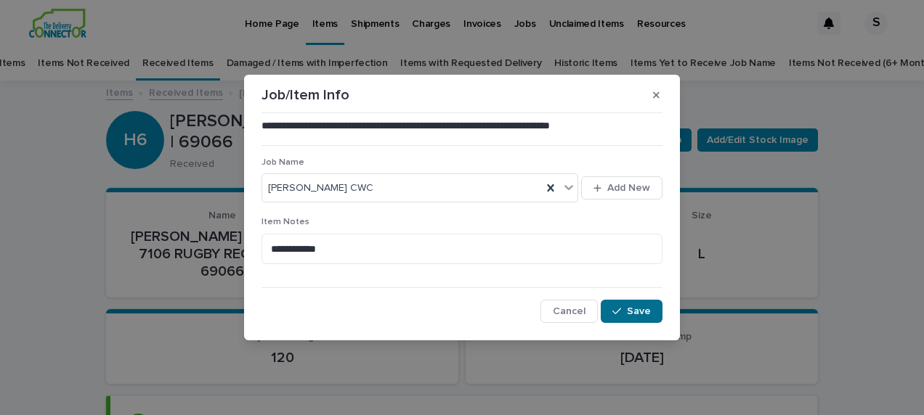
click at [639, 305] on button "Save" at bounding box center [632, 311] width 62 height 23
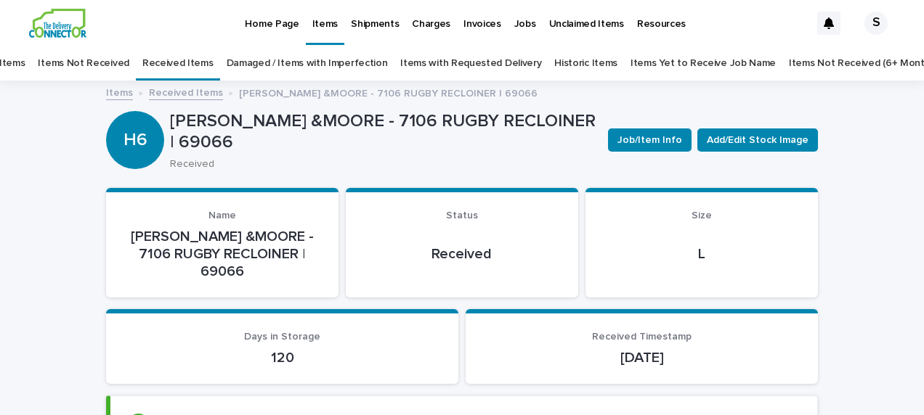
click at [183, 93] on link "Received Items" at bounding box center [186, 92] width 74 height 17
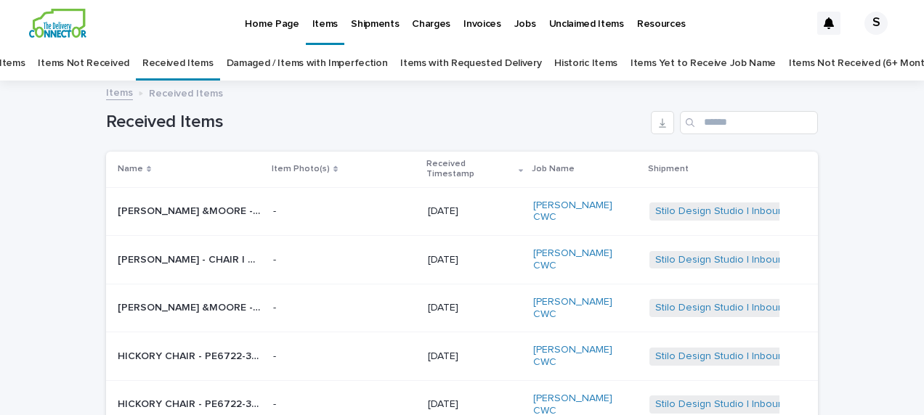
scroll to position [46, 0]
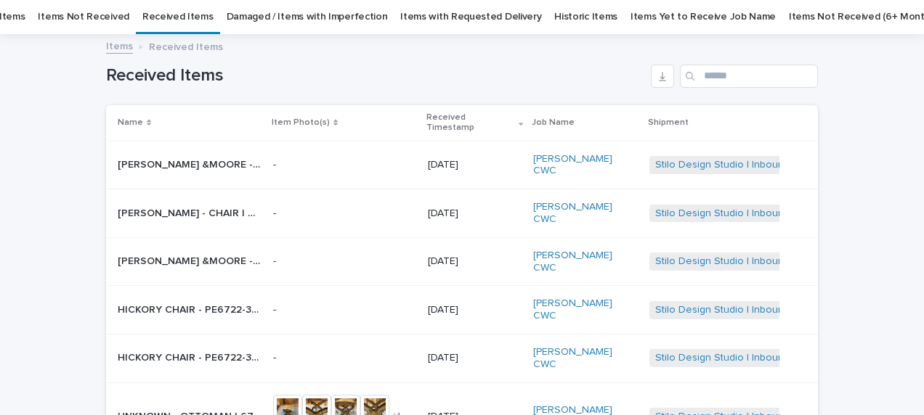
click at [184, 205] on p "[PERSON_NAME] - CHAIR | 69065" at bounding box center [191, 212] width 147 height 15
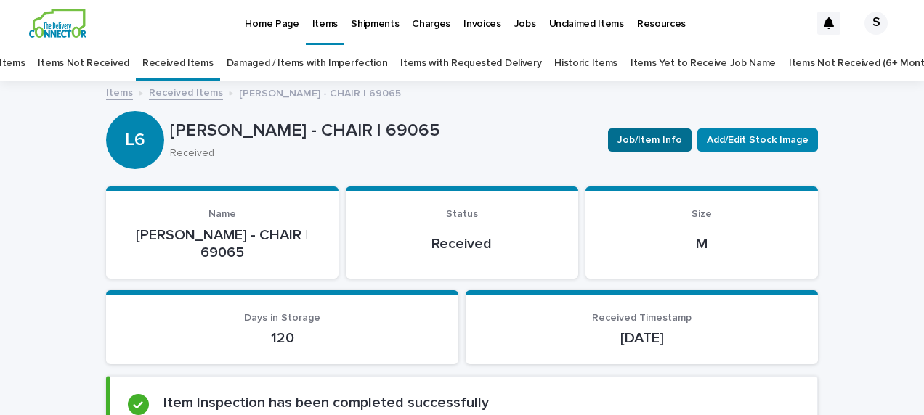
click at [638, 137] on span "Job/Item Info" at bounding box center [649, 140] width 65 height 15
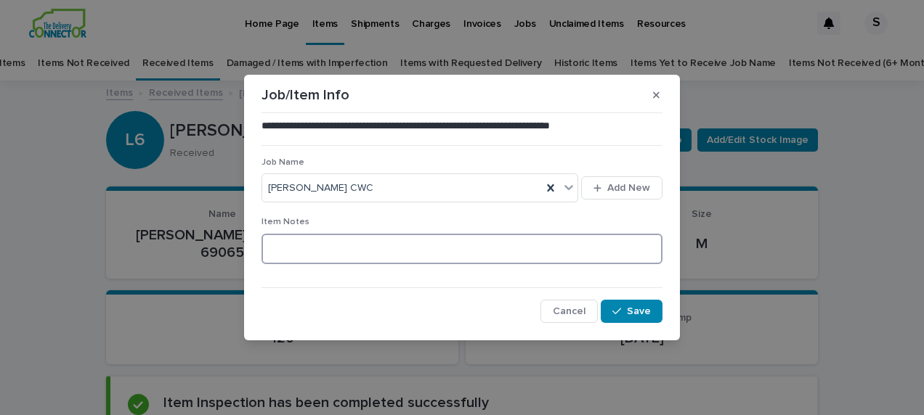
click at [320, 248] on textarea at bounding box center [461, 249] width 401 height 31
type textarea "**********"
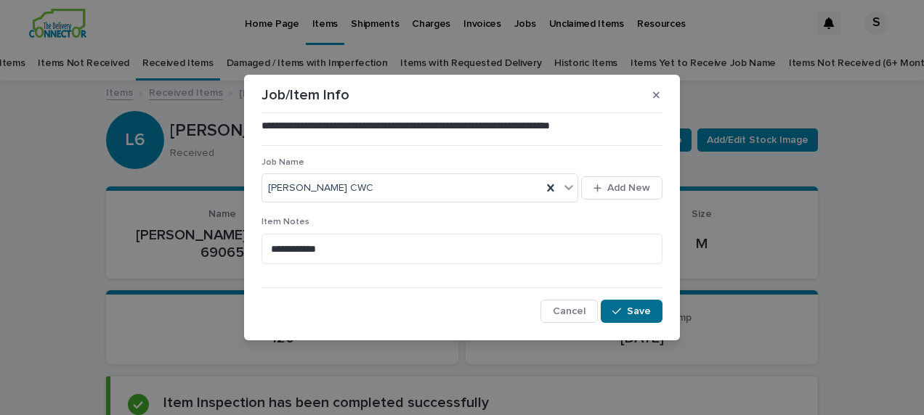
click at [621, 314] on icon "button" at bounding box center [616, 311] width 9 height 10
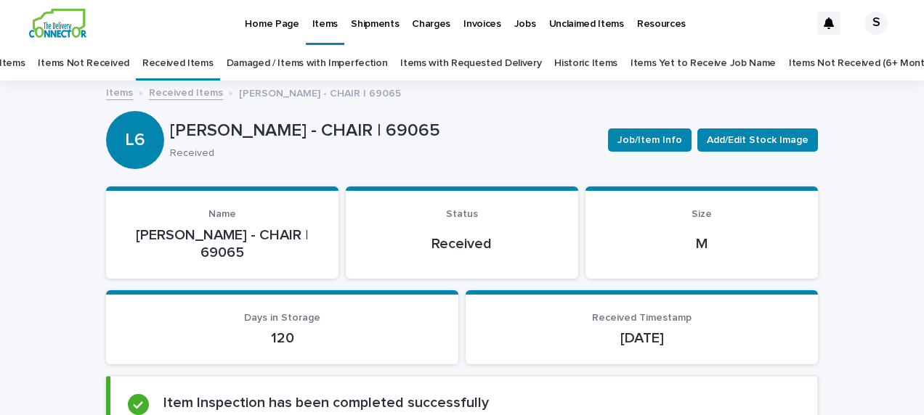
click at [183, 92] on link "Received Items" at bounding box center [186, 92] width 74 height 17
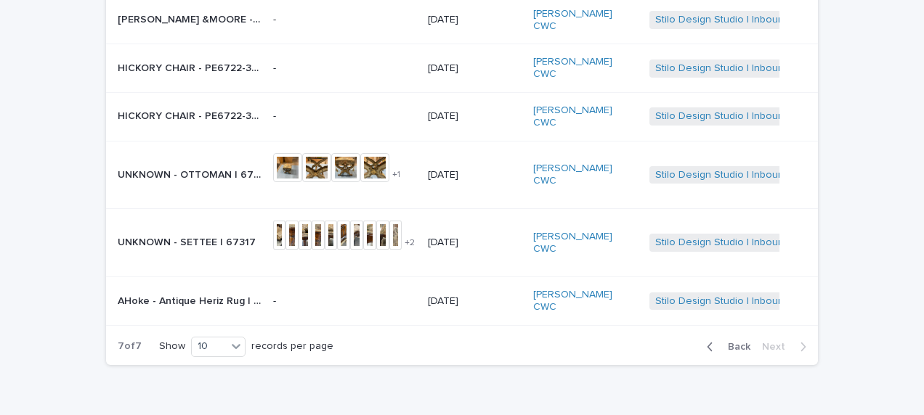
scroll to position [312, 0]
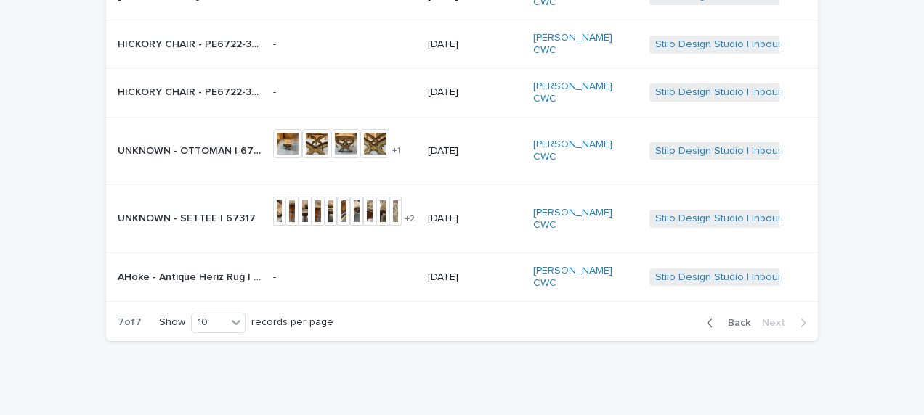
click at [742, 318] on span "Back" at bounding box center [734, 323] width 31 height 10
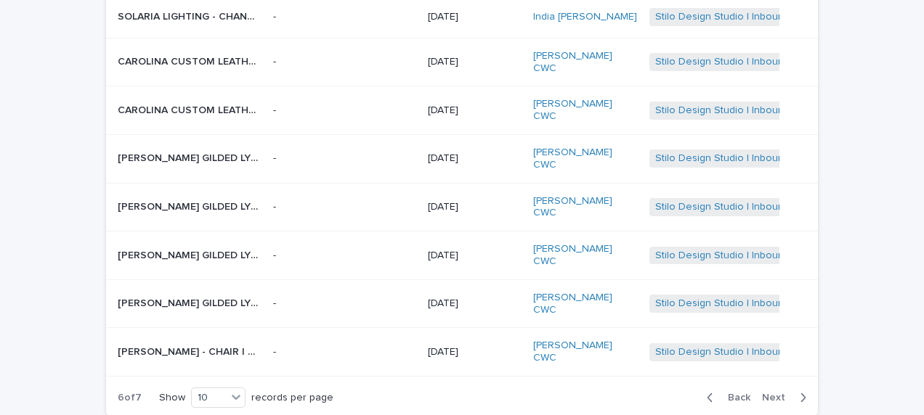
scroll to position [341, 0]
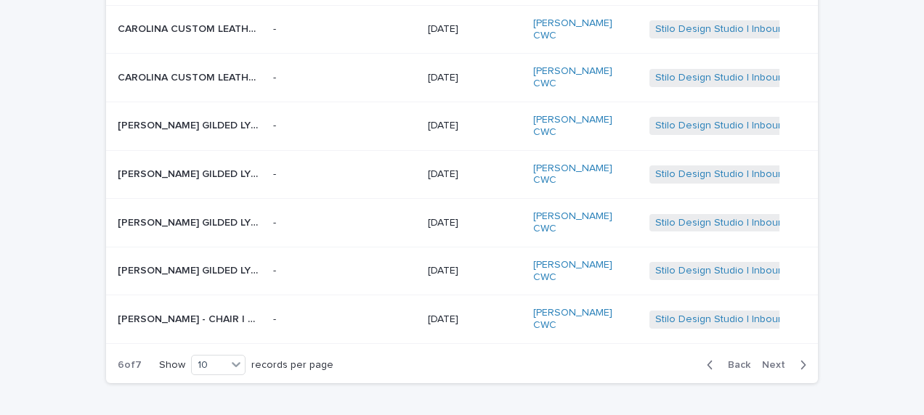
click at [767, 360] on span "Next" at bounding box center [778, 365] width 32 height 10
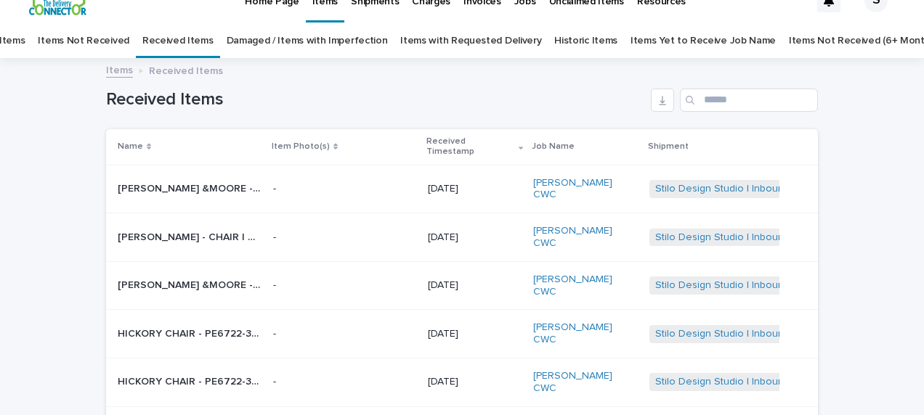
scroll to position [22, 0]
click at [278, 262] on td "-" at bounding box center [344, 286] width 155 height 49
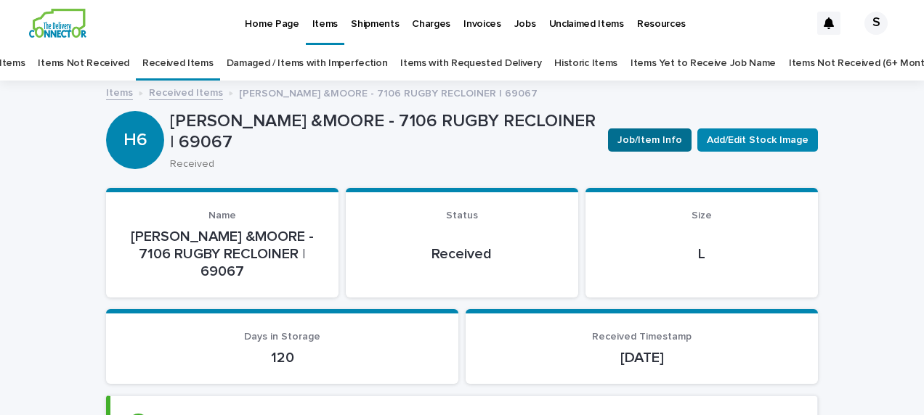
click at [636, 142] on span "Job/Item Info" at bounding box center [649, 140] width 65 height 15
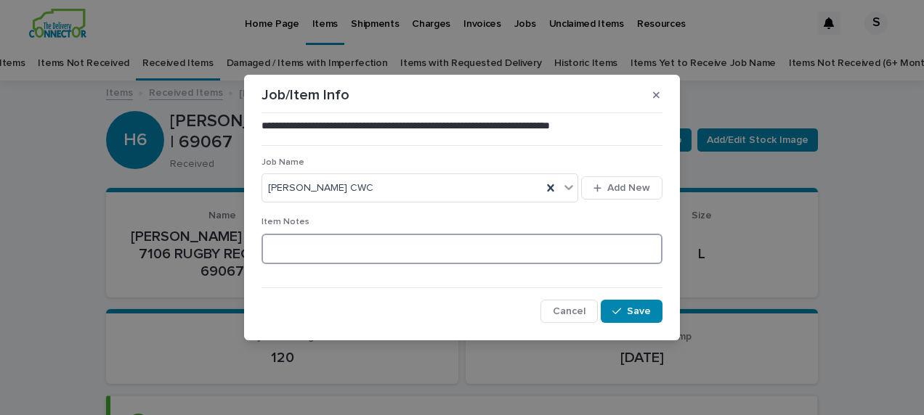
click at [304, 247] on textarea at bounding box center [461, 249] width 401 height 31
type textarea "**********"
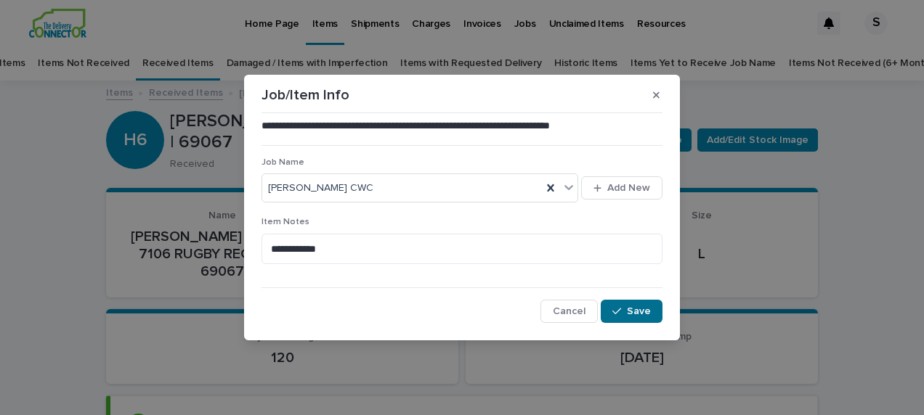
click at [628, 318] on button "Save" at bounding box center [632, 311] width 62 height 23
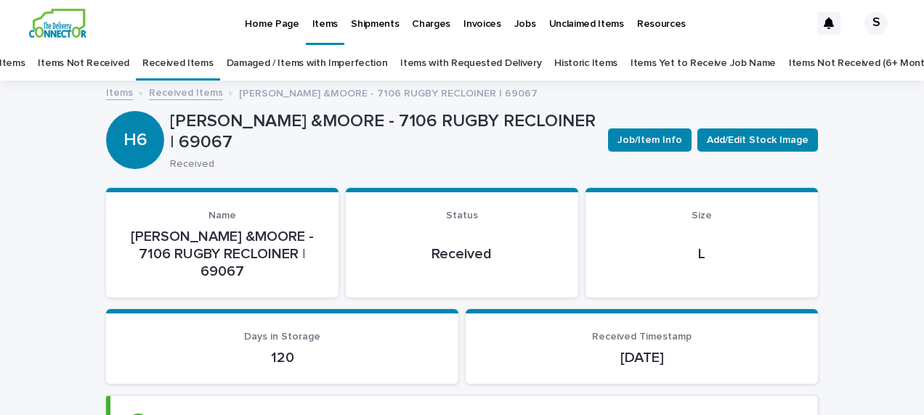
click at [184, 90] on link "Received Items" at bounding box center [186, 92] width 74 height 17
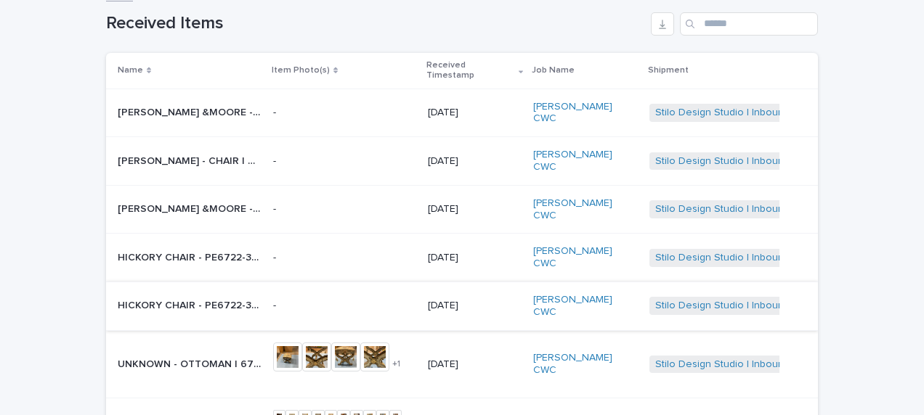
scroll to position [119, 0]
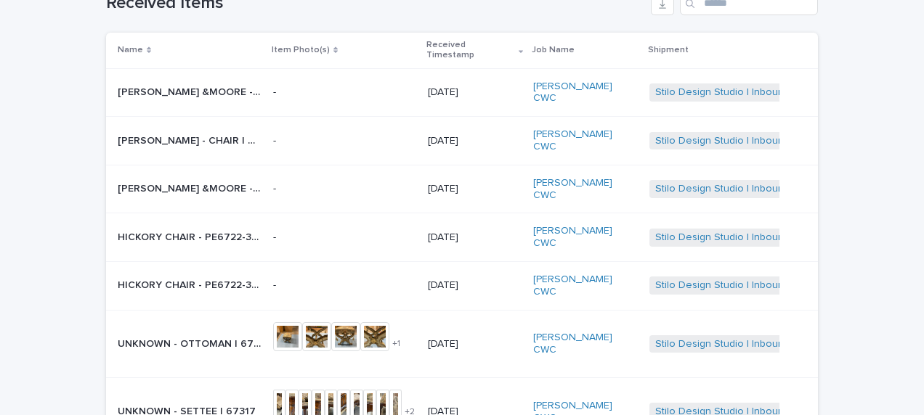
click at [158, 229] on p "HICKORY CHAIR - PE6722-30 [PERSON_NAME] | 68647" at bounding box center [191, 236] width 147 height 15
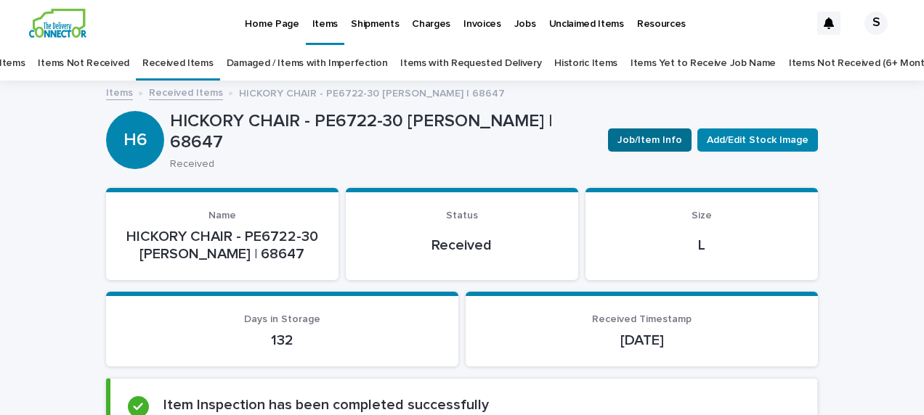
click at [644, 131] on button "Job/Item Info" at bounding box center [650, 140] width 84 height 23
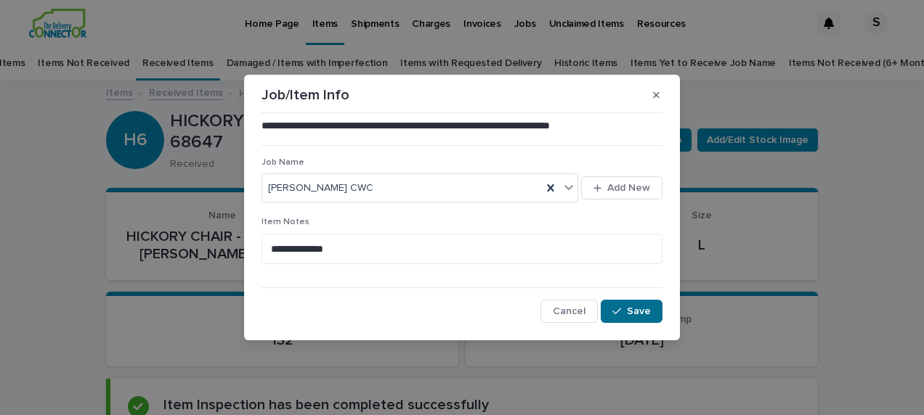
click at [626, 309] on div "button" at bounding box center [619, 311] width 15 height 10
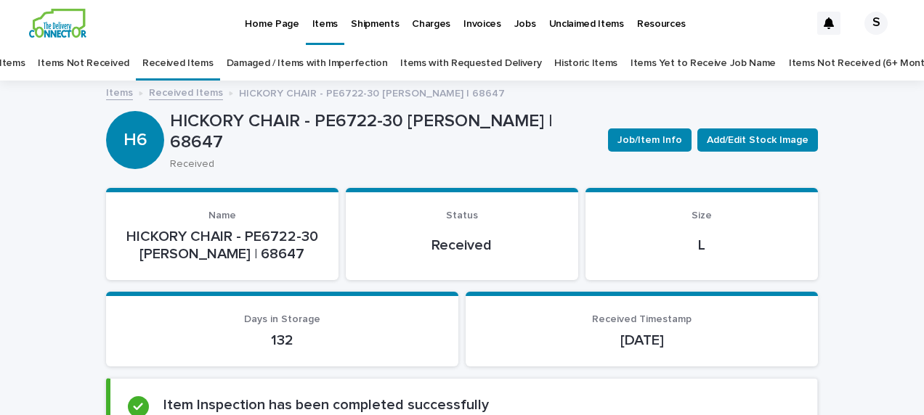
click at [190, 91] on link "Received Items" at bounding box center [186, 92] width 74 height 17
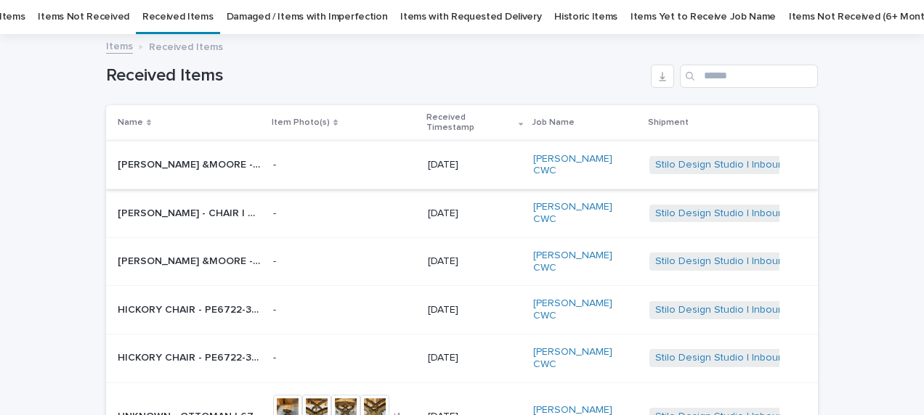
scroll to position [192, 0]
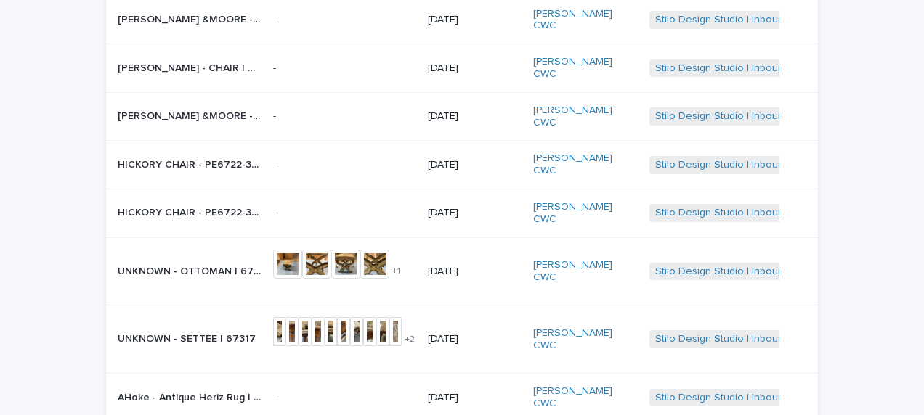
click at [196, 204] on p "HICKORY CHAIR - PE6722-30 [PERSON_NAME] | 68654" at bounding box center [191, 211] width 147 height 15
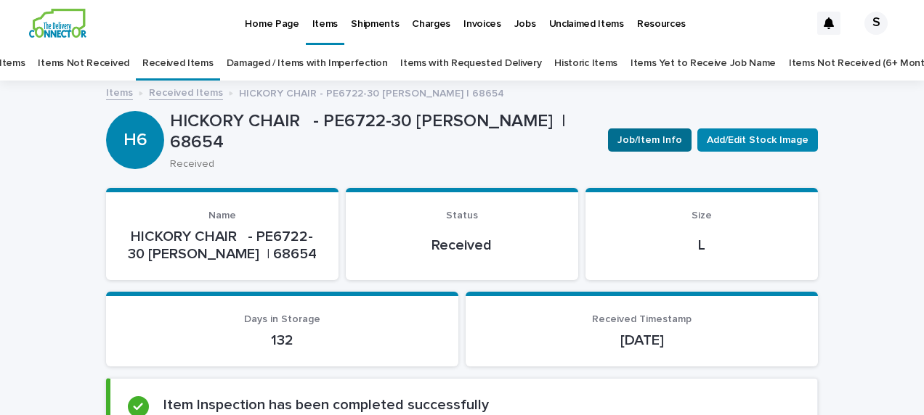
click at [660, 142] on span "Job/Item Info" at bounding box center [649, 140] width 65 height 15
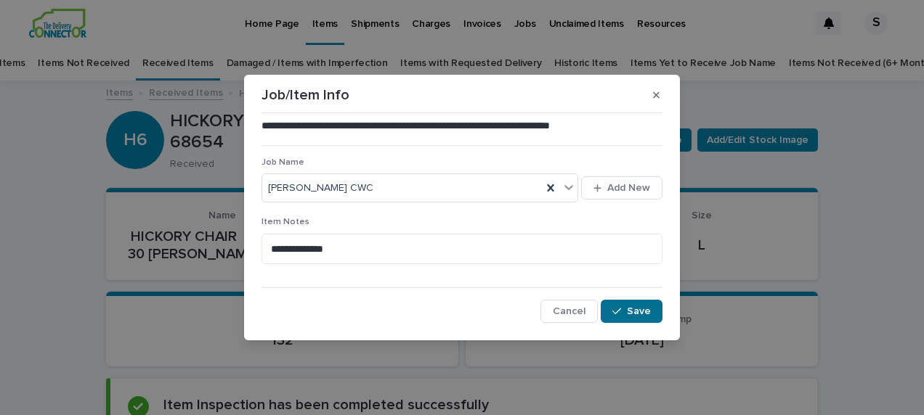
click at [631, 306] on span "Save" at bounding box center [639, 311] width 24 height 10
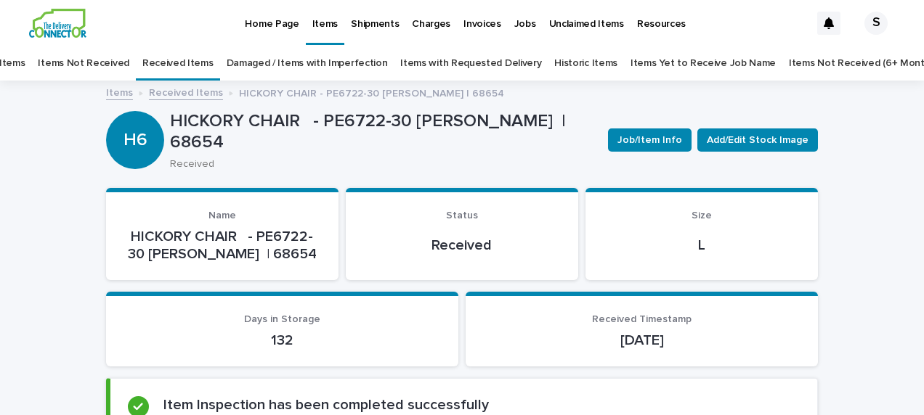
click at [202, 92] on link "Received Items" at bounding box center [186, 92] width 74 height 17
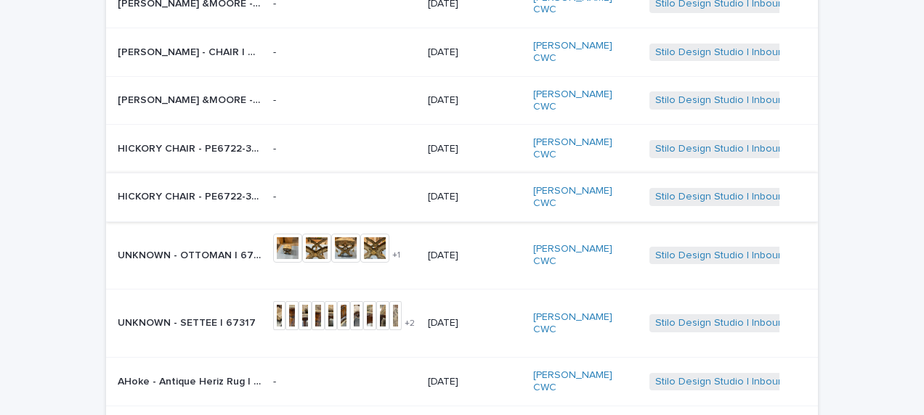
scroll to position [312, 0]
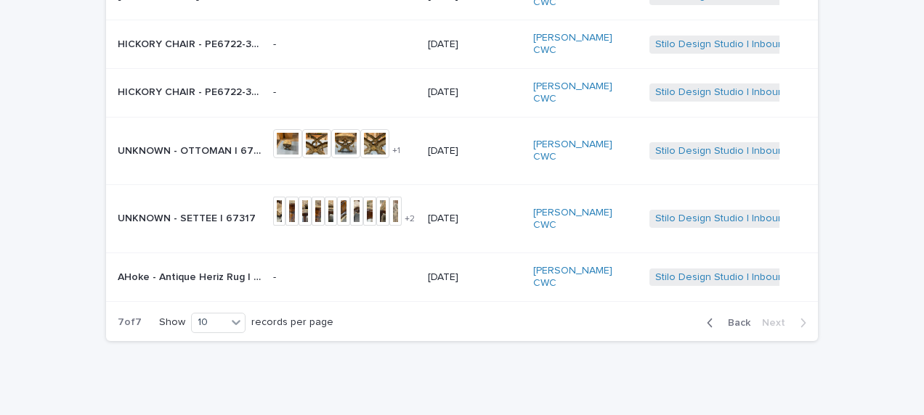
click at [163, 142] on p "UNKNOWN - OTTOMAN | 67318" at bounding box center [191, 149] width 147 height 15
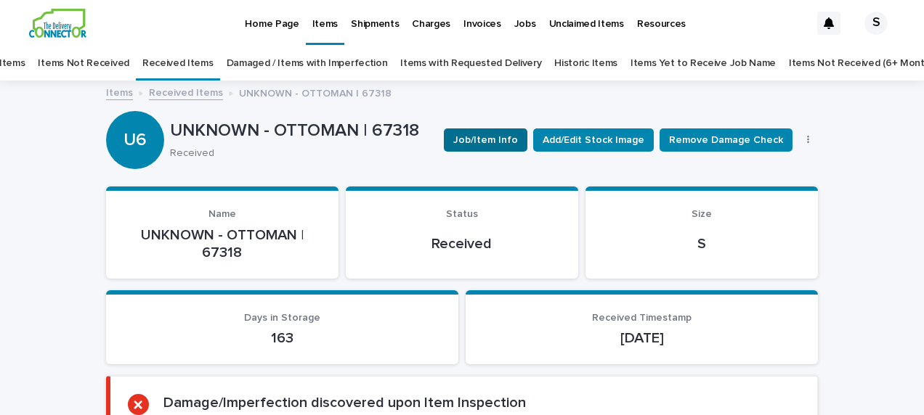
click at [490, 144] on span "Job/Item Info" at bounding box center [485, 140] width 65 height 15
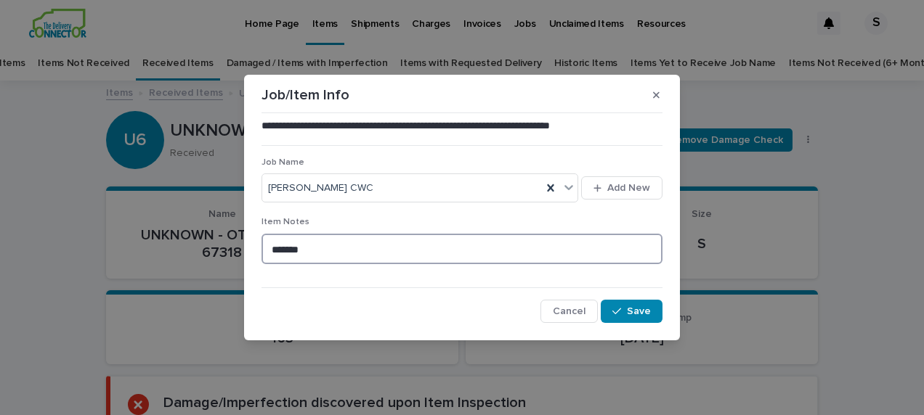
drag, startPoint x: 341, startPoint y: 250, endPoint x: 244, endPoint y: 263, distance: 98.2
click at [244, 263] on section "**********" at bounding box center [462, 208] width 436 height 266
type textarea "**********"
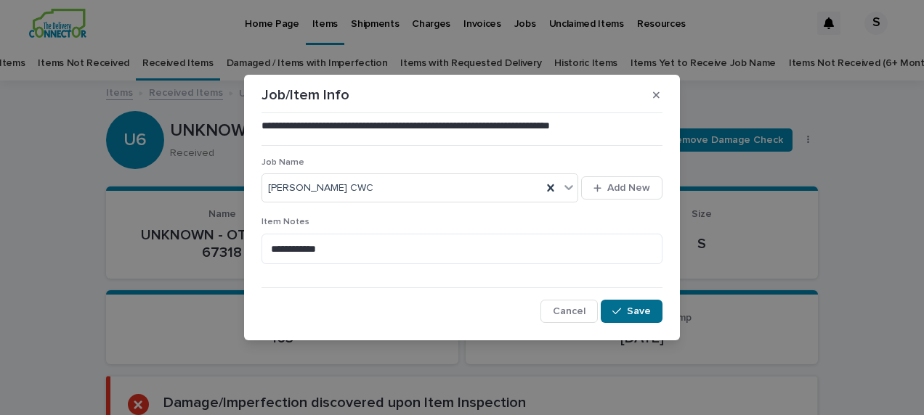
click at [639, 314] on span "Save" at bounding box center [639, 311] width 24 height 10
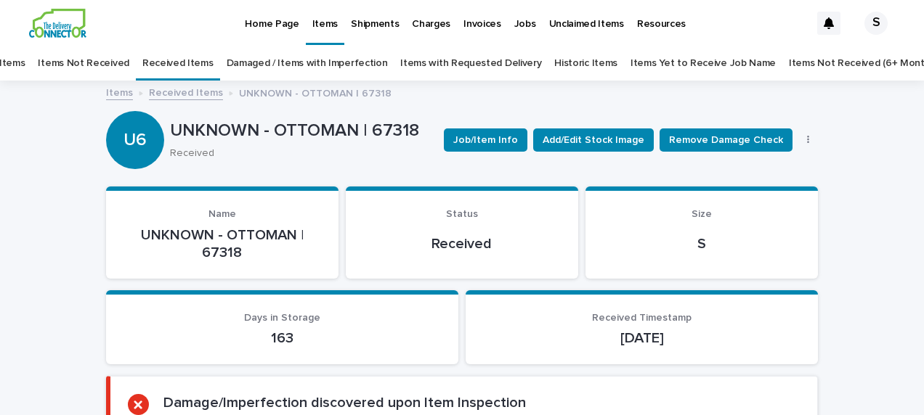
click at [187, 92] on link "Received Items" at bounding box center [186, 92] width 74 height 17
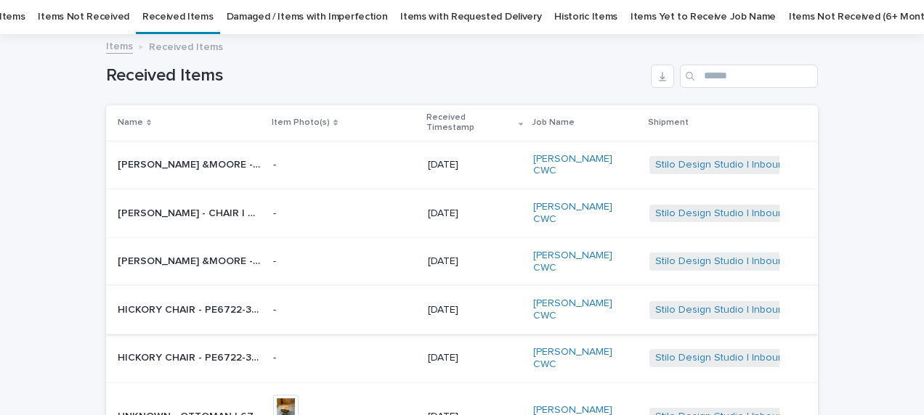
scroll to position [312, 0]
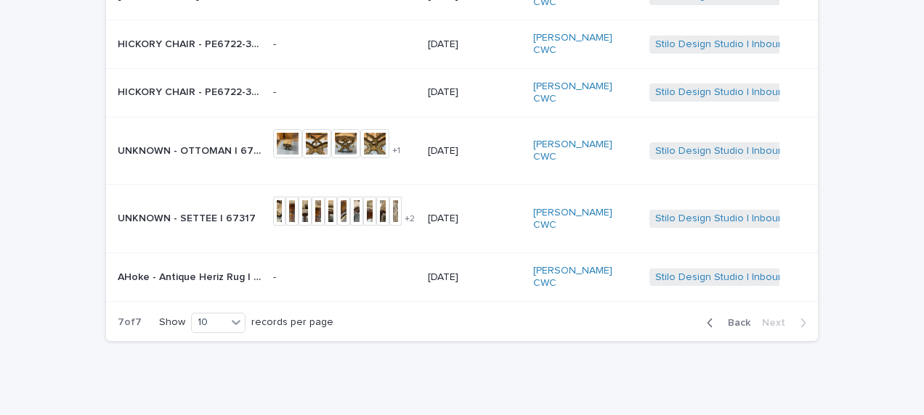
click at [198, 210] on p "UNKNOWN - SETTEE | 67317" at bounding box center [188, 217] width 141 height 15
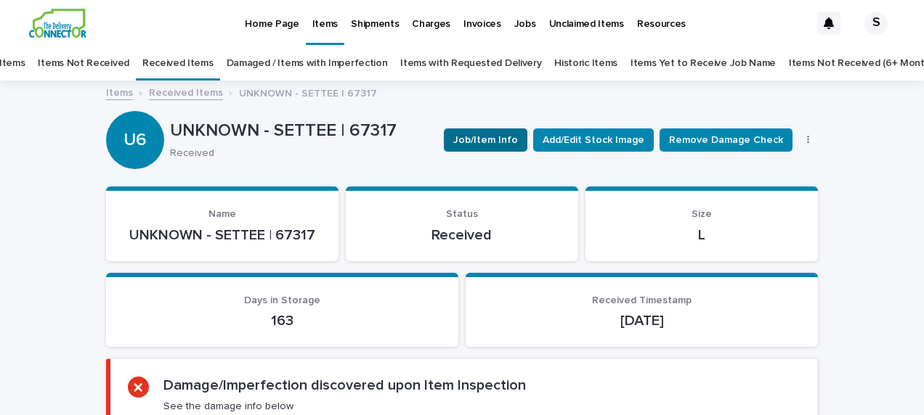
click at [474, 141] on span "Job/Item Info" at bounding box center [485, 140] width 65 height 15
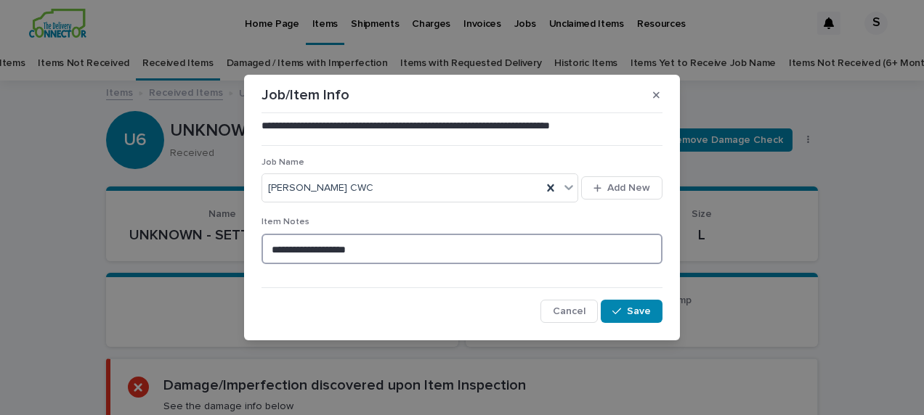
drag, startPoint x: 316, startPoint y: 244, endPoint x: 103, endPoint y: 272, distance: 214.6
click at [103, 272] on div "**********" at bounding box center [462, 207] width 924 height 415
type textarea "*********"
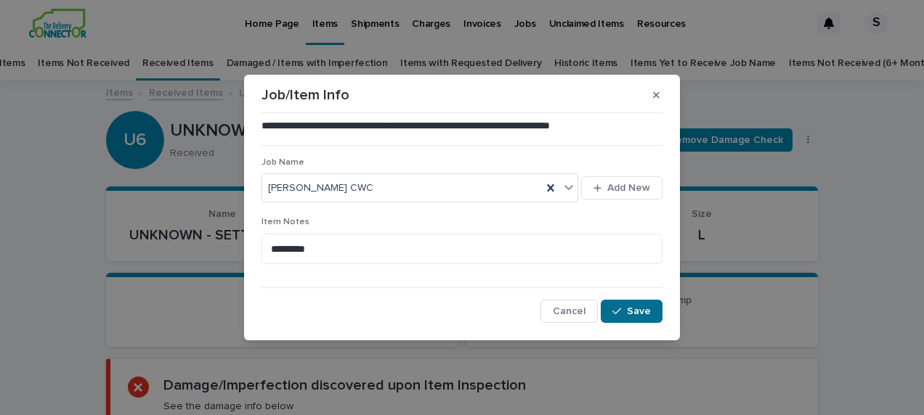
click at [632, 308] on span "Save" at bounding box center [639, 311] width 24 height 10
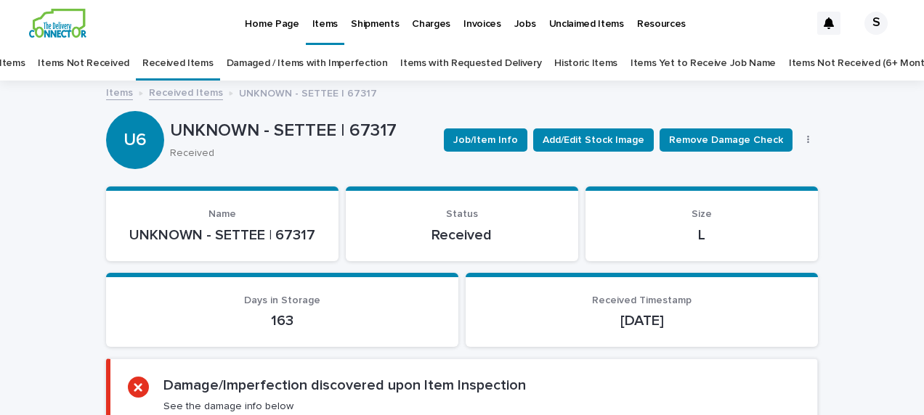
click at [189, 92] on link "Received Items" at bounding box center [186, 92] width 74 height 17
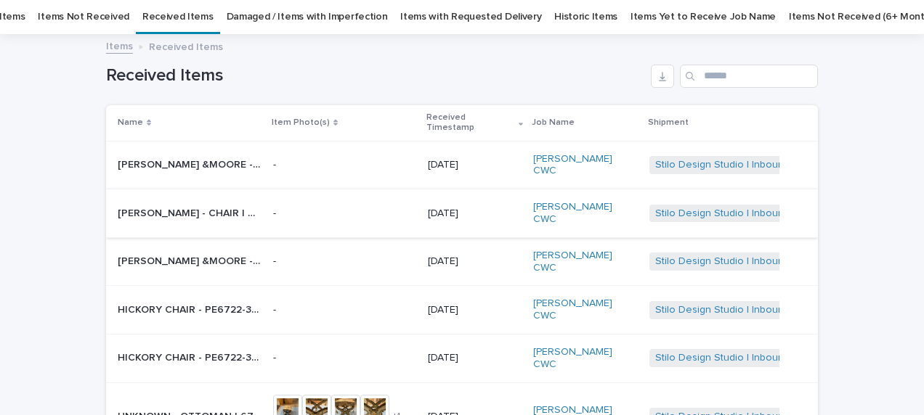
scroll to position [312, 0]
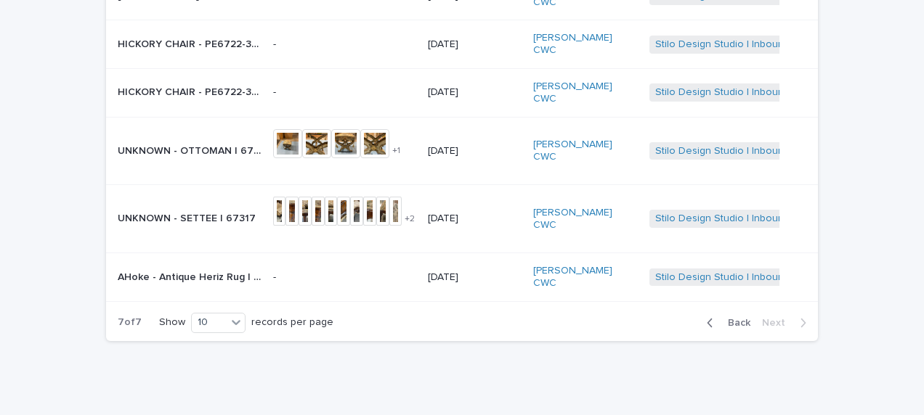
click at [219, 269] on p "AHoke - Antique Heriz Rug | 64683" at bounding box center [191, 276] width 147 height 15
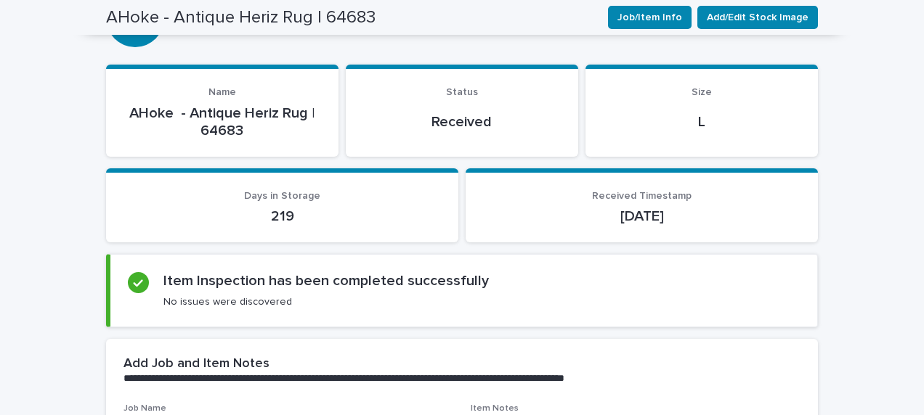
scroll to position [73, 0]
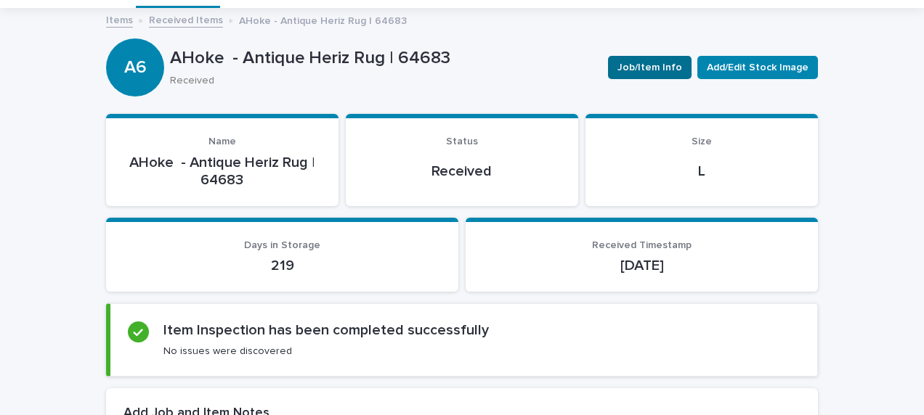
click at [646, 70] on span "Job/Item Info" at bounding box center [649, 67] width 65 height 15
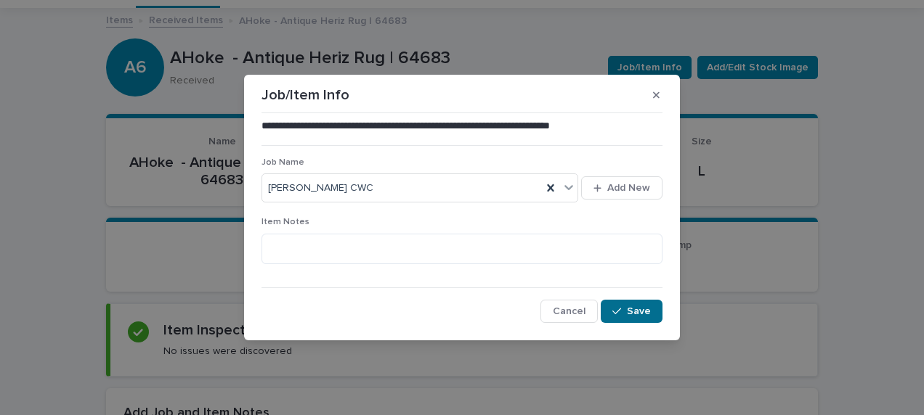
click at [638, 309] on span "Save" at bounding box center [639, 311] width 24 height 10
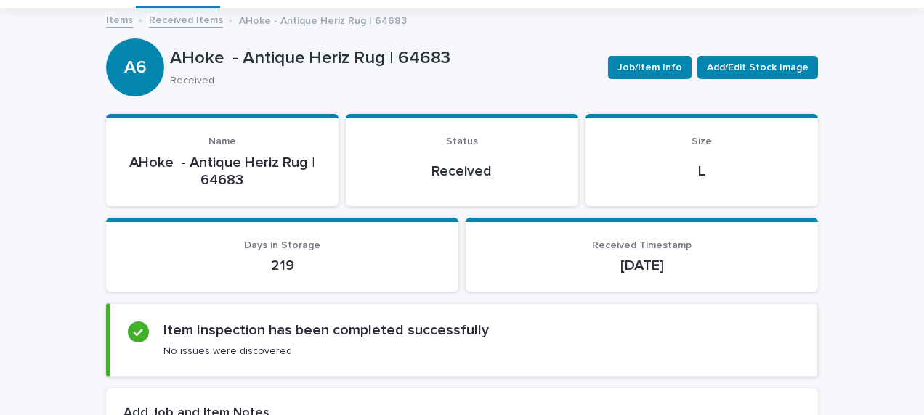
click at [185, 20] on link "Received Items" at bounding box center [186, 19] width 74 height 17
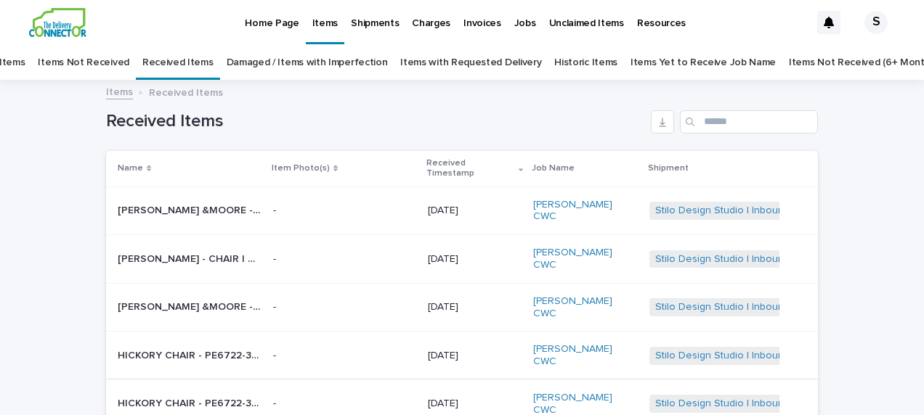
scroll to position [46, 0]
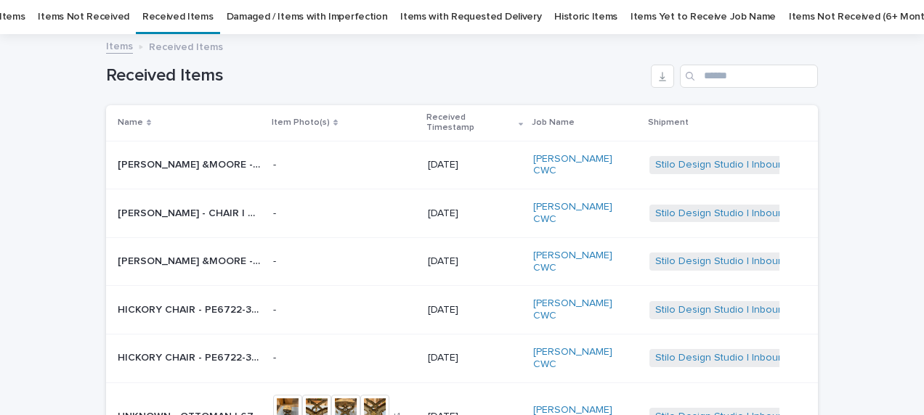
click at [110, 44] on link "Items" at bounding box center [119, 45] width 27 height 17
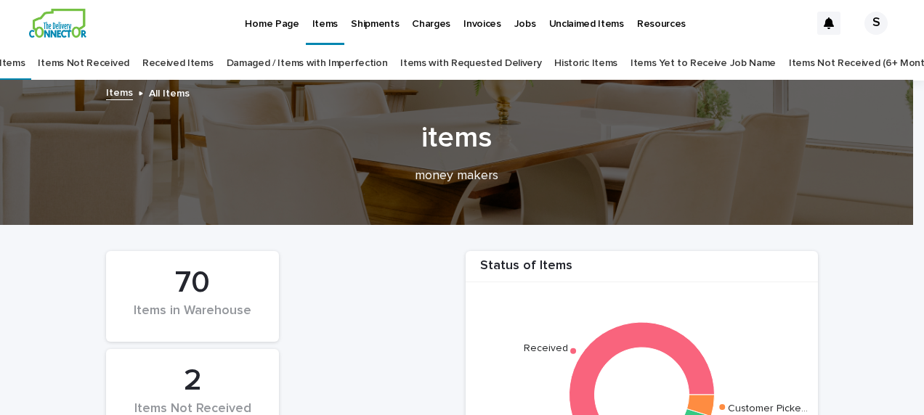
click at [177, 65] on link "Received Items" at bounding box center [177, 63] width 71 height 34
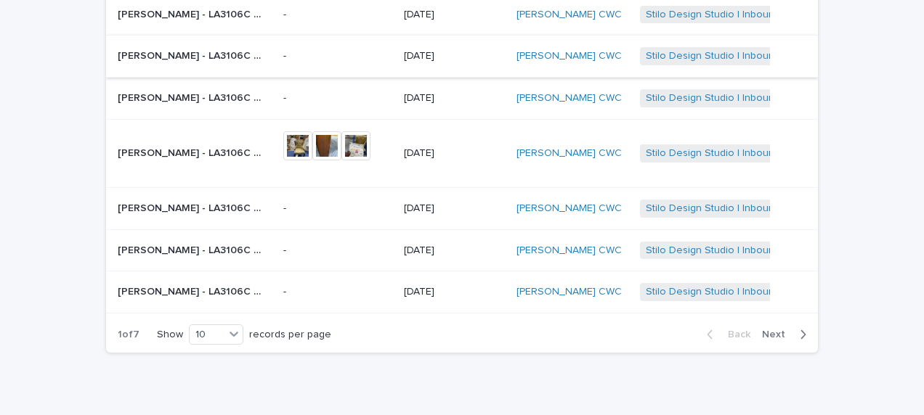
scroll to position [369, 0]
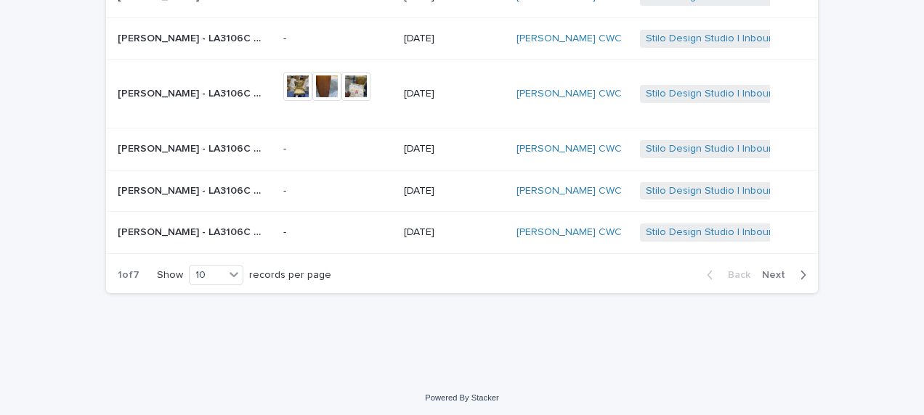
click at [775, 275] on span "Next" at bounding box center [778, 275] width 32 height 10
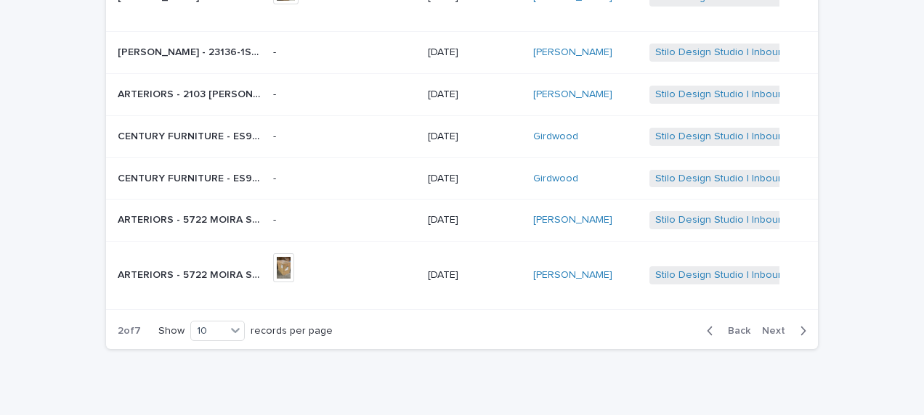
scroll to position [382, 0]
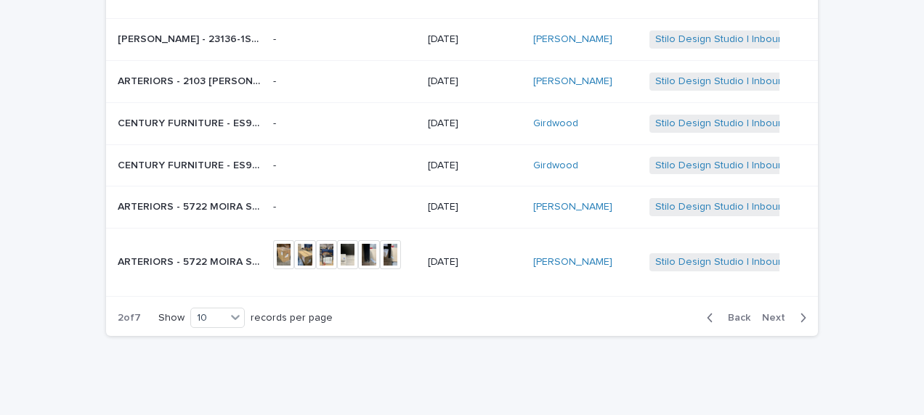
click at [774, 313] on span "Next" at bounding box center [778, 318] width 32 height 10
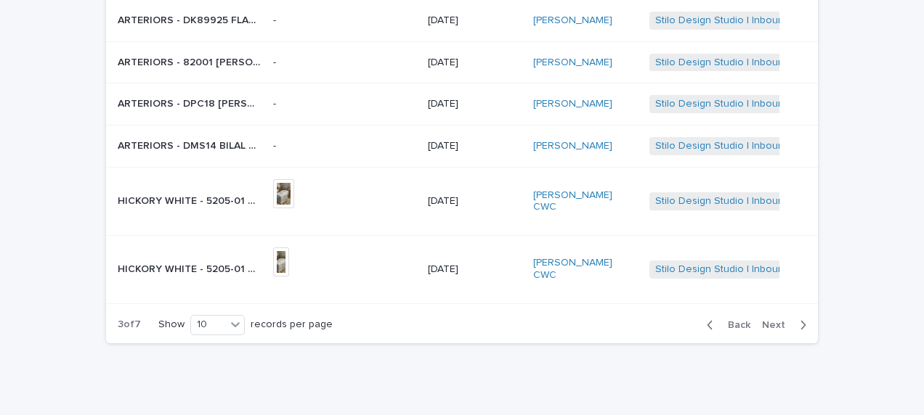
scroll to position [395, 0]
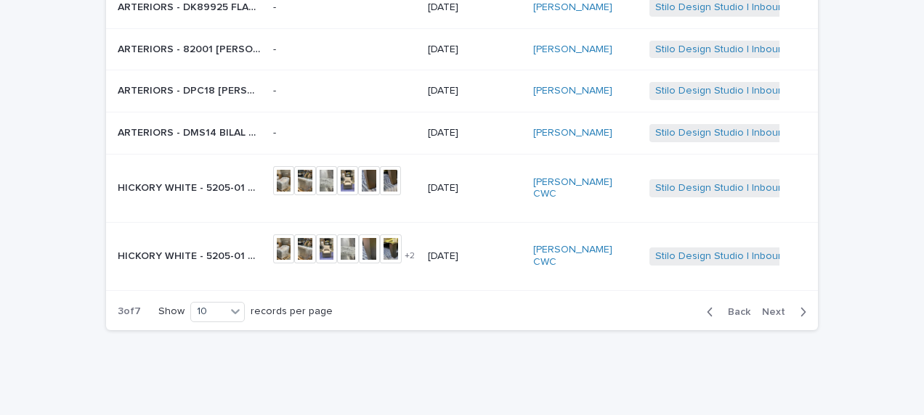
click at [777, 307] on span "Next" at bounding box center [778, 312] width 32 height 10
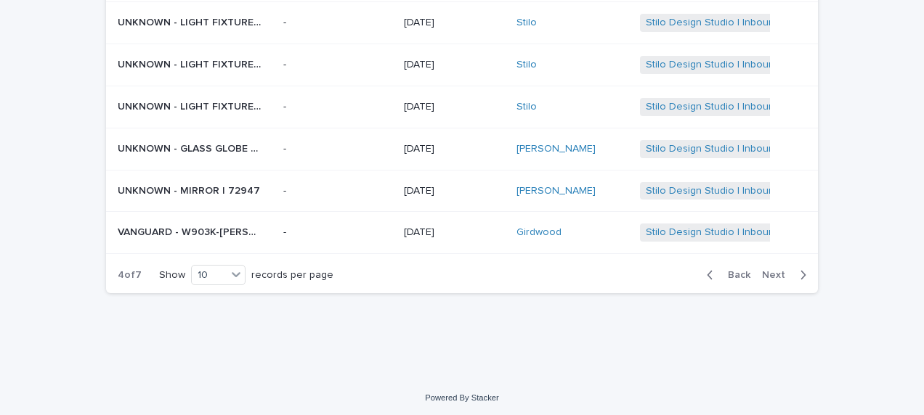
scroll to position [224, 0]
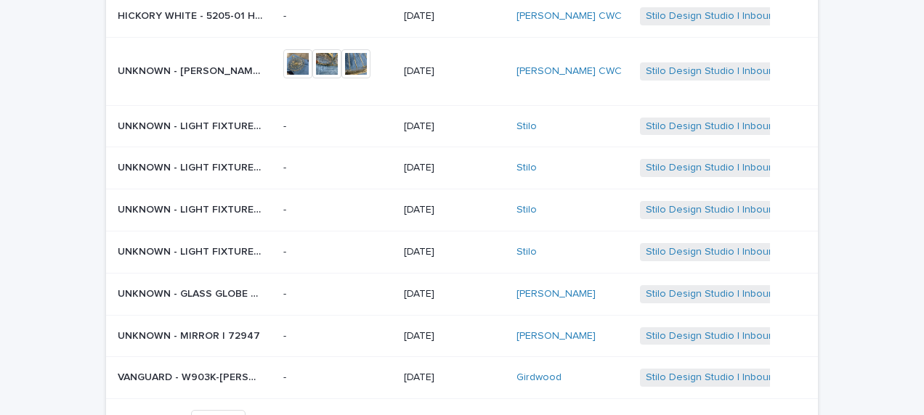
click at [224, 121] on p "UNKNOWN - LIGHT FIXTURE SET OF 2 | 72945" at bounding box center [192, 125] width 148 height 15
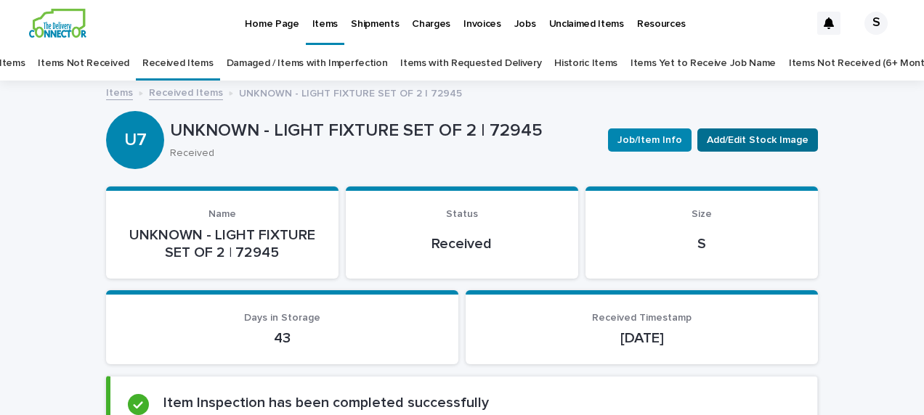
click at [763, 142] on span "Add/Edit Stock Image" at bounding box center [758, 140] width 102 height 15
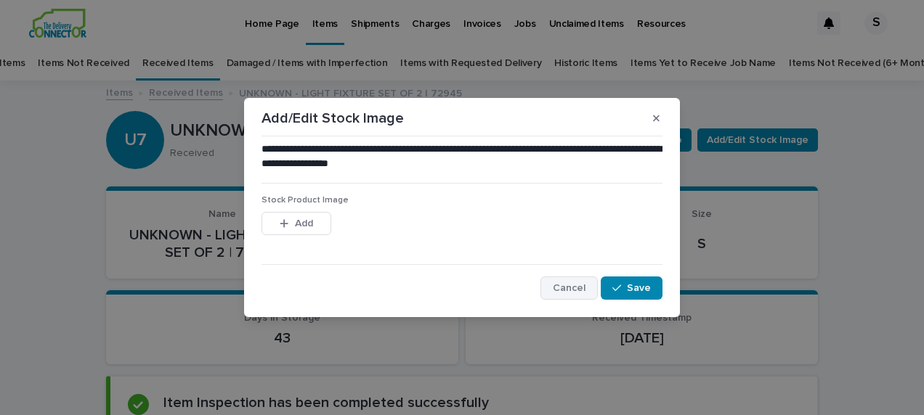
click at [561, 293] on button "Cancel" at bounding box center [568, 288] width 57 height 23
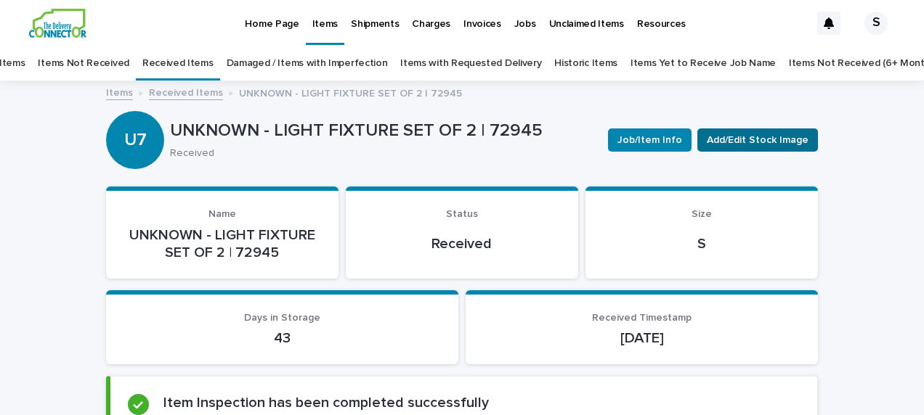
click at [747, 141] on span "Add/Edit Stock Image" at bounding box center [758, 140] width 102 height 15
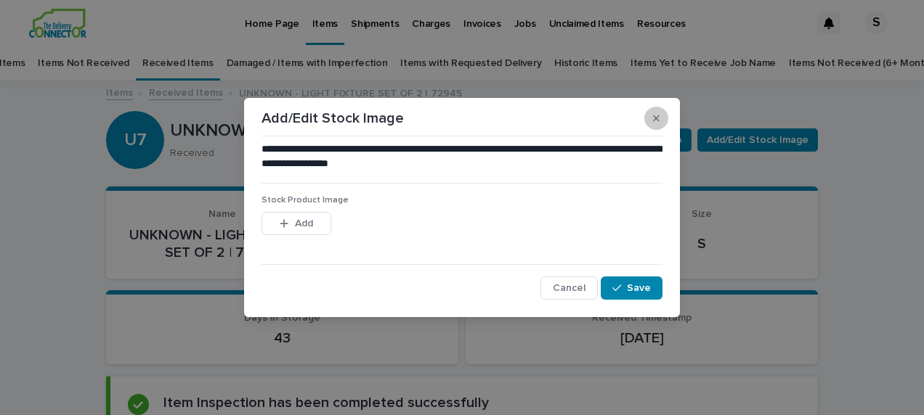
click at [654, 121] on icon "button" at bounding box center [656, 118] width 7 height 7
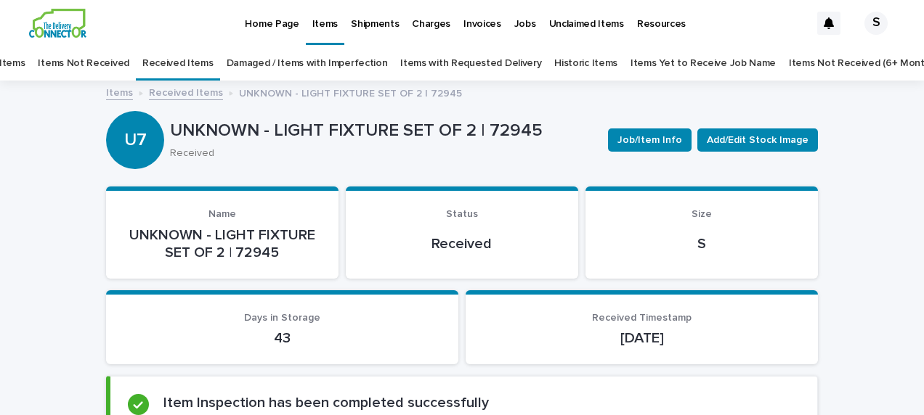
click at [155, 87] on link "Received Items" at bounding box center [186, 92] width 74 height 17
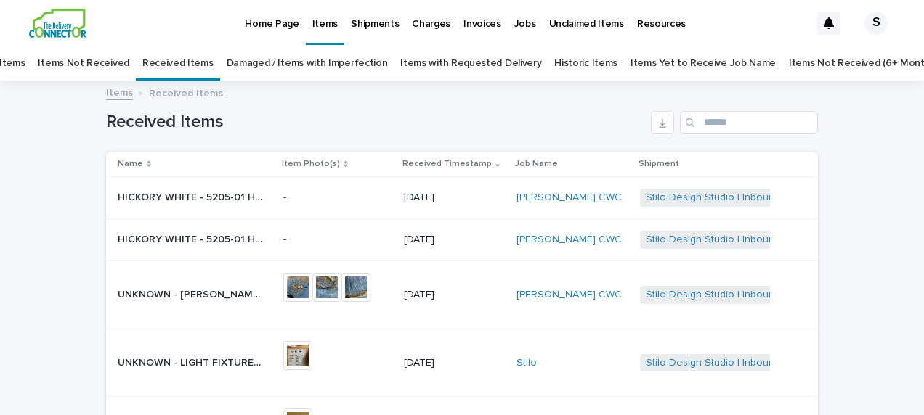
click at [655, 61] on link "Items Yet to Receive Job Name" at bounding box center [702, 63] width 145 height 34
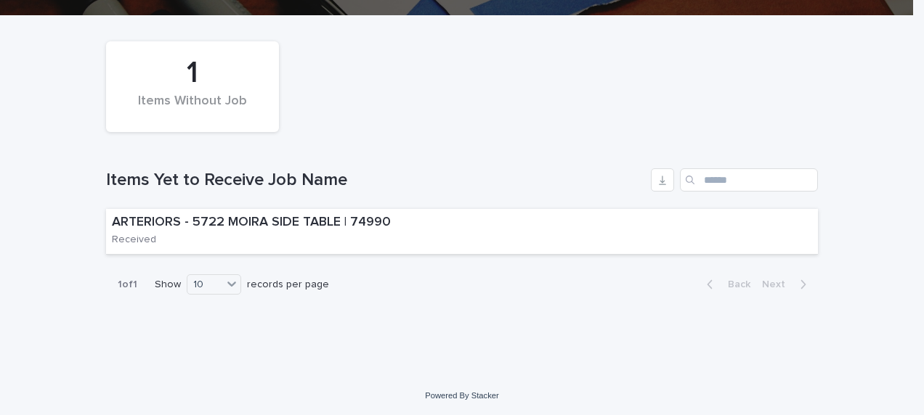
scroll to position [211, 0]
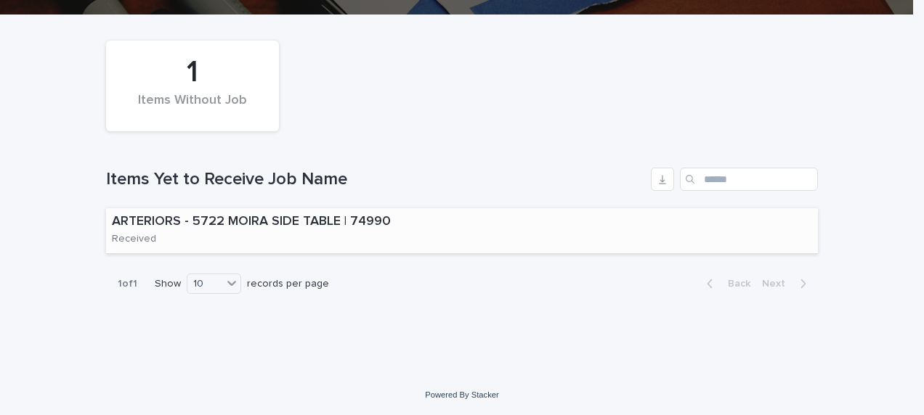
click at [309, 223] on p "ARTERIORS - 5722 MOIRA SIDE TABLE | 74990" at bounding box center [273, 222] width 323 height 16
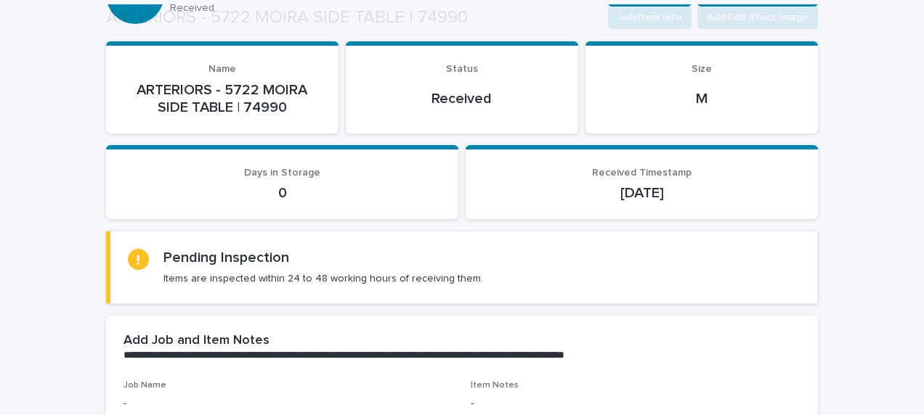
scroll to position [206, 0]
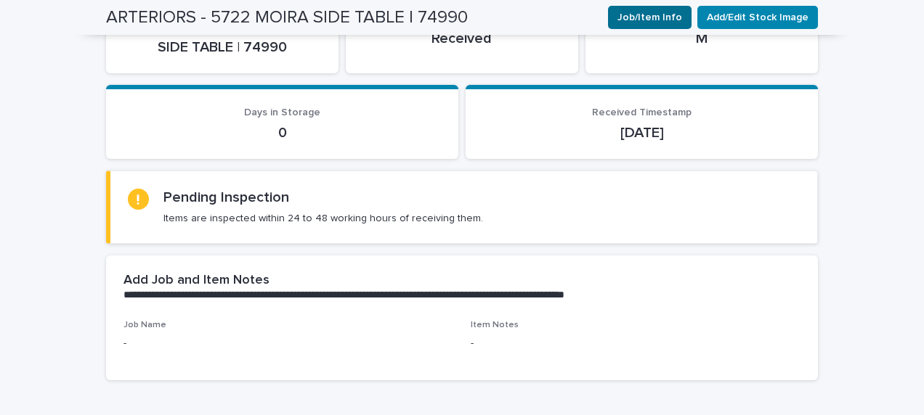
click at [646, 15] on span "Job/Item Info" at bounding box center [649, 17] width 65 height 15
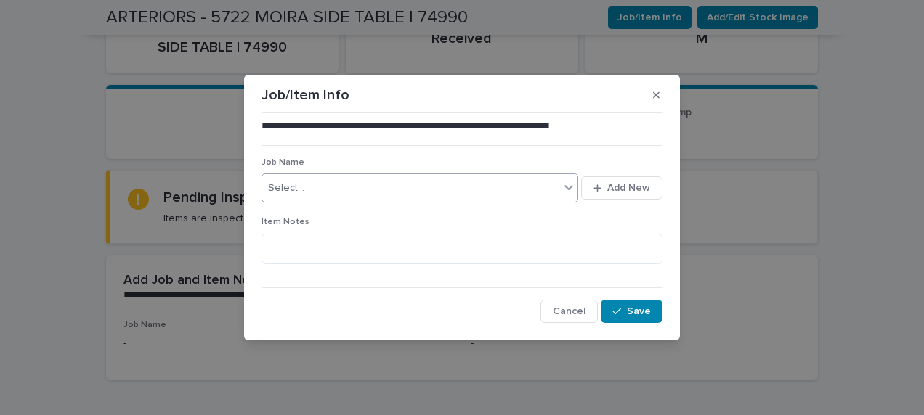
click at [330, 190] on div "Select..." at bounding box center [410, 188] width 297 height 24
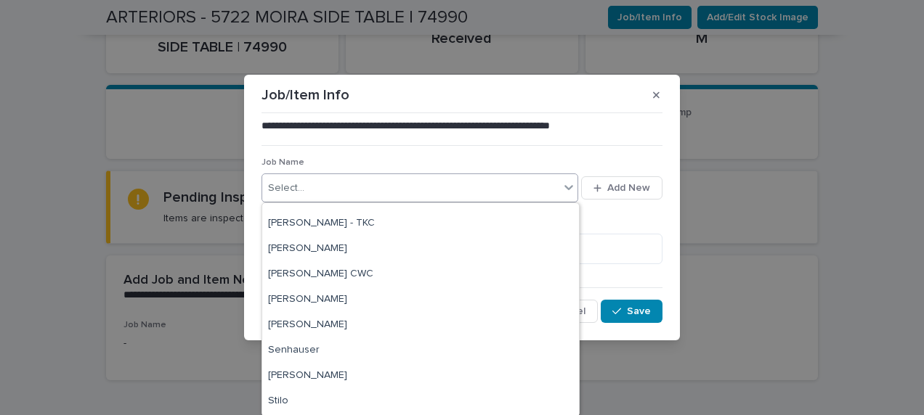
scroll to position [346, 0]
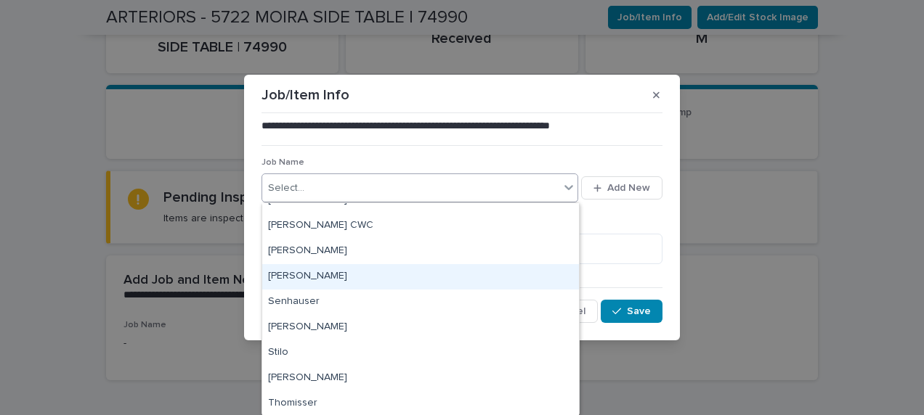
click at [290, 271] on div "[PERSON_NAME]" at bounding box center [420, 276] width 317 height 25
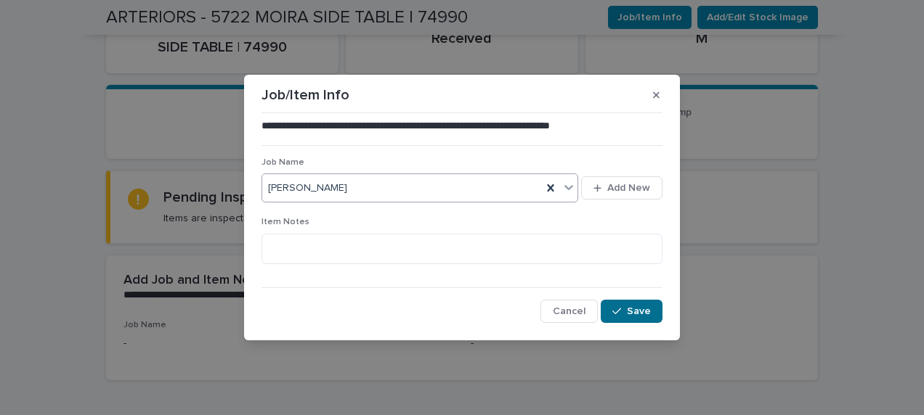
click at [633, 307] on span "Save" at bounding box center [639, 311] width 24 height 10
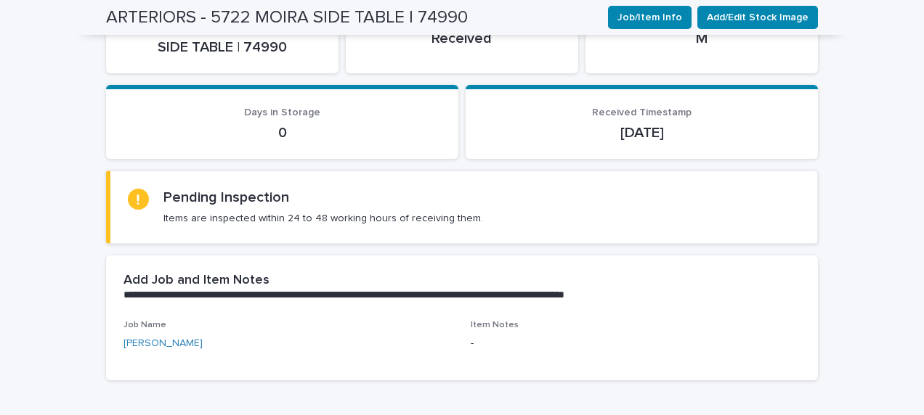
scroll to position [0, 0]
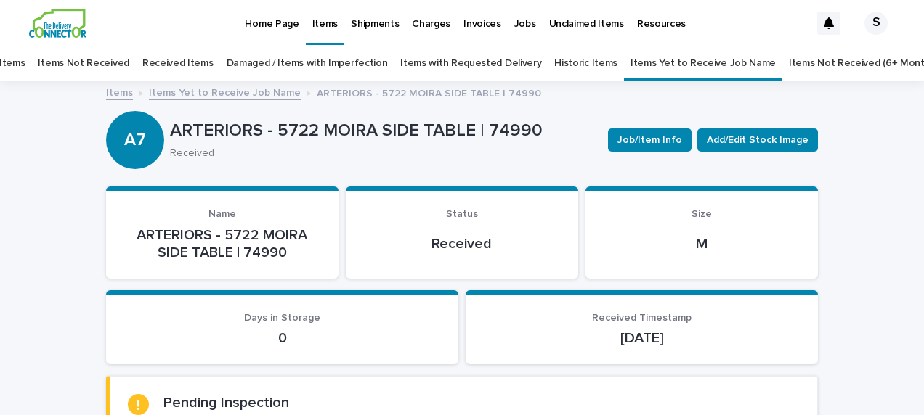
click at [195, 67] on link "Received Items" at bounding box center [177, 63] width 71 height 34
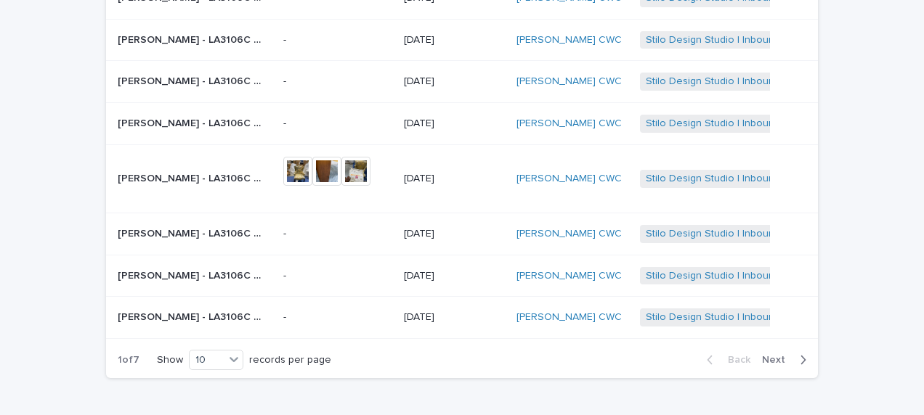
scroll to position [291, 0]
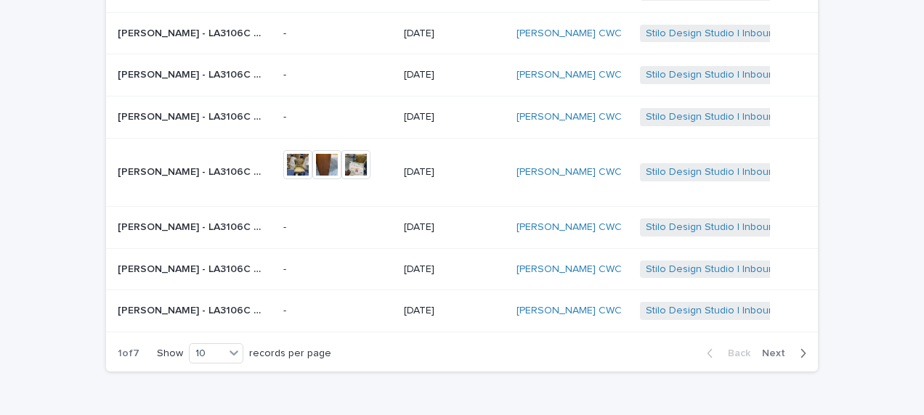
click at [774, 352] on span "Next" at bounding box center [778, 354] width 32 height 10
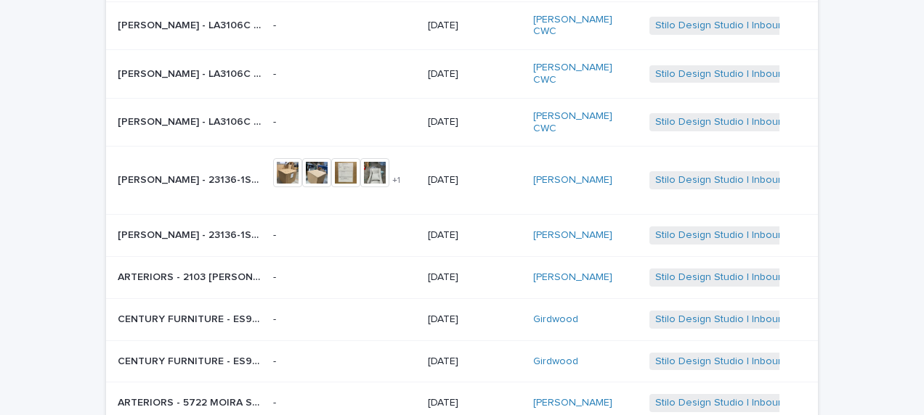
scroll to position [231, 0]
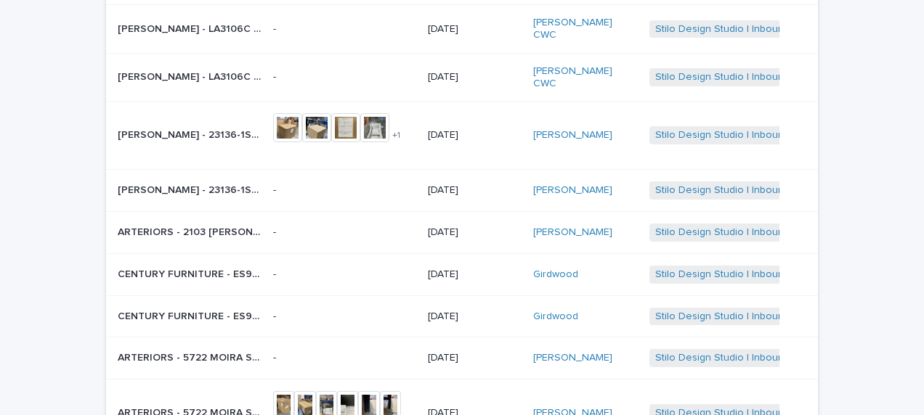
click at [222, 224] on p "ARTERIORS - 2103 [PERSON_NAME] ACCENT TABLE | 74636" at bounding box center [191, 231] width 147 height 15
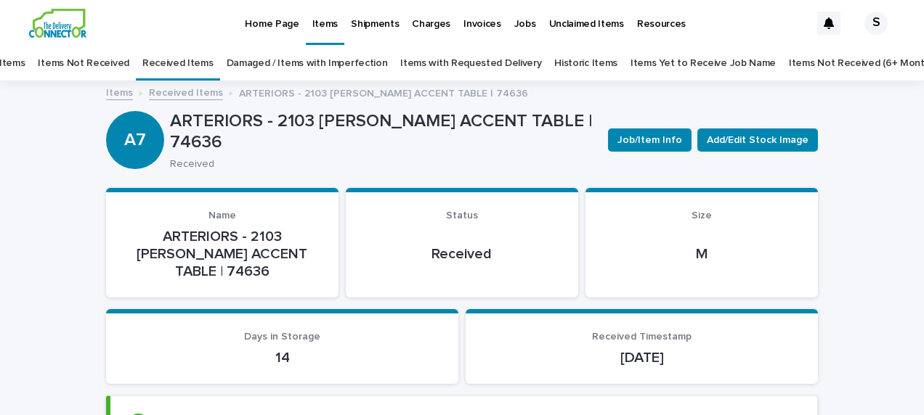
click at [170, 91] on link "Received Items" at bounding box center [186, 92] width 74 height 17
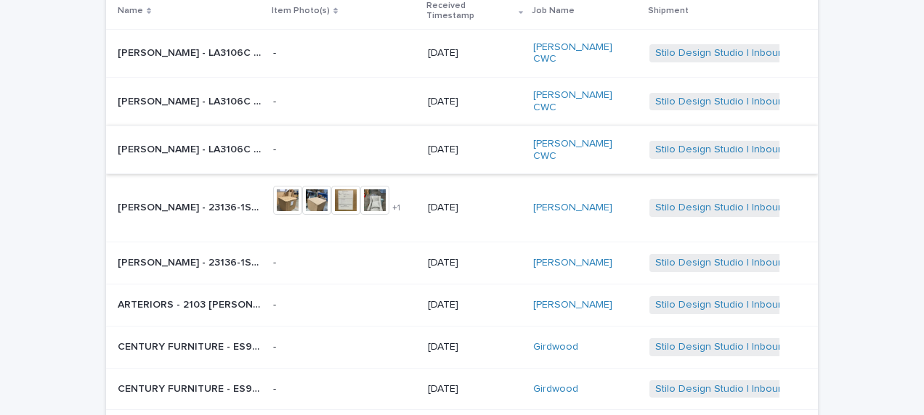
scroll to position [395, 0]
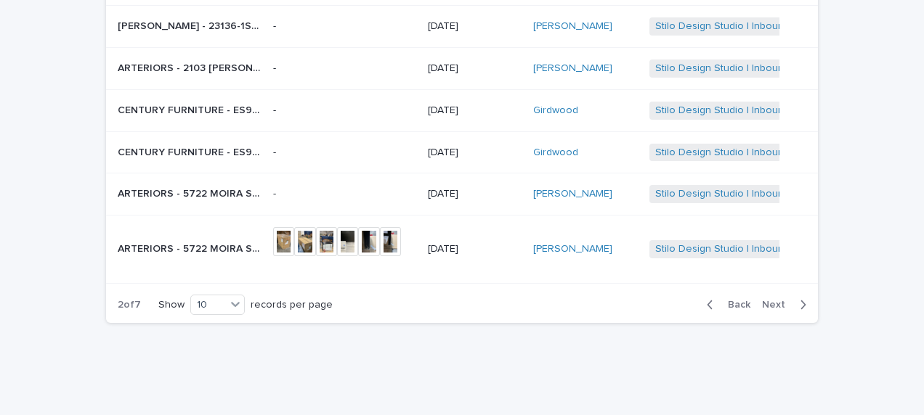
click at [729, 300] on span "Back" at bounding box center [734, 305] width 31 height 10
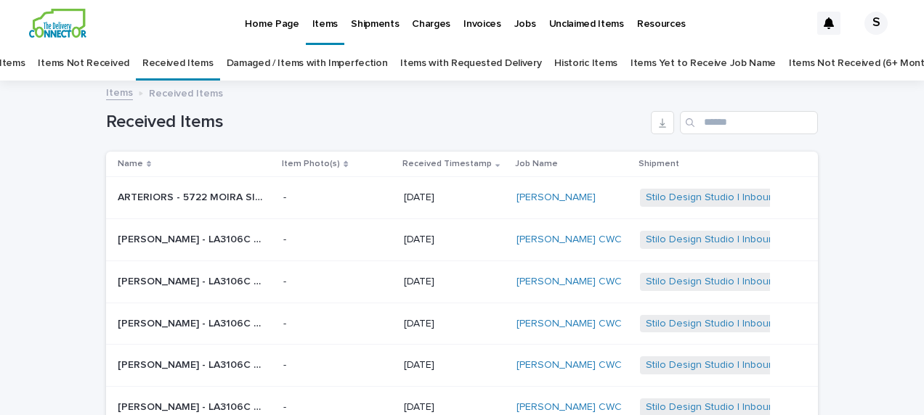
click at [216, 198] on p "ARTERIORS - 5722 MOIRA SIDE TABLE | 74990" at bounding box center [192, 196] width 148 height 15
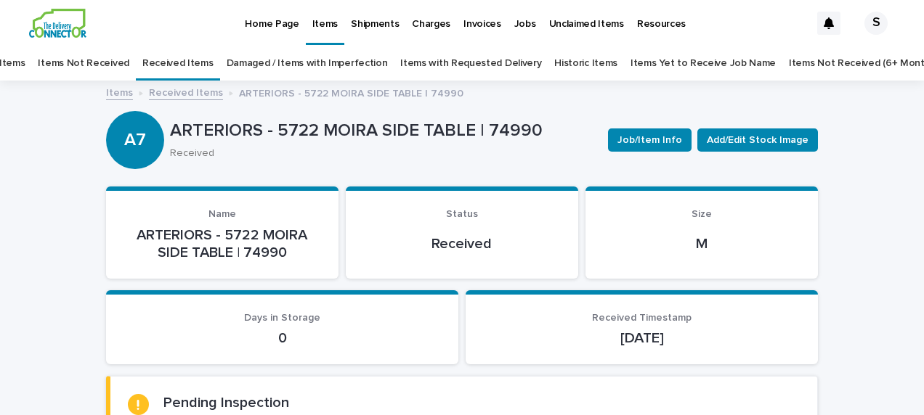
scroll to position [46, 0]
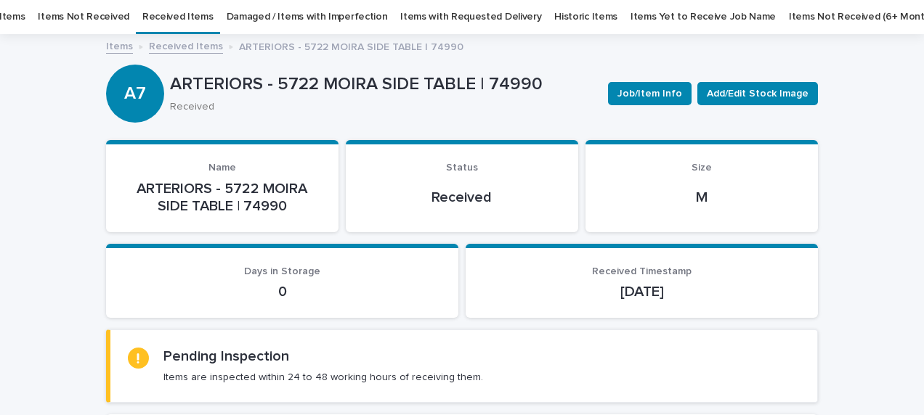
click at [189, 41] on link "Received Items" at bounding box center [186, 45] width 74 height 17
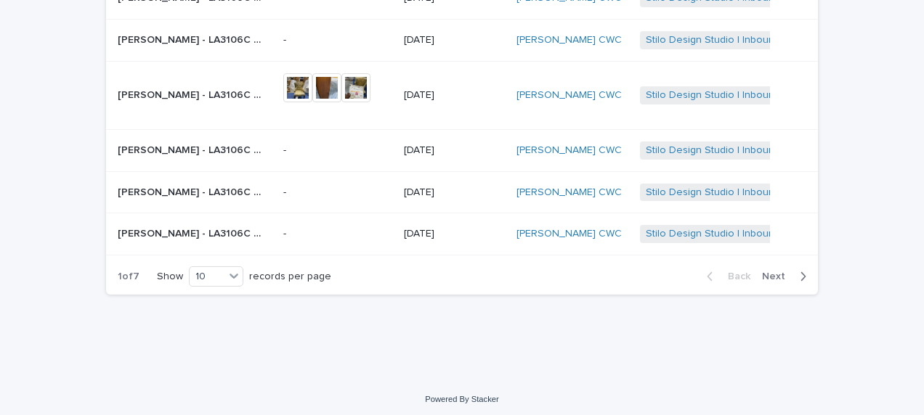
scroll to position [369, 0]
click at [768, 276] on span "Next" at bounding box center [778, 275] width 32 height 10
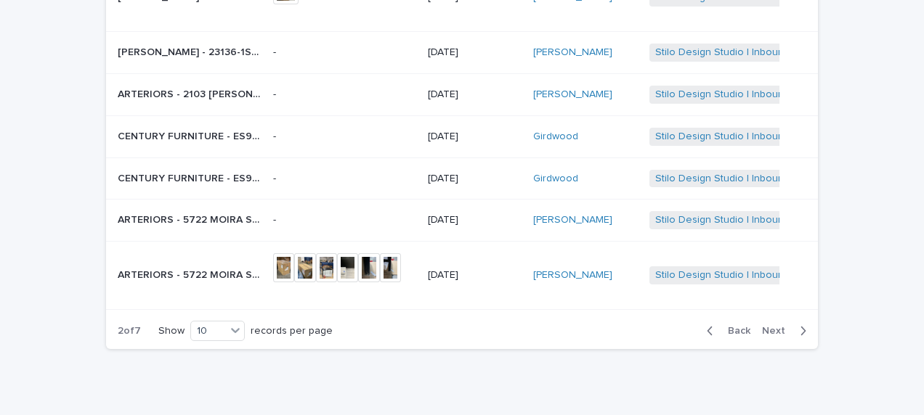
scroll to position [382, 0]
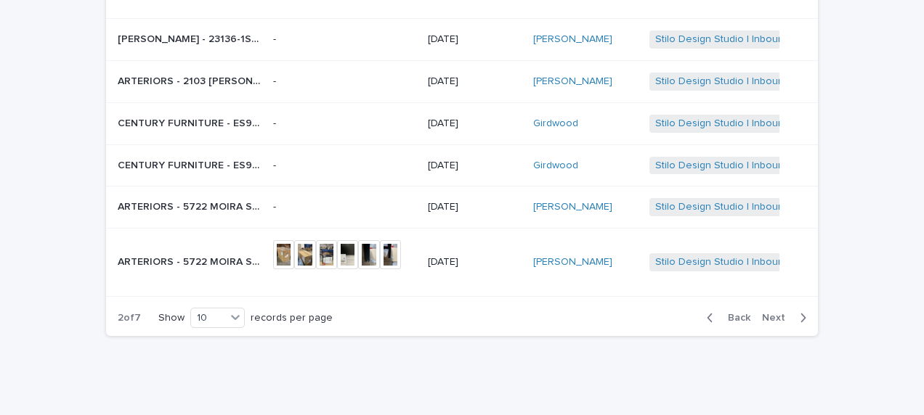
click at [768, 300] on div "Back Next" at bounding box center [756, 318] width 123 height 36
click at [768, 313] on span "Next" at bounding box center [778, 318] width 32 height 10
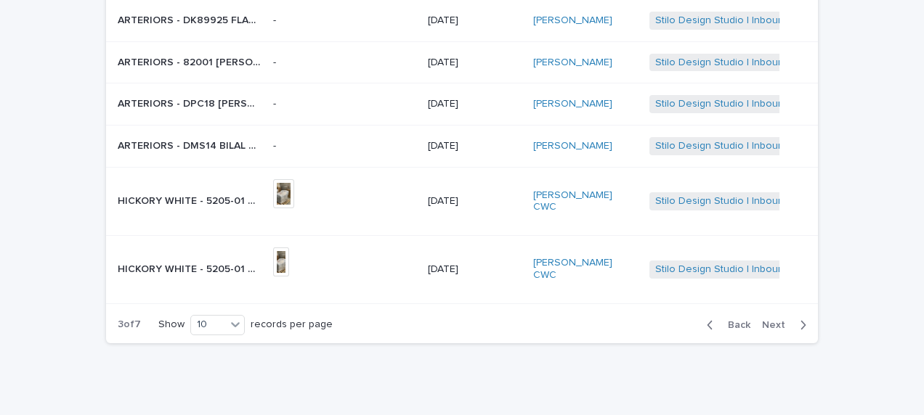
scroll to position [395, 0]
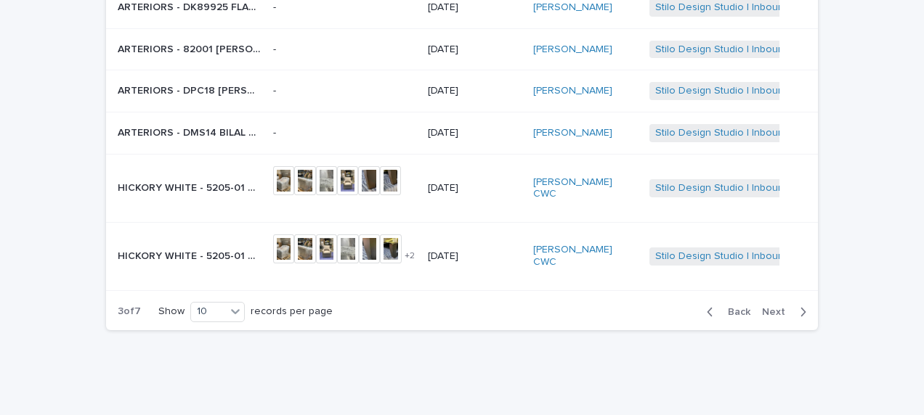
click at [768, 294] on div "Back Next" at bounding box center [756, 312] width 123 height 36
click at [765, 307] on span "Next" at bounding box center [778, 312] width 32 height 10
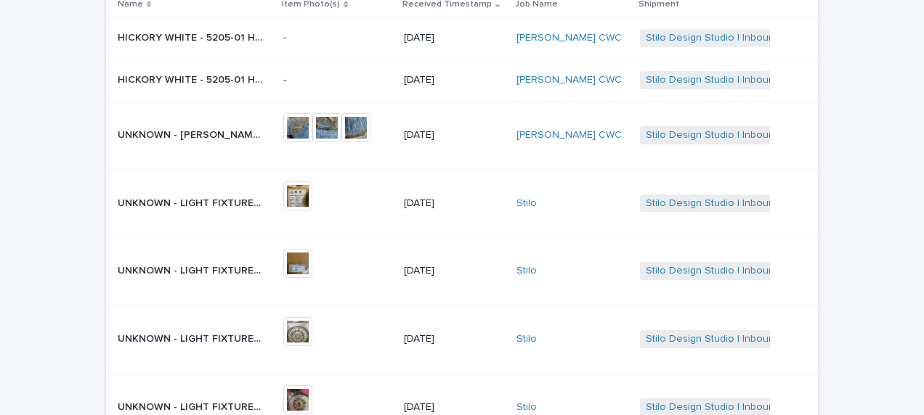
scroll to position [131, 0]
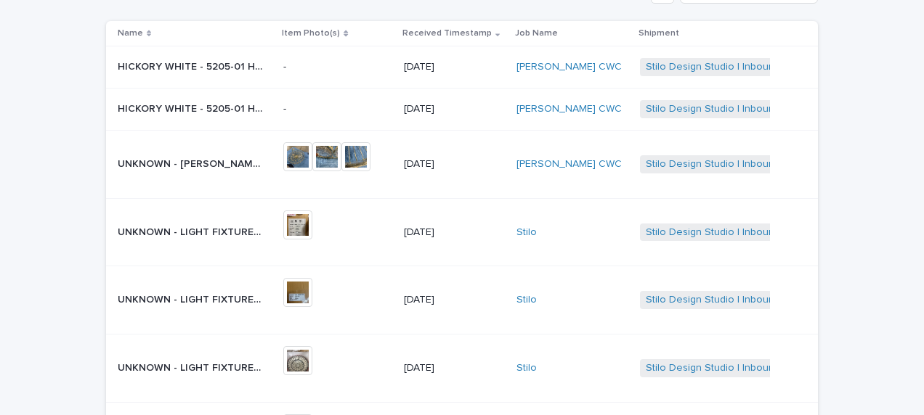
click at [150, 224] on p "UNKNOWN - LIGHT FIXTURE SET OF 2 | 72945" at bounding box center [192, 231] width 148 height 15
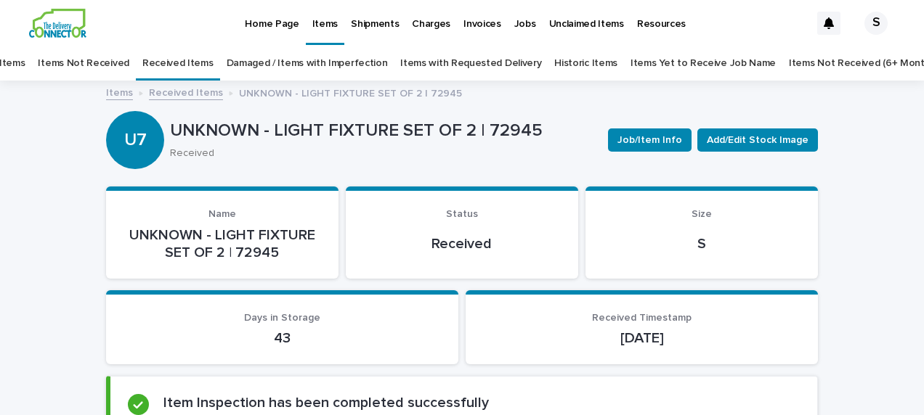
click at [186, 90] on link "Received Items" at bounding box center [186, 92] width 74 height 17
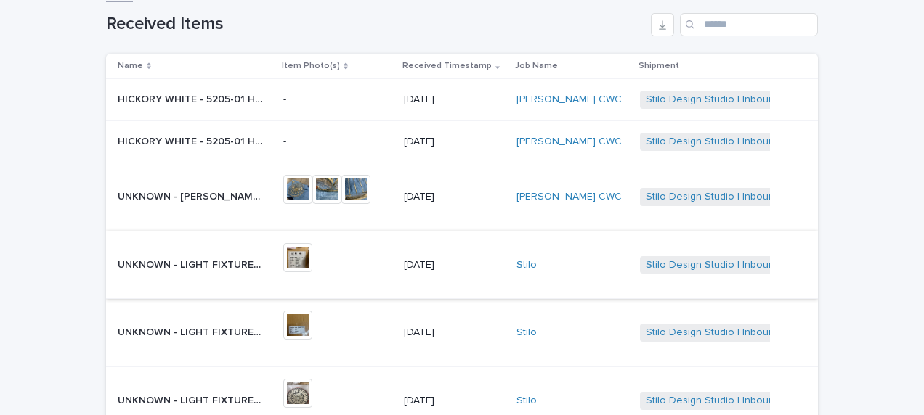
scroll to position [119, 0]
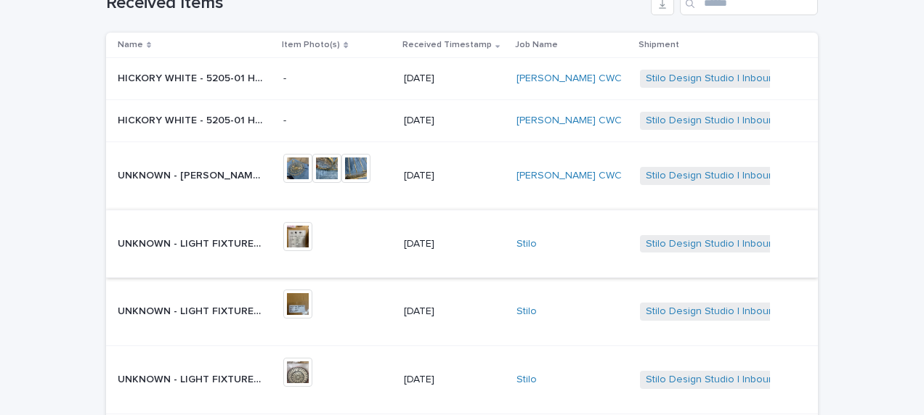
click at [311, 226] on img at bounding box center [297, 236] width 29 height 29
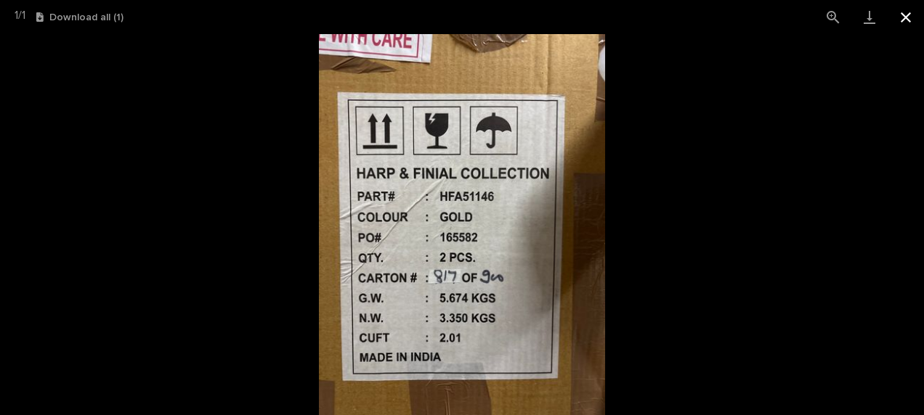
click at [906, 15] on button "Close gallery" at bounding box center [906, 17] width 36 height 34
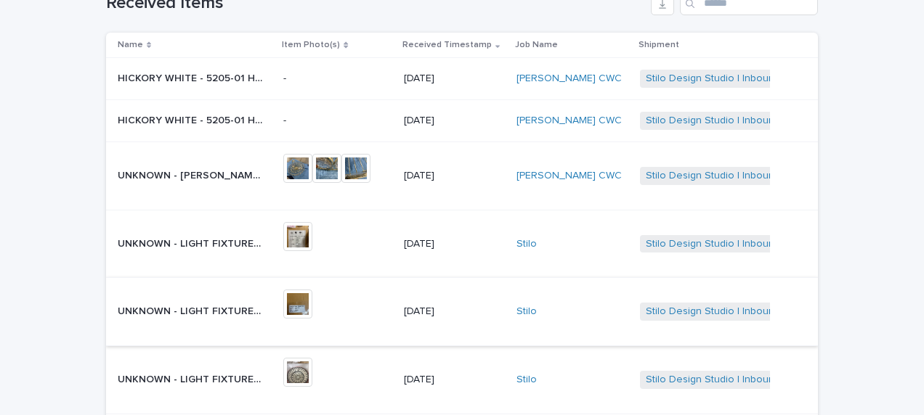
click at [304, 306] on img at bounding box center [297, 304] width 29 height 29
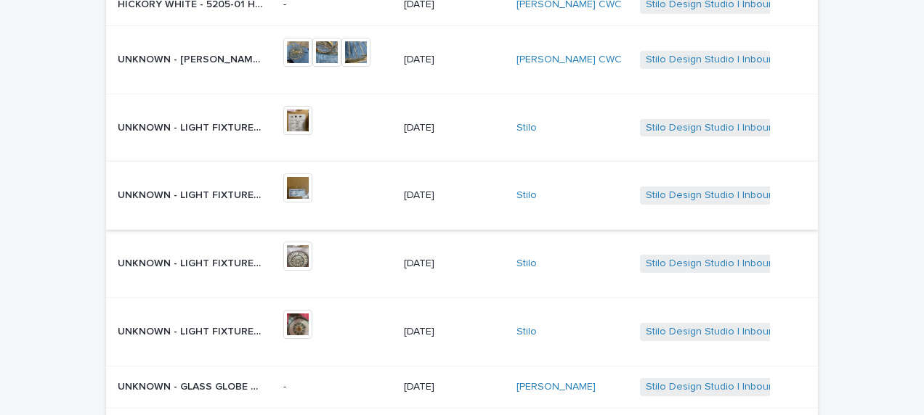
scroll to position [264, 0]
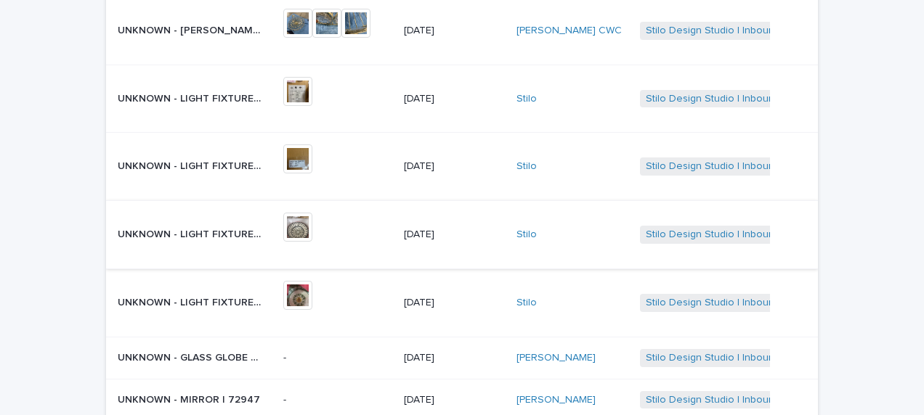
click at [312, 232] on img at bounding box center [297, 227] width 29 height 29
click at [305, 295] on img at bounding box center [297, 295] width 29 height 29
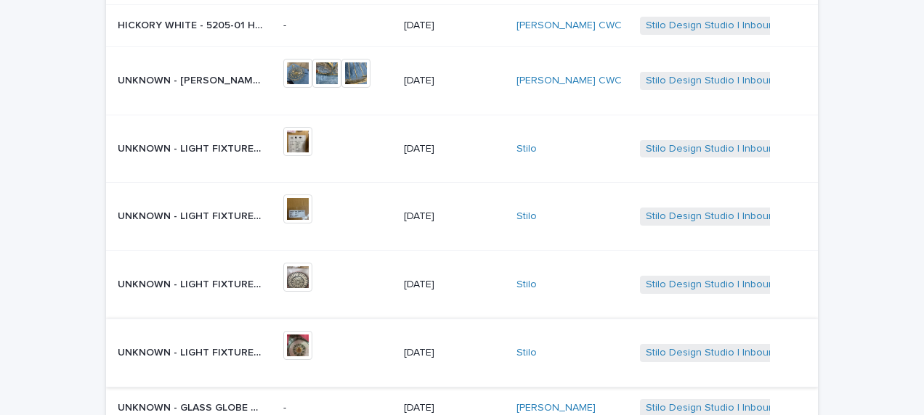
scroll to position [192, 0]
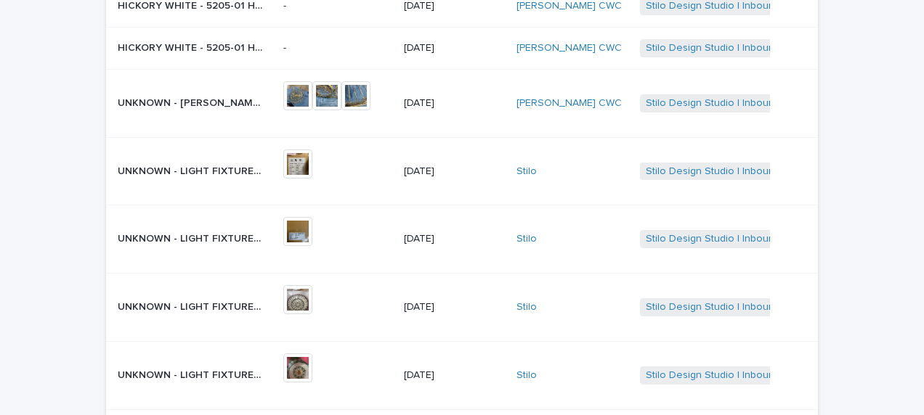
click at [219, 167] on p "UNKNOWN - LIGHT FIXTURE SET OF 2 | 72945" at bounding box center [192, 170] width 148 height 15
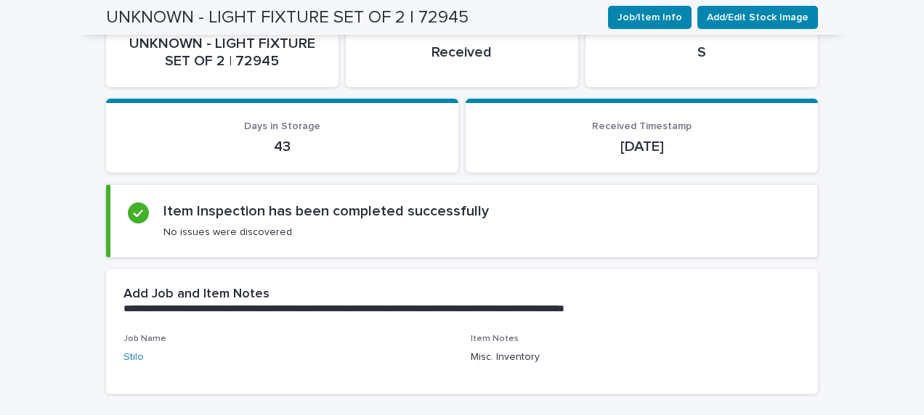
scroll to position [46, 0]
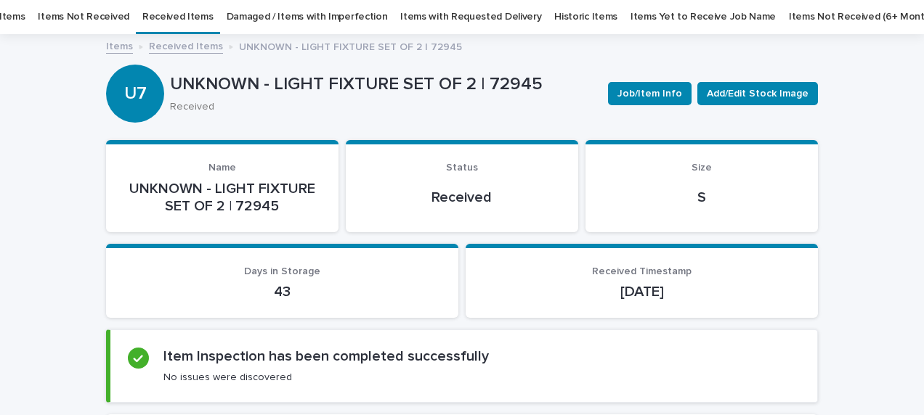
click at [186, 39] on link "Received Items" at bounding box center [186, 45] width 74 height 17
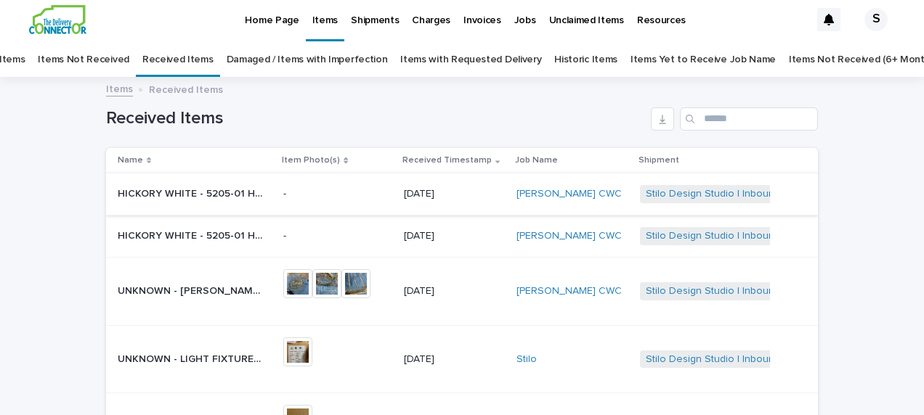
scroll to position [46, 0]
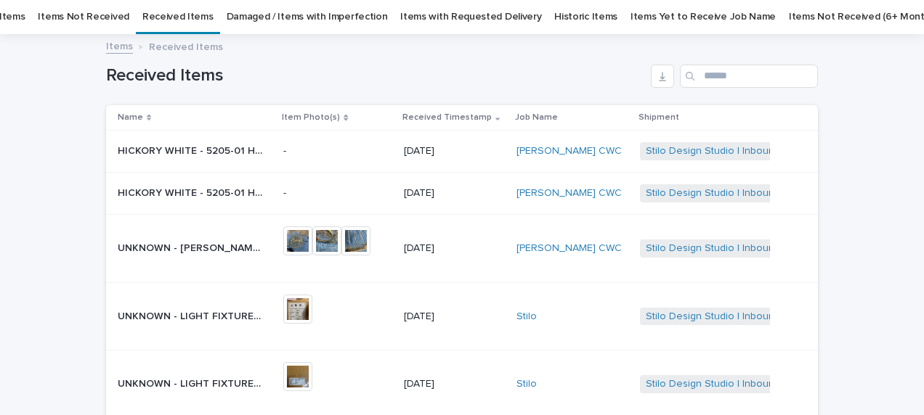
click at [218, 375] on p "UNKNOWN - LIGHT FIXTURE SET OF 2 | 72944" at bounding box center [192, 382] width 148 height 15
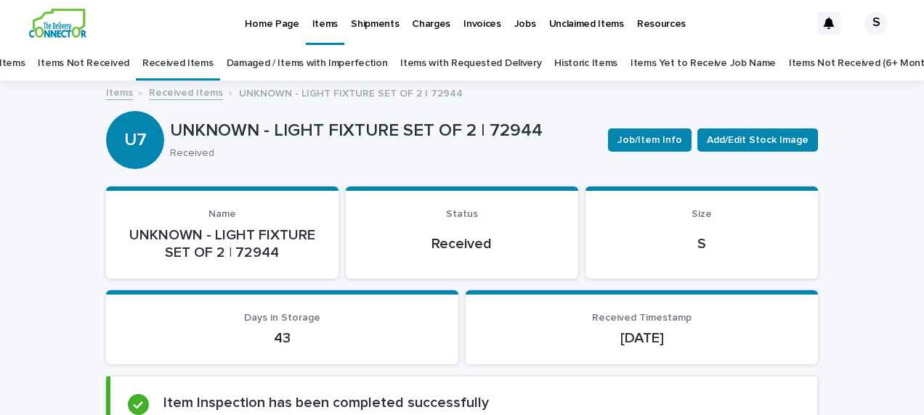
click at [192, 94] on link "Received Items" at bounding box center [186, 92] width 74 height 17
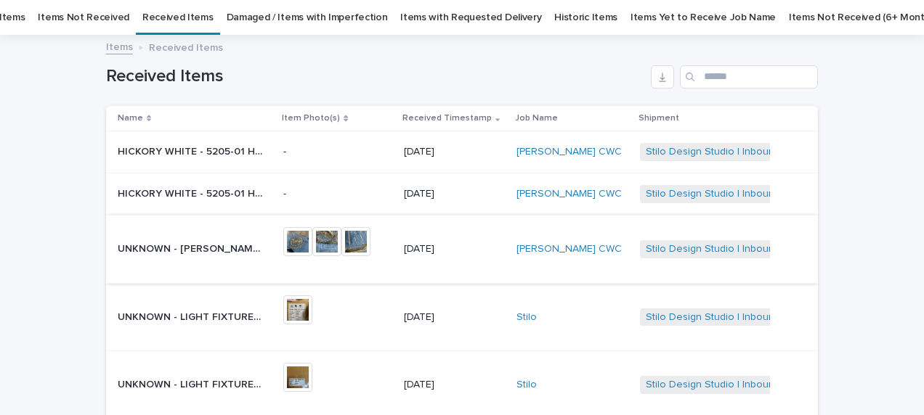
scroll to position [46, 0]
click at [312, 309] on img at bounding box center [297, 309] width 29 height 29
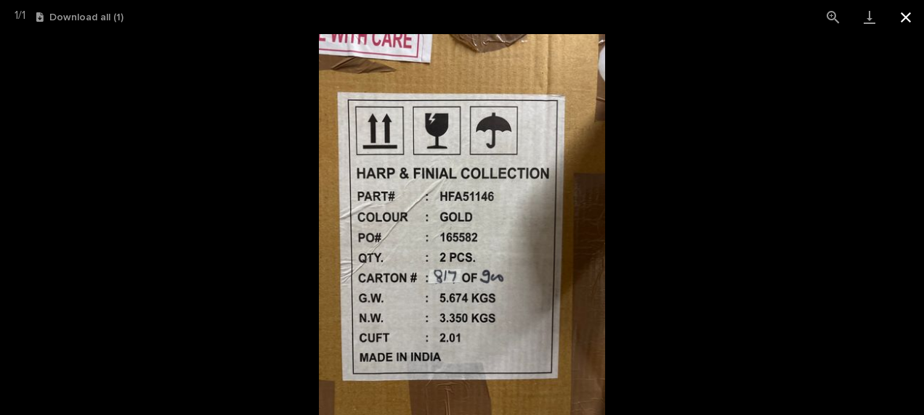
click at [908, 19] on button "Close gallery" at bounding box center [906, 17] width 36 height 34
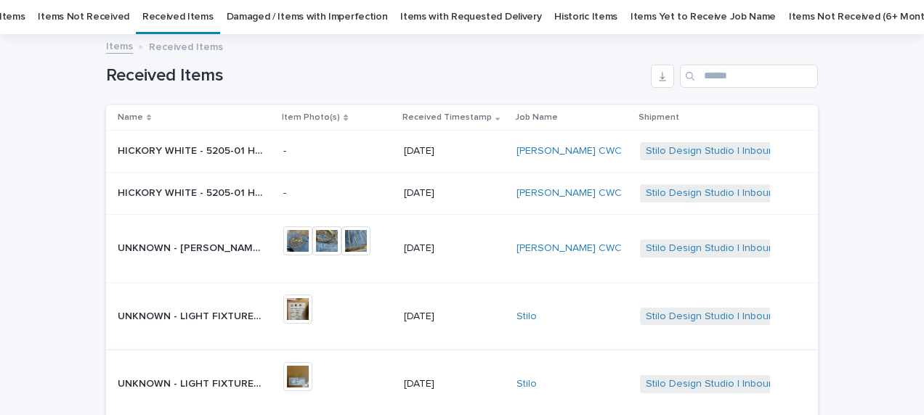
click at [310, 378] on img at bounding box center [297, 376] width 29 height 29
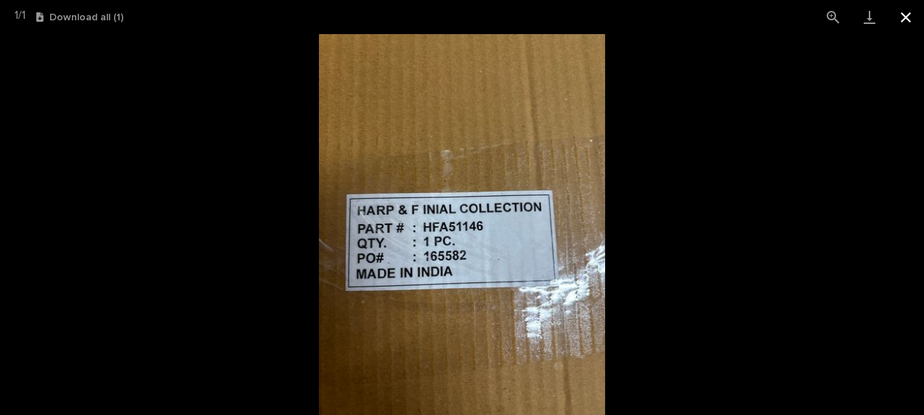
click at [905, 12] on button "Close gallery" at bounding box center [906, 17] width 36 height 34
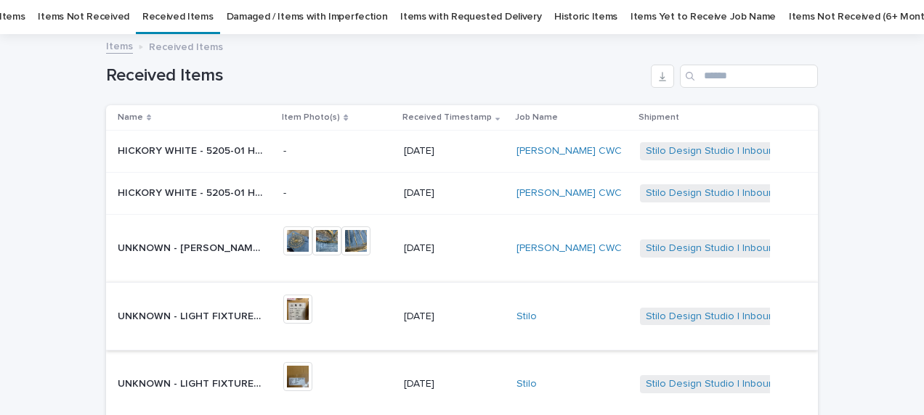
click at [312, 302] on img at bounding box center [297, 309] width 29 height 29
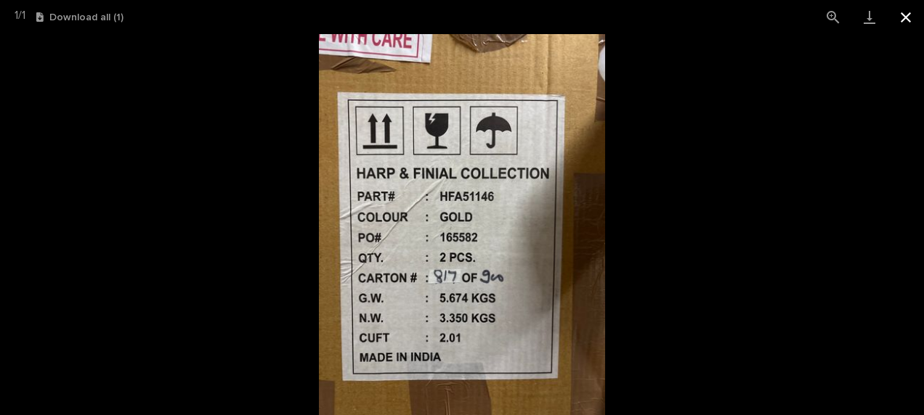
click at [904, 19] on button "Close gallery" at bounding box center [906, 17] width 36 height 34
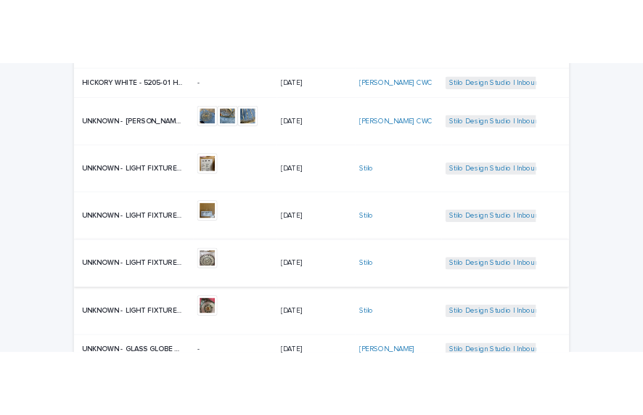
scroll to position [264, 0]
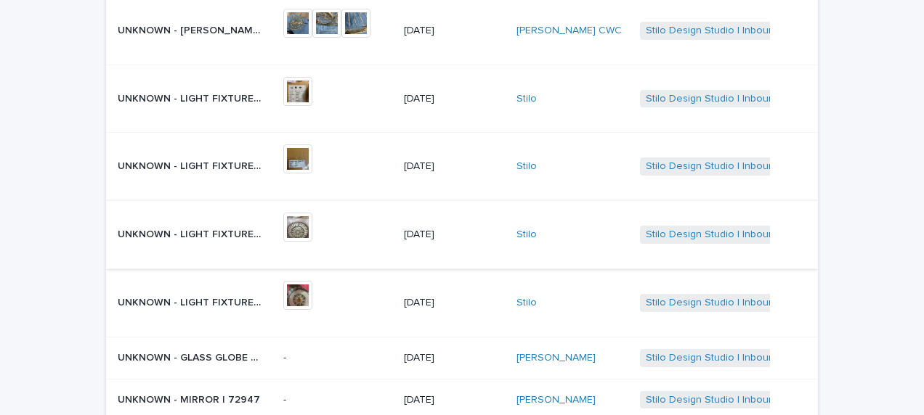
click at [309, 222] on img at bounding box center [297, 227] width 29 height 29
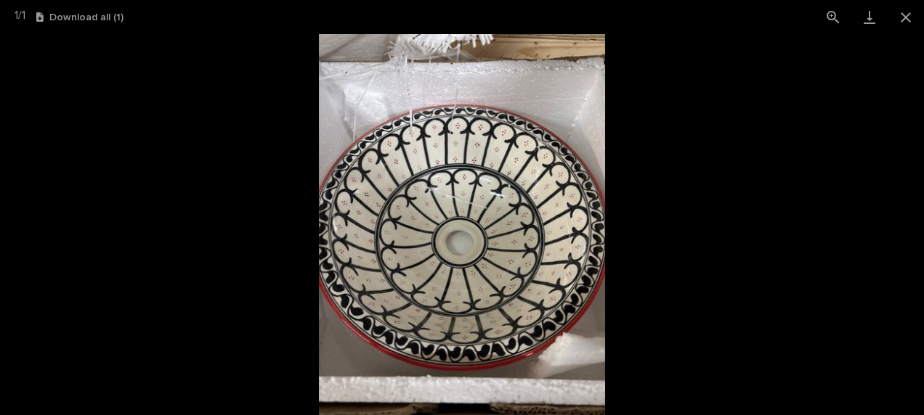
drag, startPoint x: 455, startPoint y: 89, endPoint x: 710, endPoint y: 86, distance: 254.9
click at [709, 84] on picture at bounding box center [462, 224] width 924 height 381
click at [868, 19] on link "Download" at bounding box center [869, 17] width 36 height 34
click at [869, 18] on link "Download" at bounding box center [869, 17] width 36 height 34
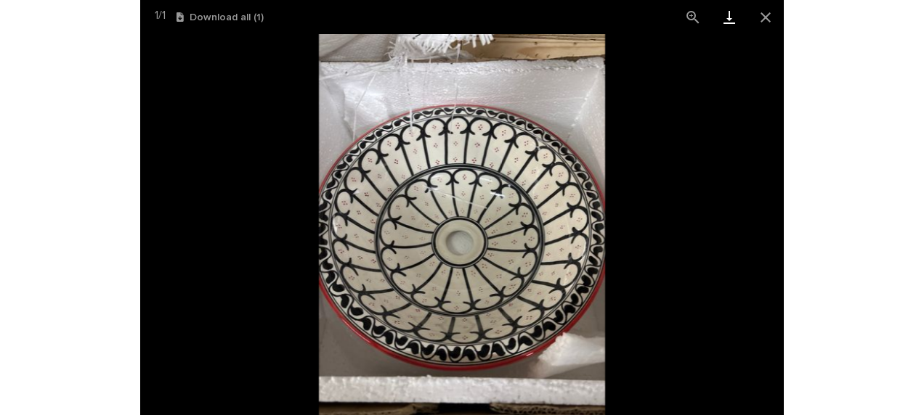
scroll to position [253, 0]
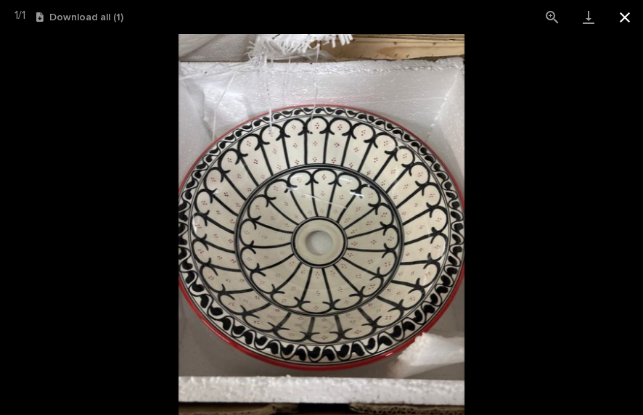
click at [625, 14] on button "Close gallery" at bounding box center [625, 17] width 36 height 34
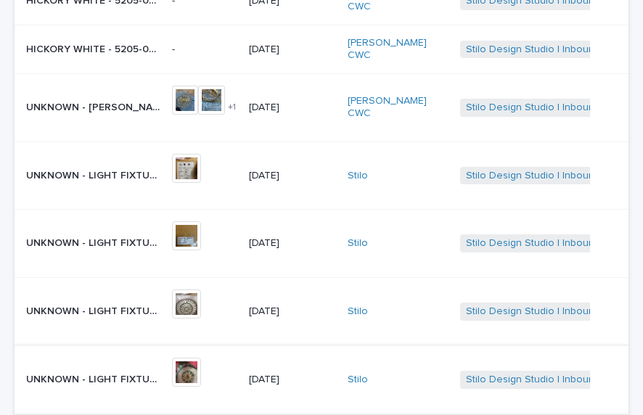
click at [201, 358] on img at bounding box center [186, 372] width 29 height 29
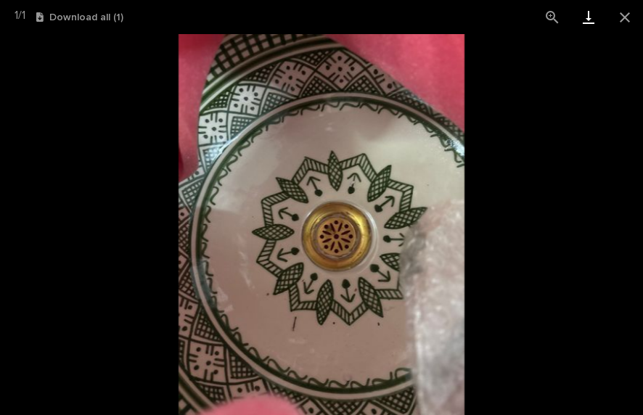
click at [591, 19] on link "Download" at bounding box center [589, 17] width 36 height 34
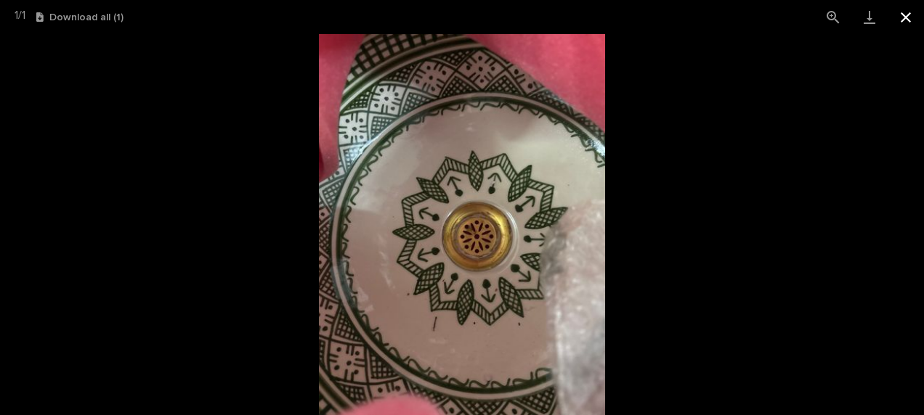
click at [903, 12] on button "Close gallery" at bounding box center [906, 17] width 36 height 34
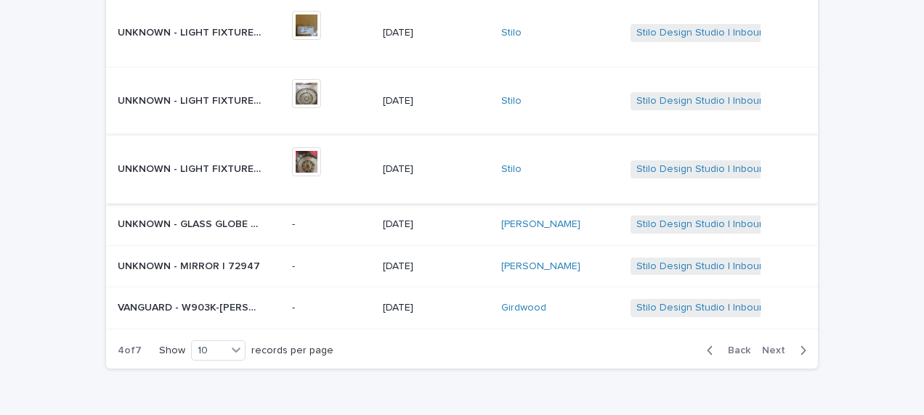
scroll to position [0, 0]
